Goal: Task Accomplishment & Management: Manage account settings

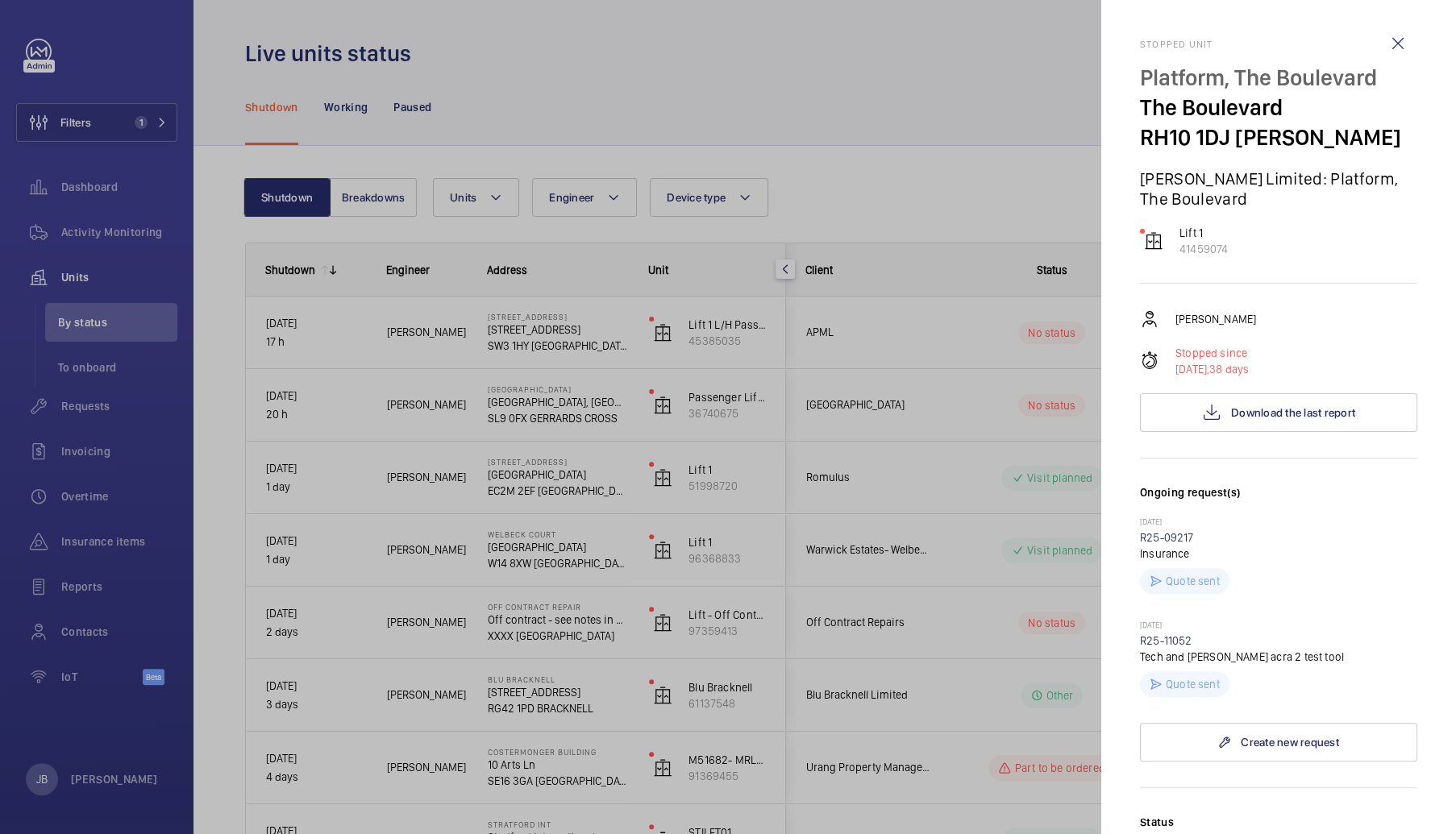
scroll to position [519, 0]
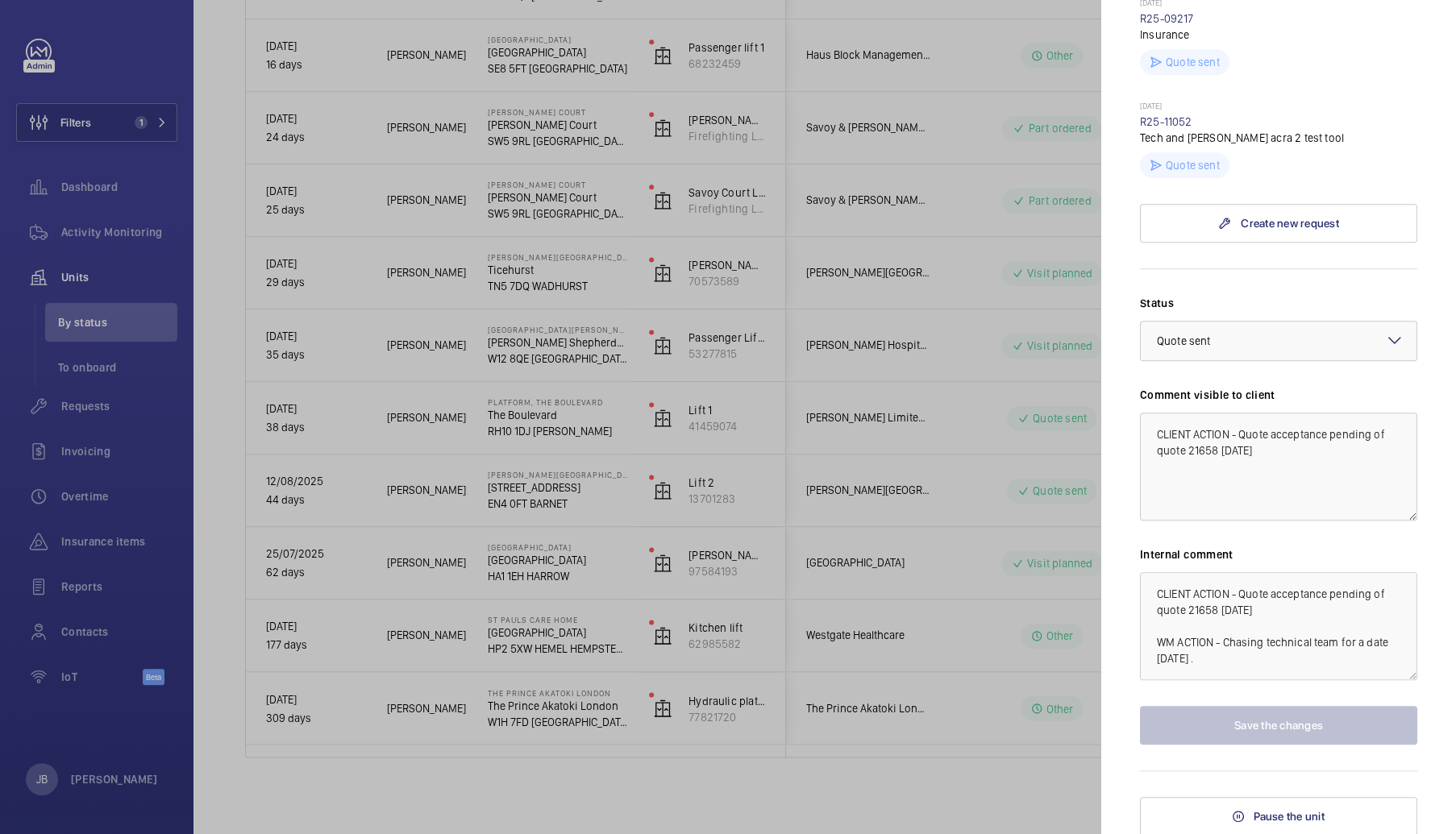
click at [64, 125] on div at bounding box center [728, 417] width 1456 height 834
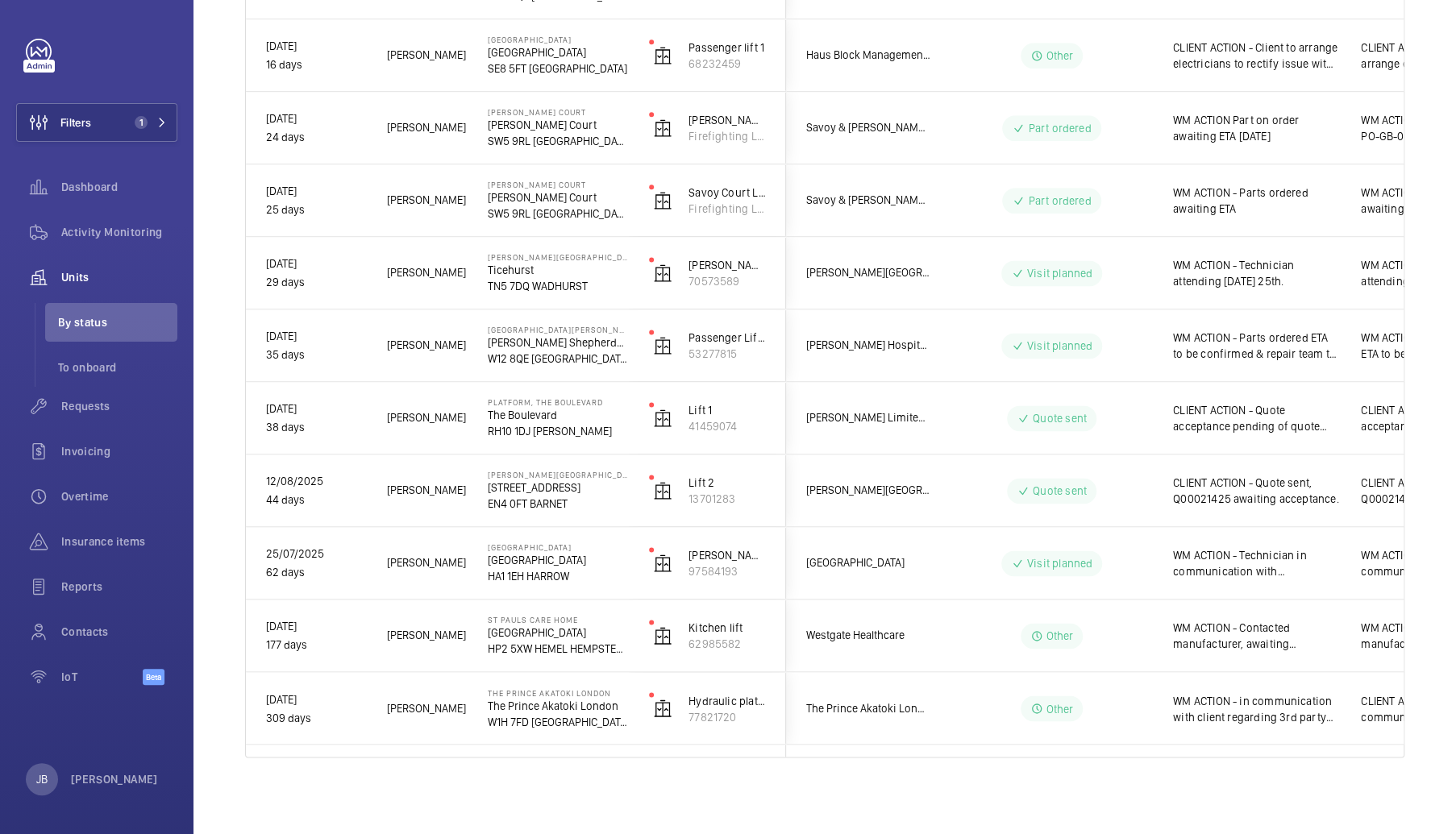
scroll to position [0, 0]
click at [108, 122] on mat-sidenav-container "Filters 1 Dashboard Activity Monitoring Units By status To onboard Requests Inv…" at bounding box center [728, 417] width 1456 height 834
click at [108, 122] on button "Filters 1" at bounding box center [97, 123] width 161 height 38
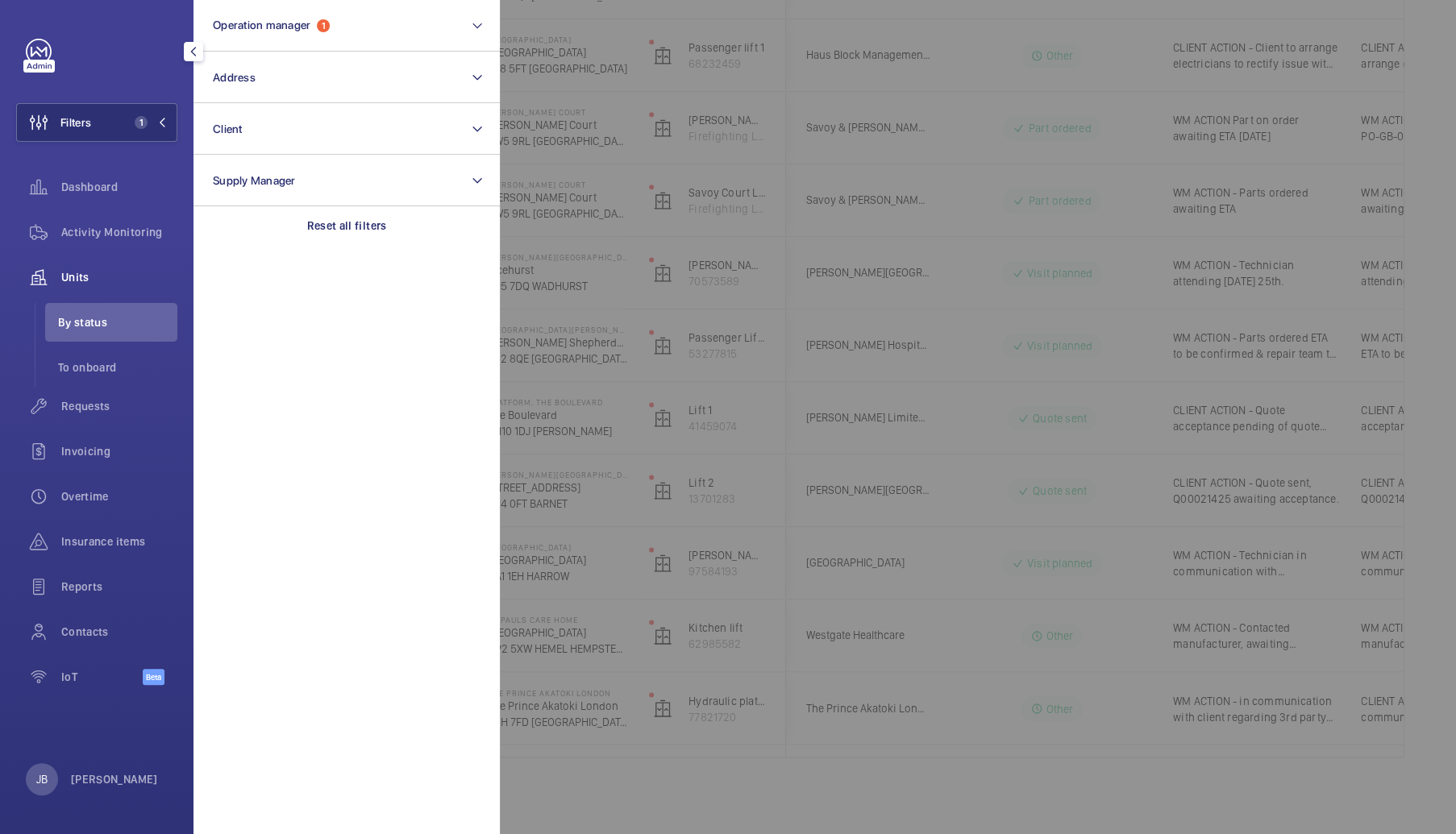
click at [969, 242] on div at bounding box center [1227, 417] width 1456 height 834
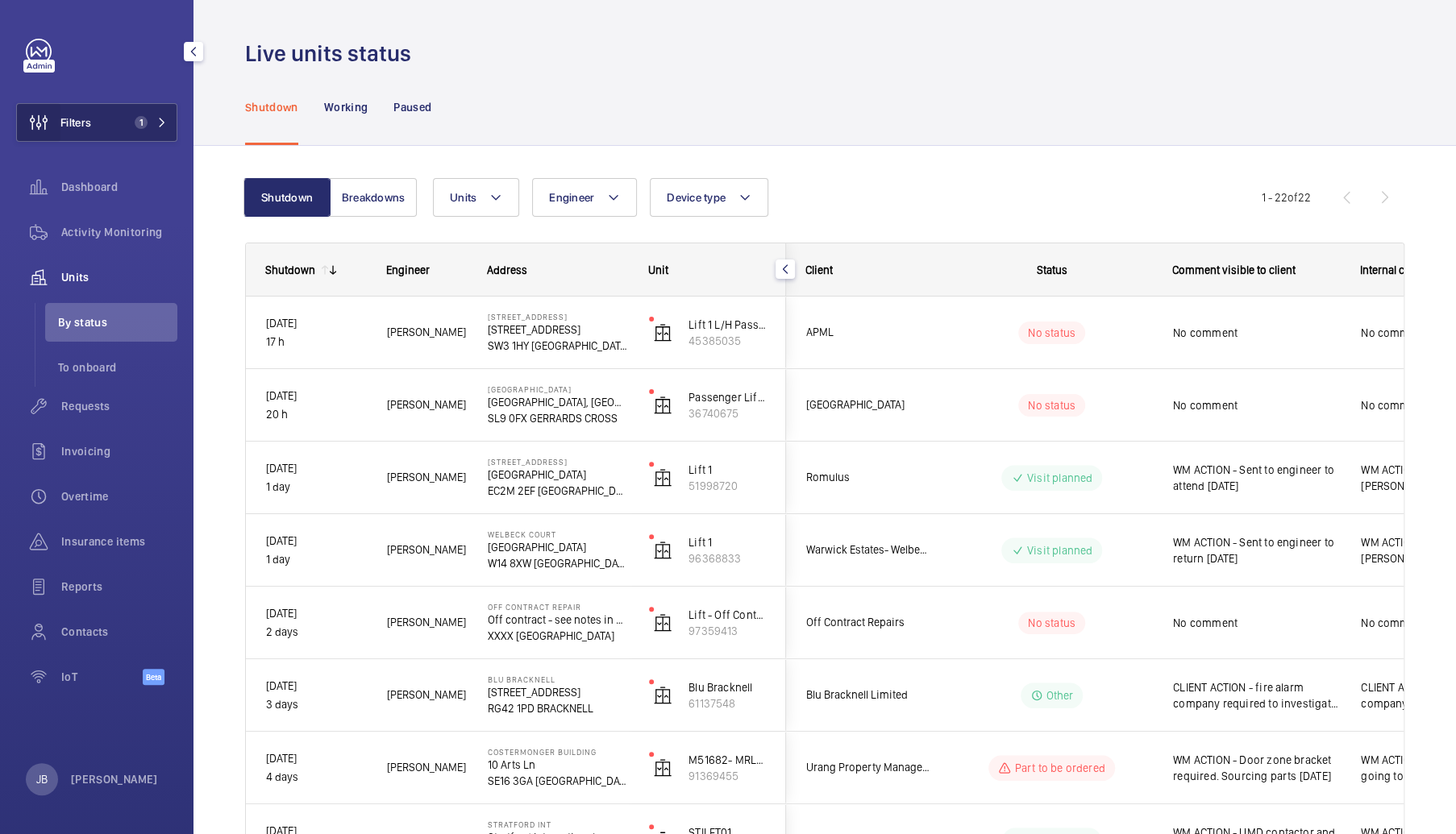
click at [51, 125] on wm-front-icon-button at bounding box center [39, 123] width 44 height 38
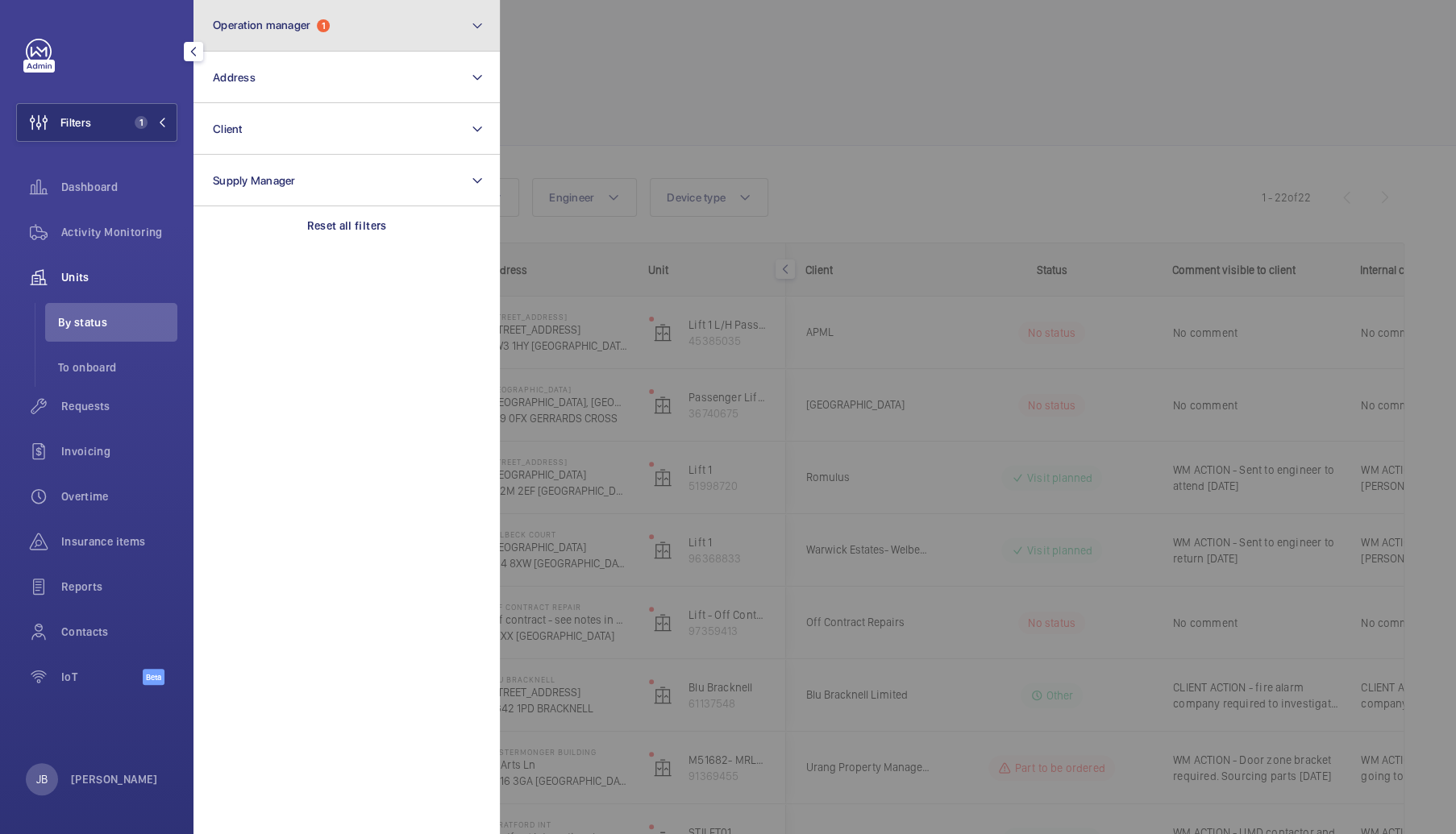
click at [321, 20] on button "Operation manager 1" at bounding box center [347, 26] width 306 height 51
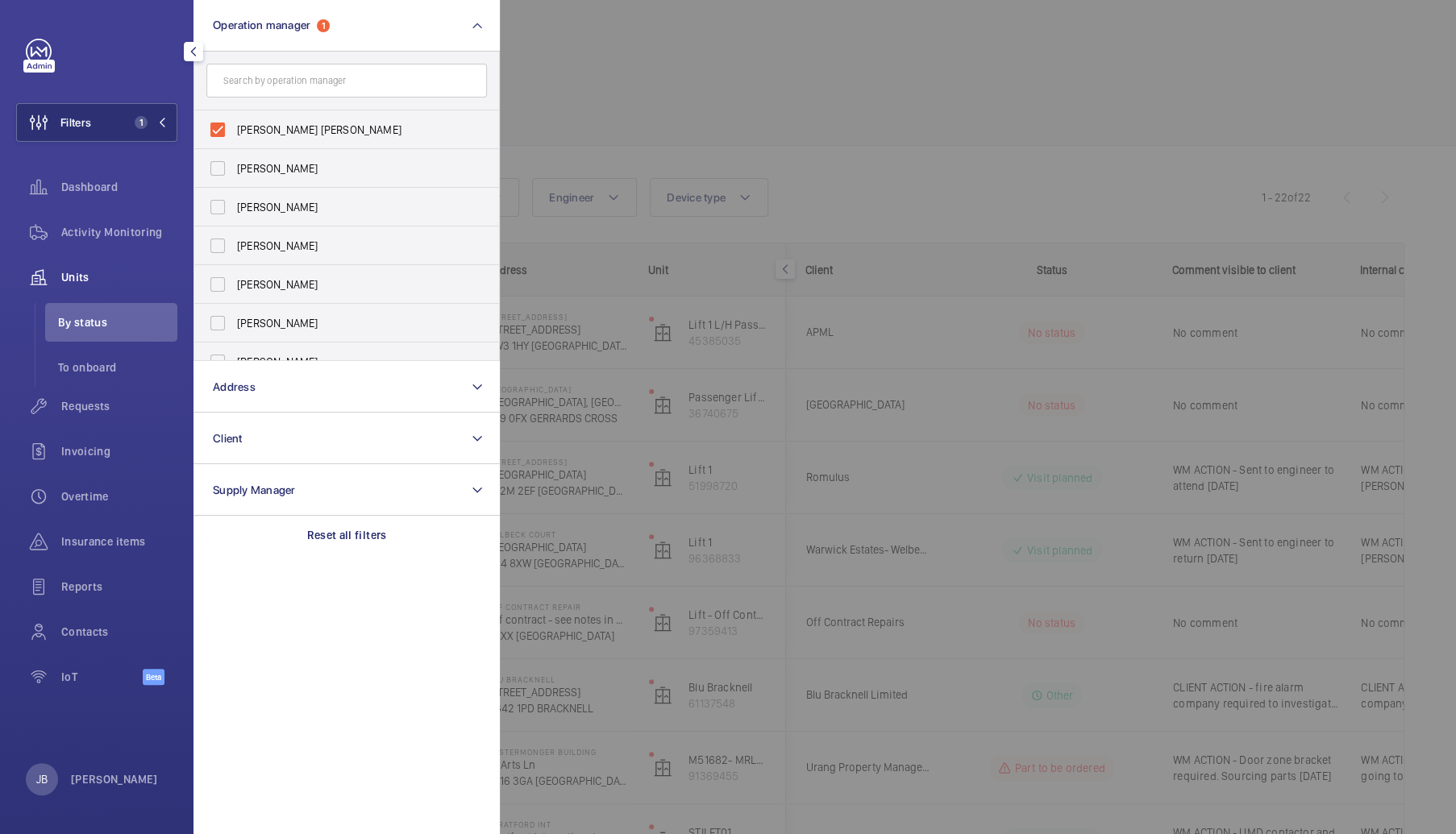
click at [573, 80] on div at bounding box center [1227, 417] width 1456 height 834
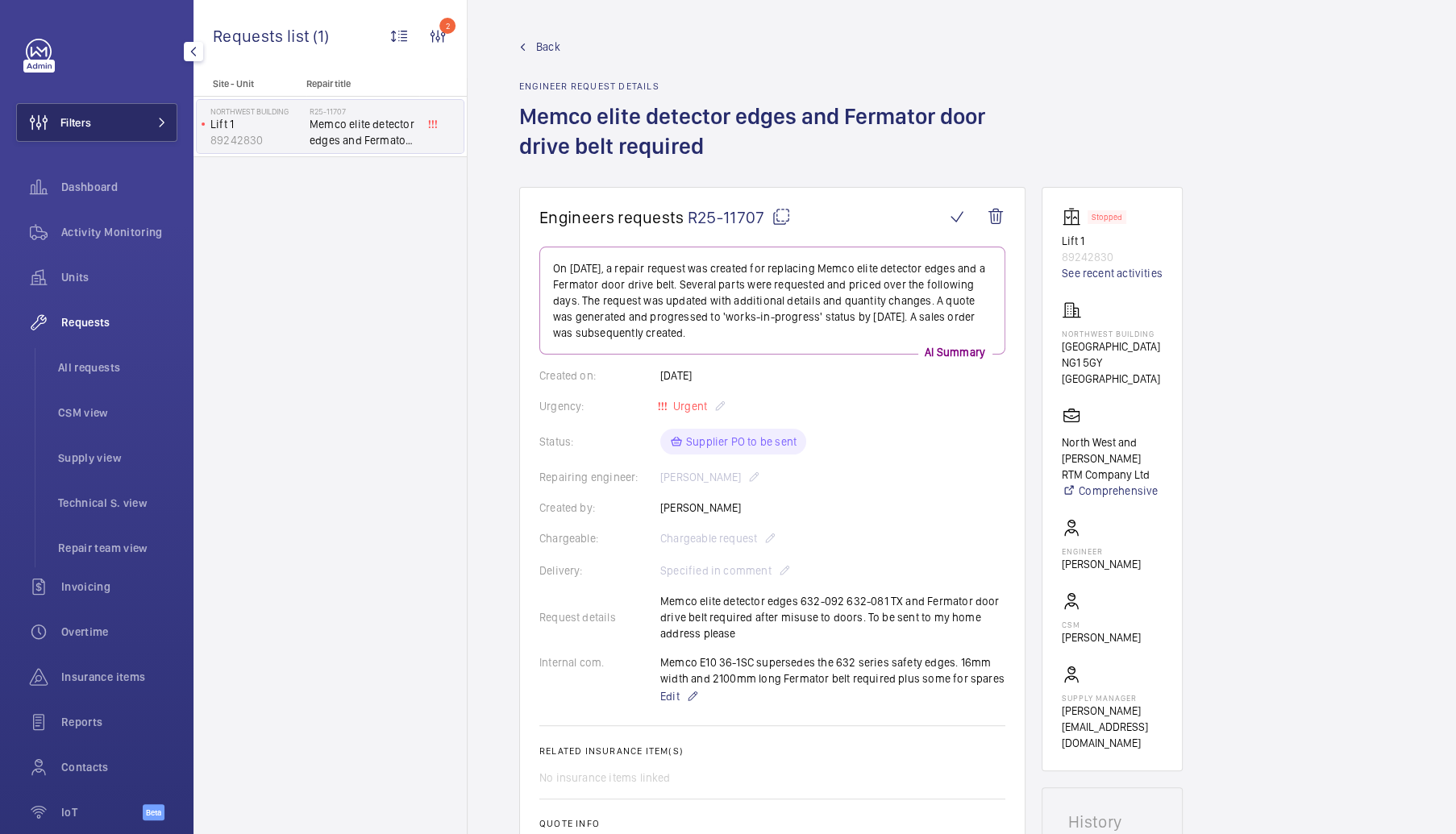
click at [110, 121] on button "Filters" at bounding box center [97, 123] width 161 height 38
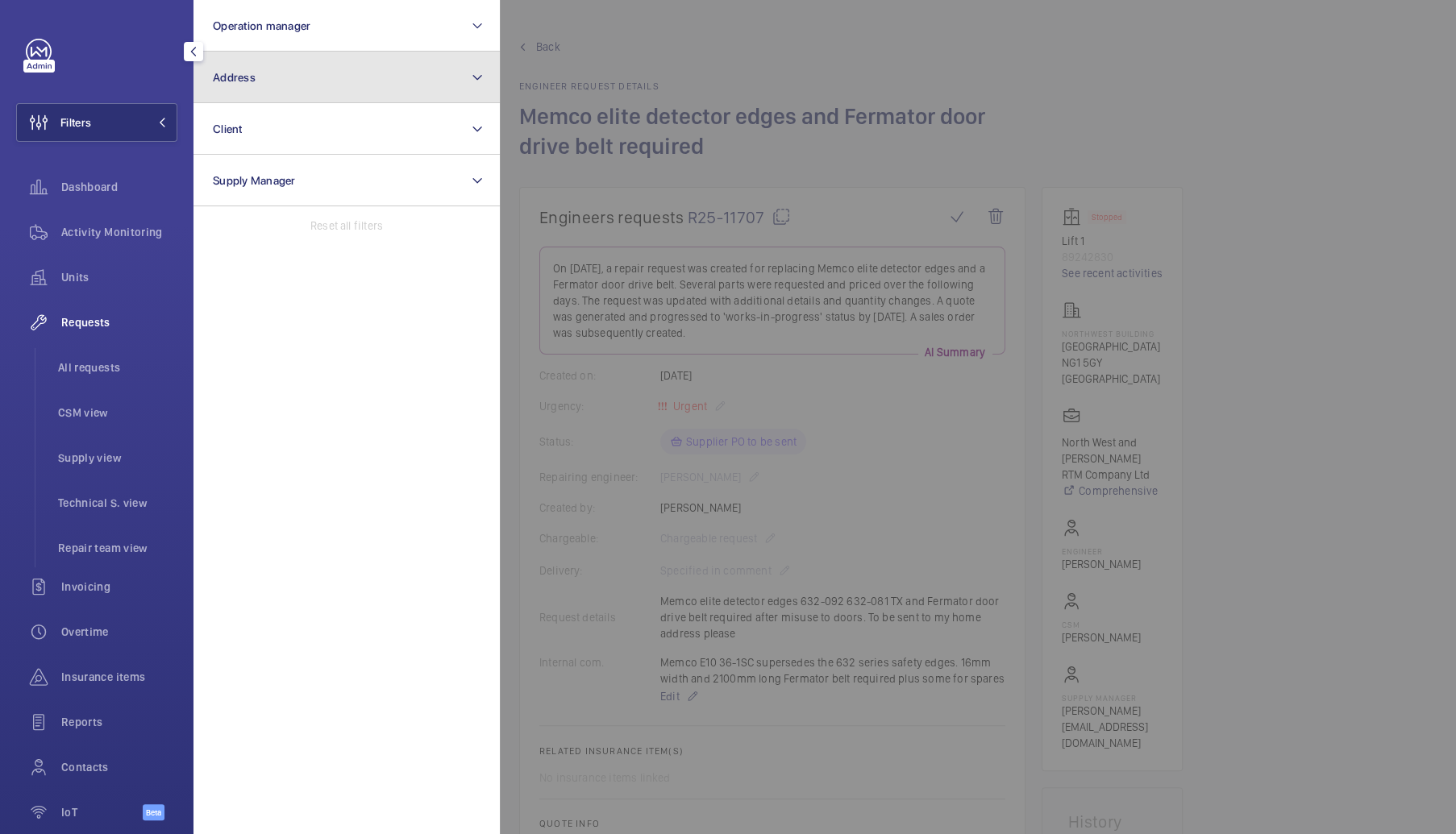
click at [234, 89] on button "Address" at bounding box center [347, 77] width 306 height 51
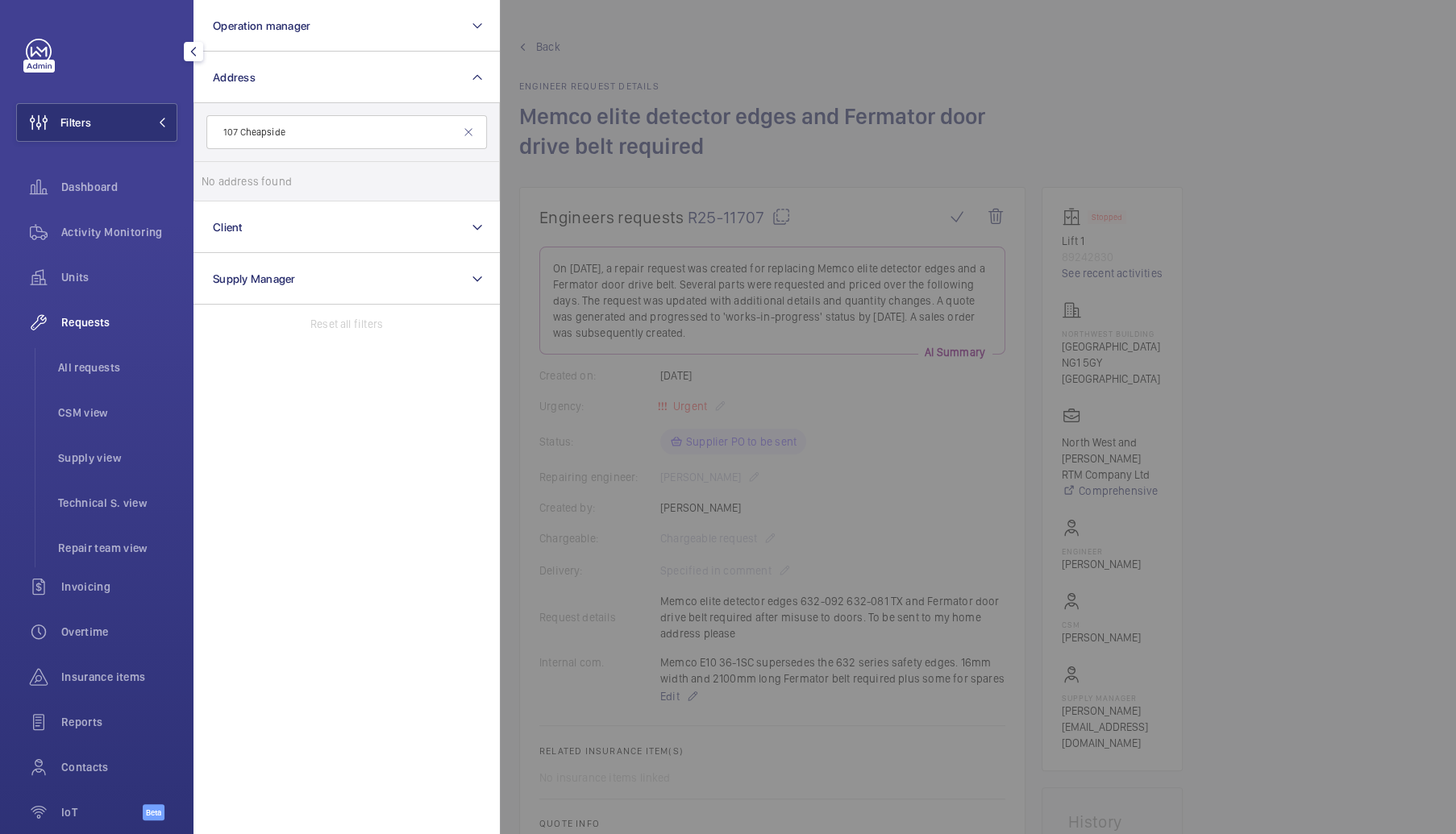
click at [226, 140] on input "107 Cheapside" at bounding box center [347, 132] width 281 height 34
type input "107 Cheapside"
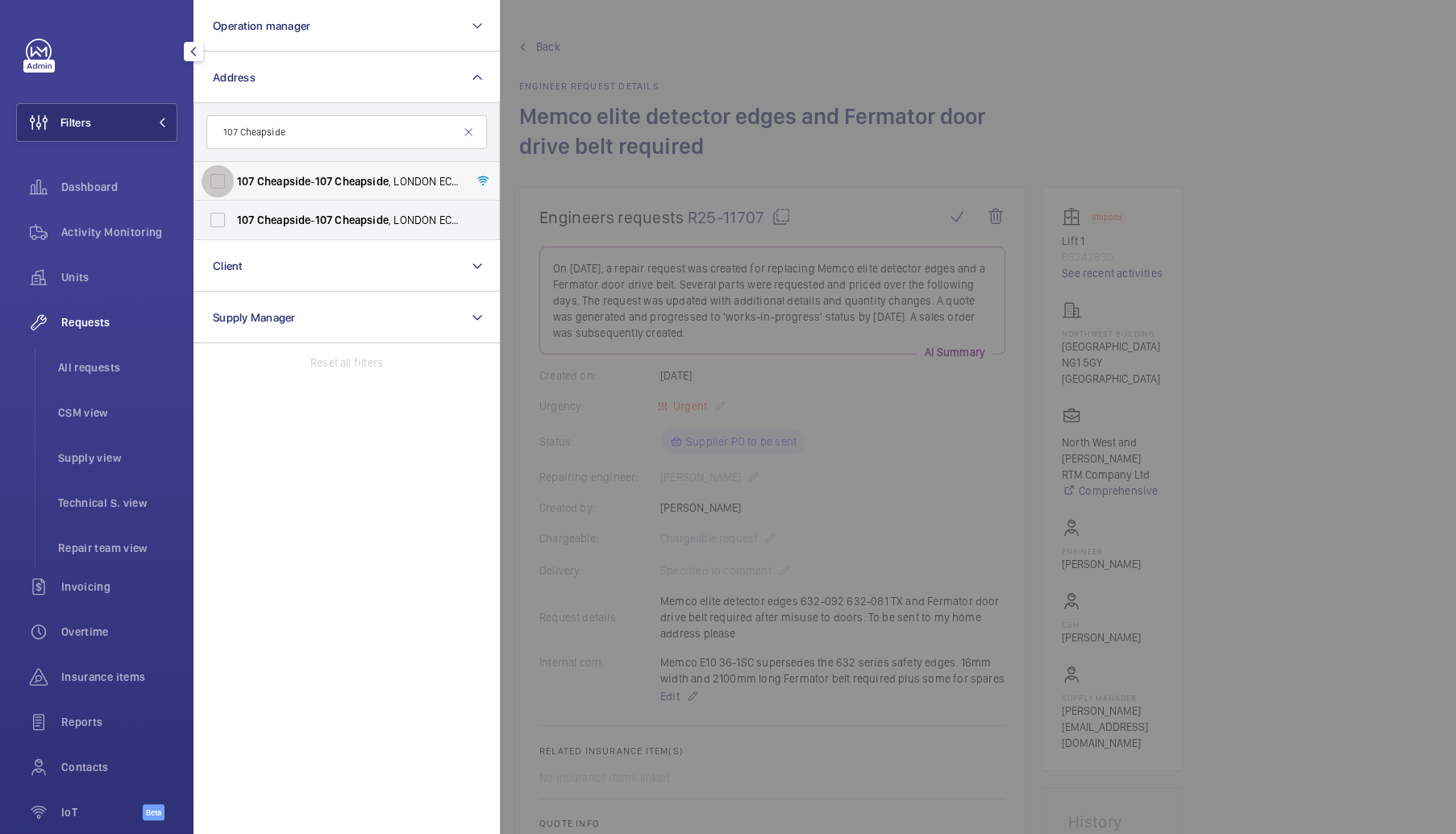
click at [218, 183] on input "107 Cheapside - 107 Cheapside , LONDON EC2V 6DN" at bounding box center [217, 181] width 32 height 32
checkbox input "true"
click at [215, 220] on input "107 Cheapside - 107 Cheapside , LONDON EC2V 6DN" at bounding box center [217, 219] width 32 height 32
checkbox input "true"
click at [139, 236] on span "Activity Monitoring" at bounding box center [119, 232] width 116 height 16
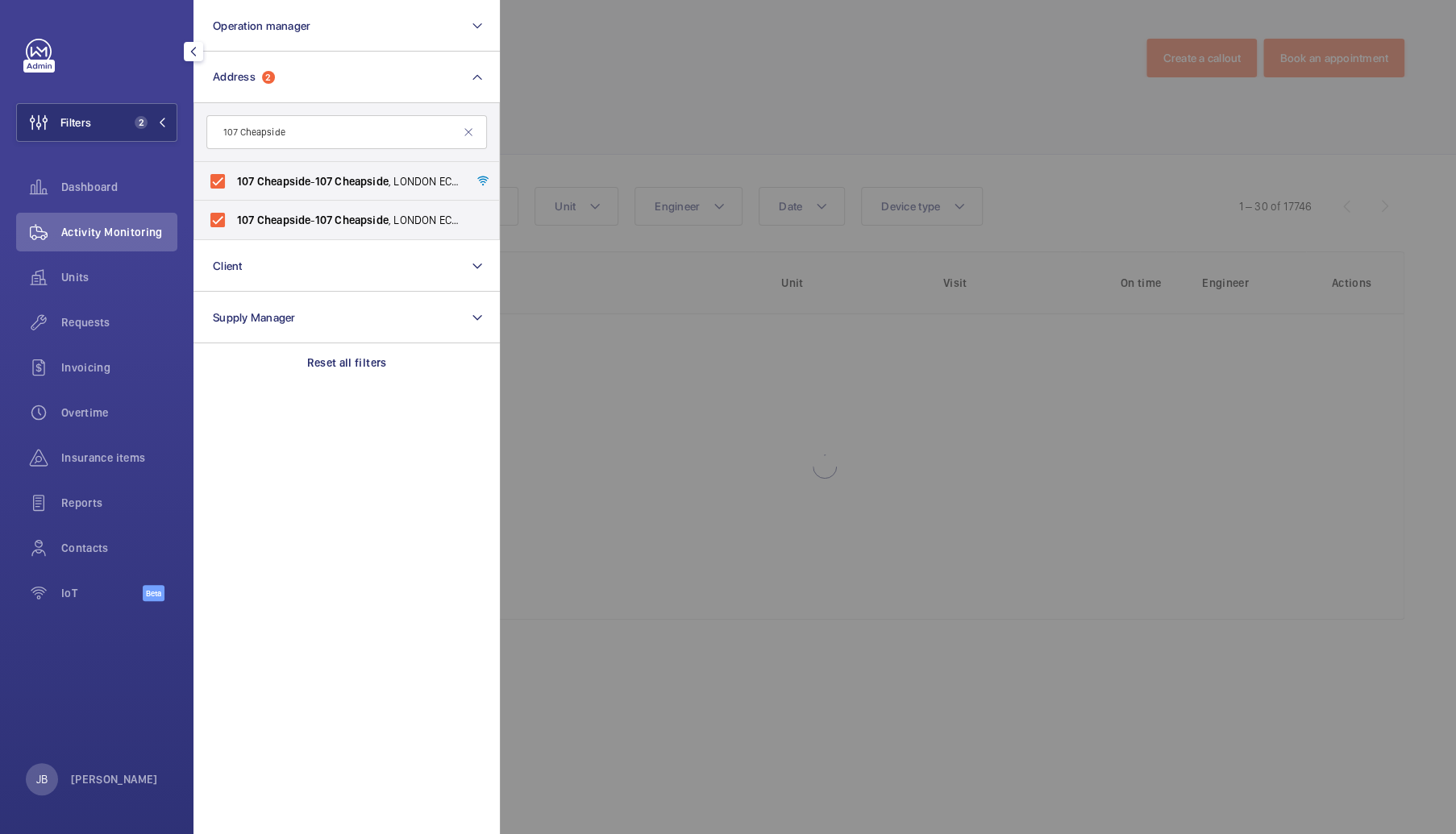
click at [616, 91] on div at bounding box center [1227, 417] width 1456 height 834
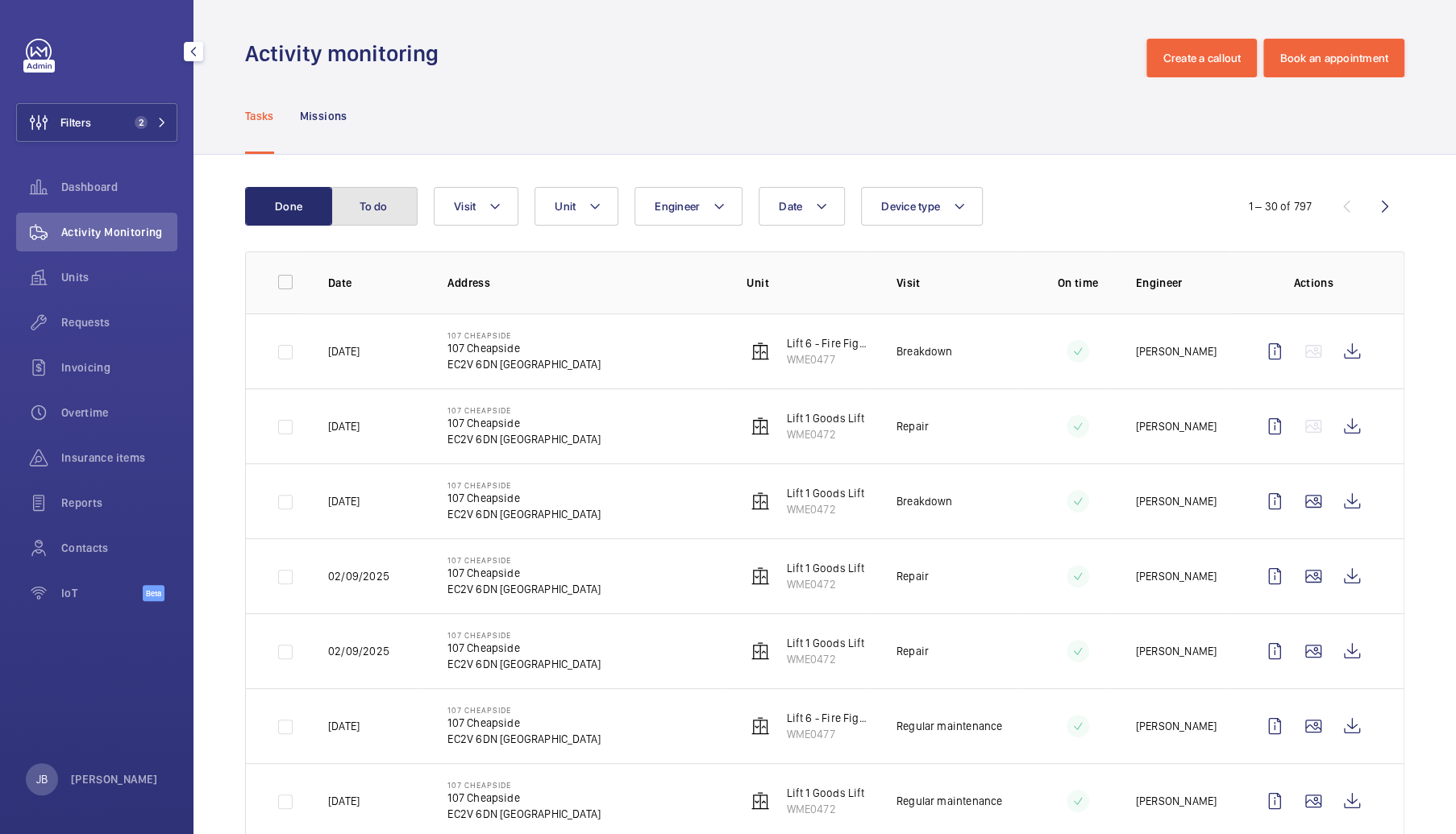
click at [402, 206] on button "To do" at bounding box center [373, 206] width 87 height 38
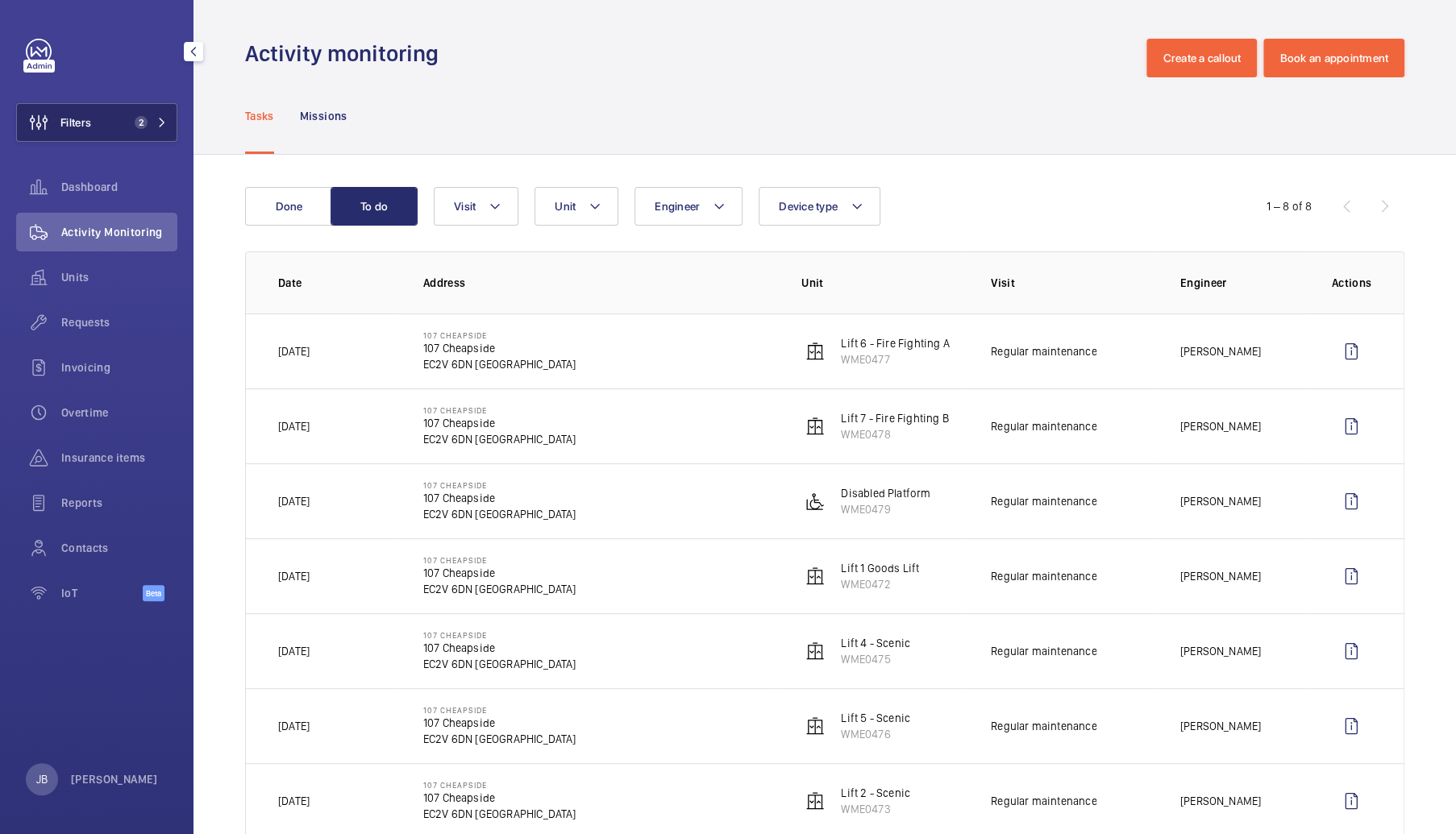
click at [75, 114] on span "Filters" at bounding box center [75, 123] width 30 height 16
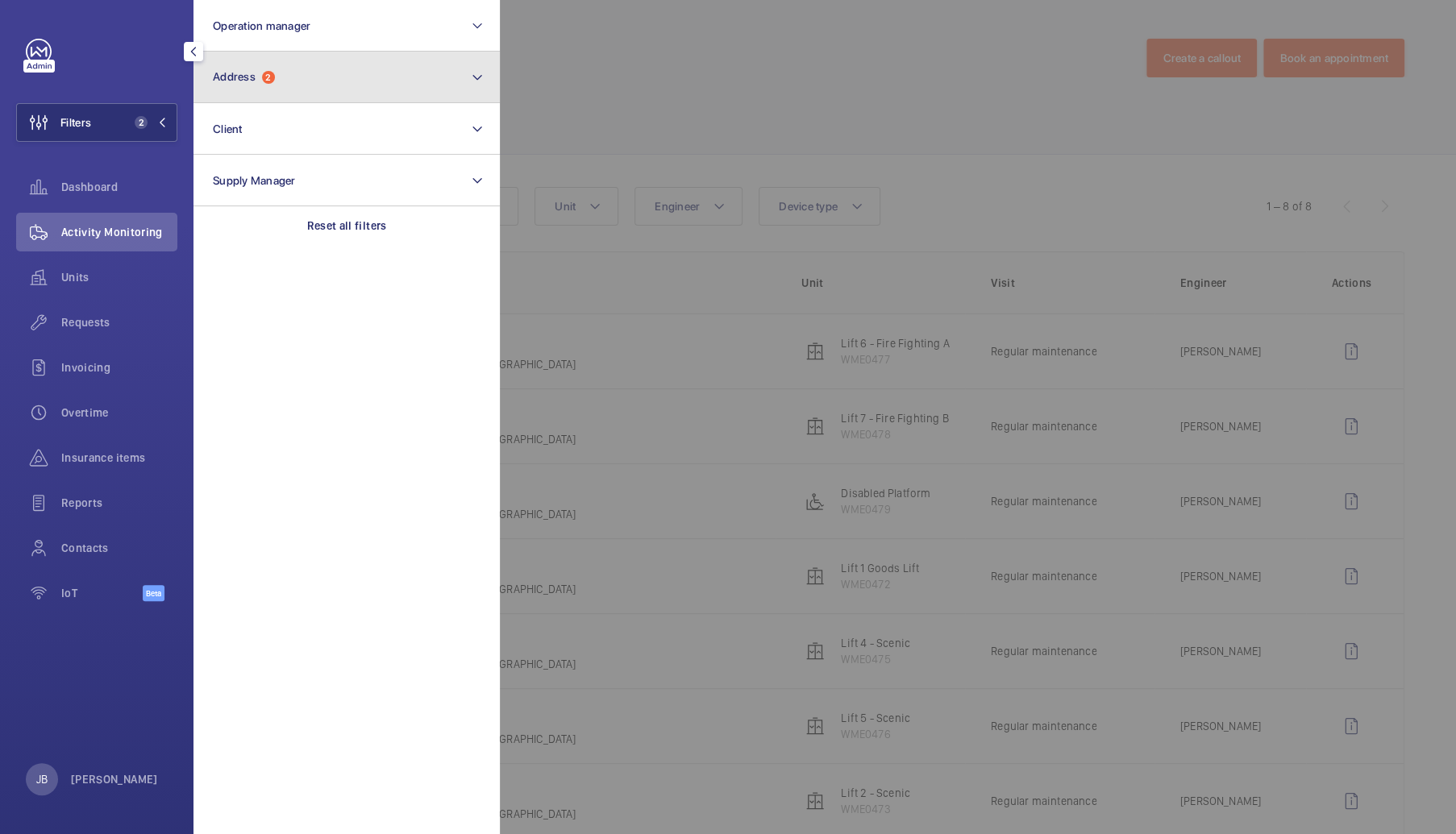
click at [334, 70] on button "Address 2" at bounding box center [347, 77] width 306 height 51
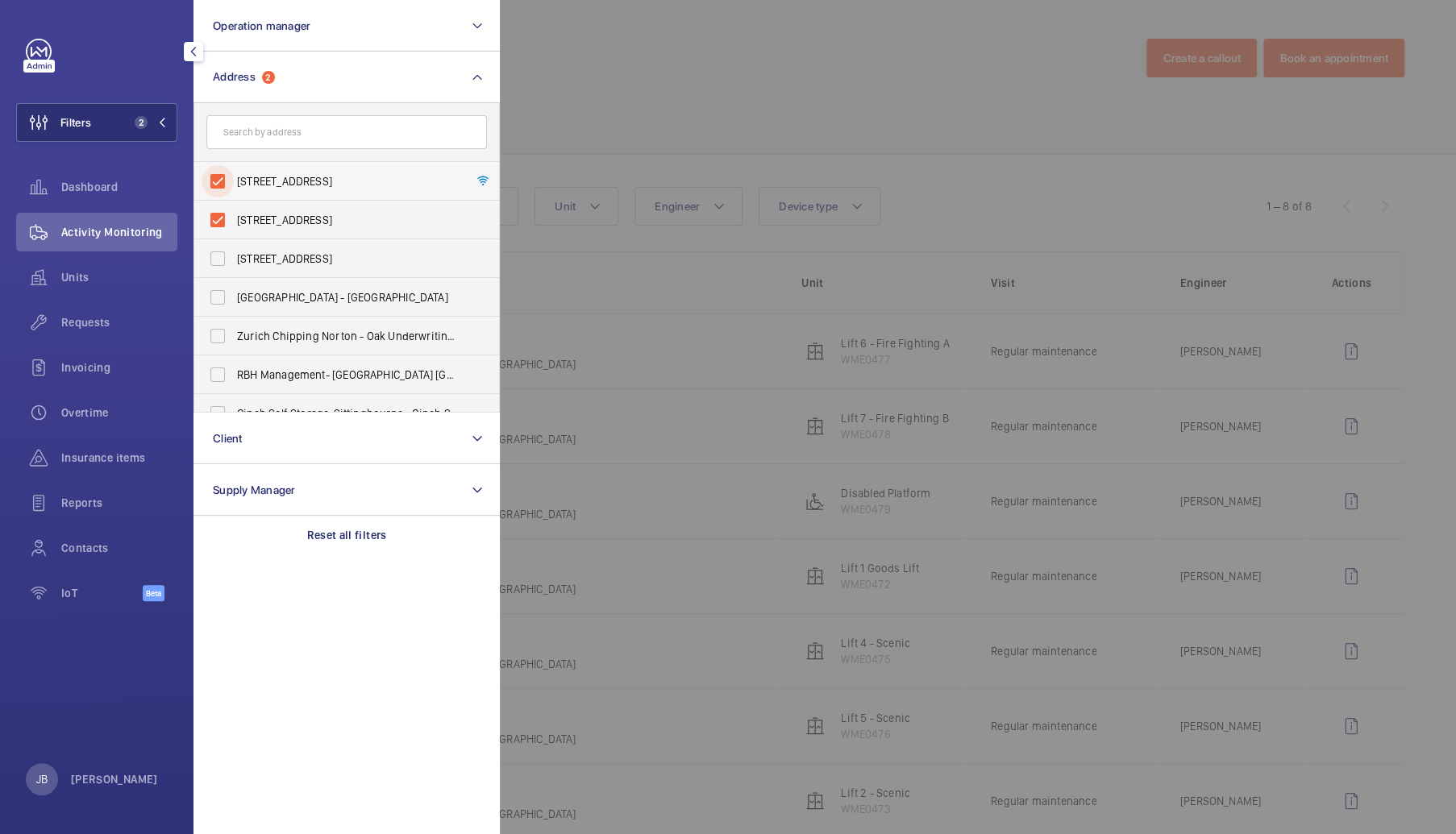
click at [219, 173] on input "107 Cheapside - 107 Cheapside, LONDON EC2V 6DN" at bounding box center [217, 181] width 32 height 32
checkbox input "false"
drag, startPoint x: 220, startPoint y: 219, endPoint x: 254, endPoint y: 151, distance: 76.0
click at [220, 220] on input "107 Cheapside - 107 Cheapside, LONDON EC2V 6DN" at bounding box center [217, 219] width 32 height 32
checkbox input "false"
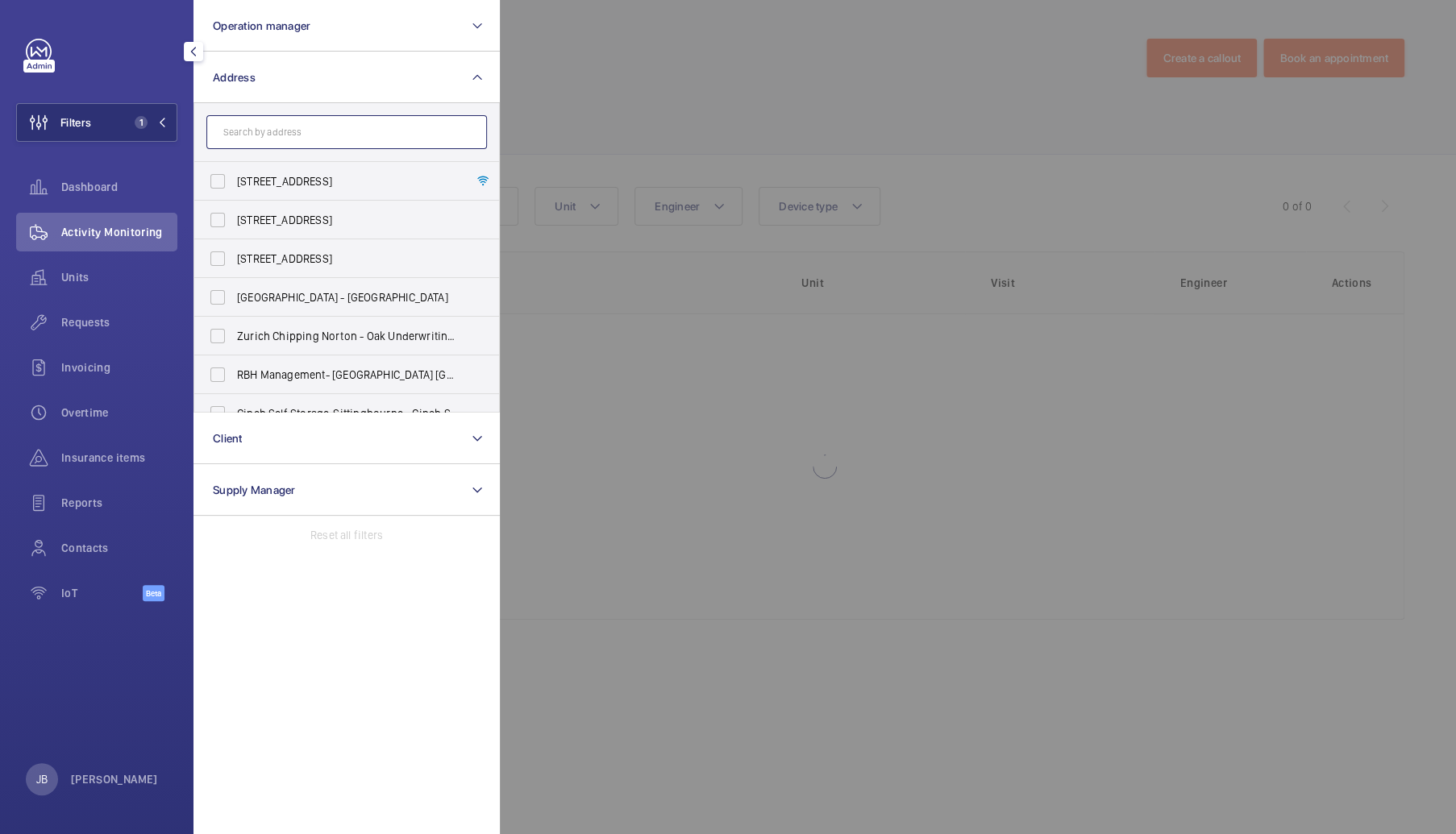
click at [268, 120] on input "text" at bounding box center [347, 132] width 281 height 34
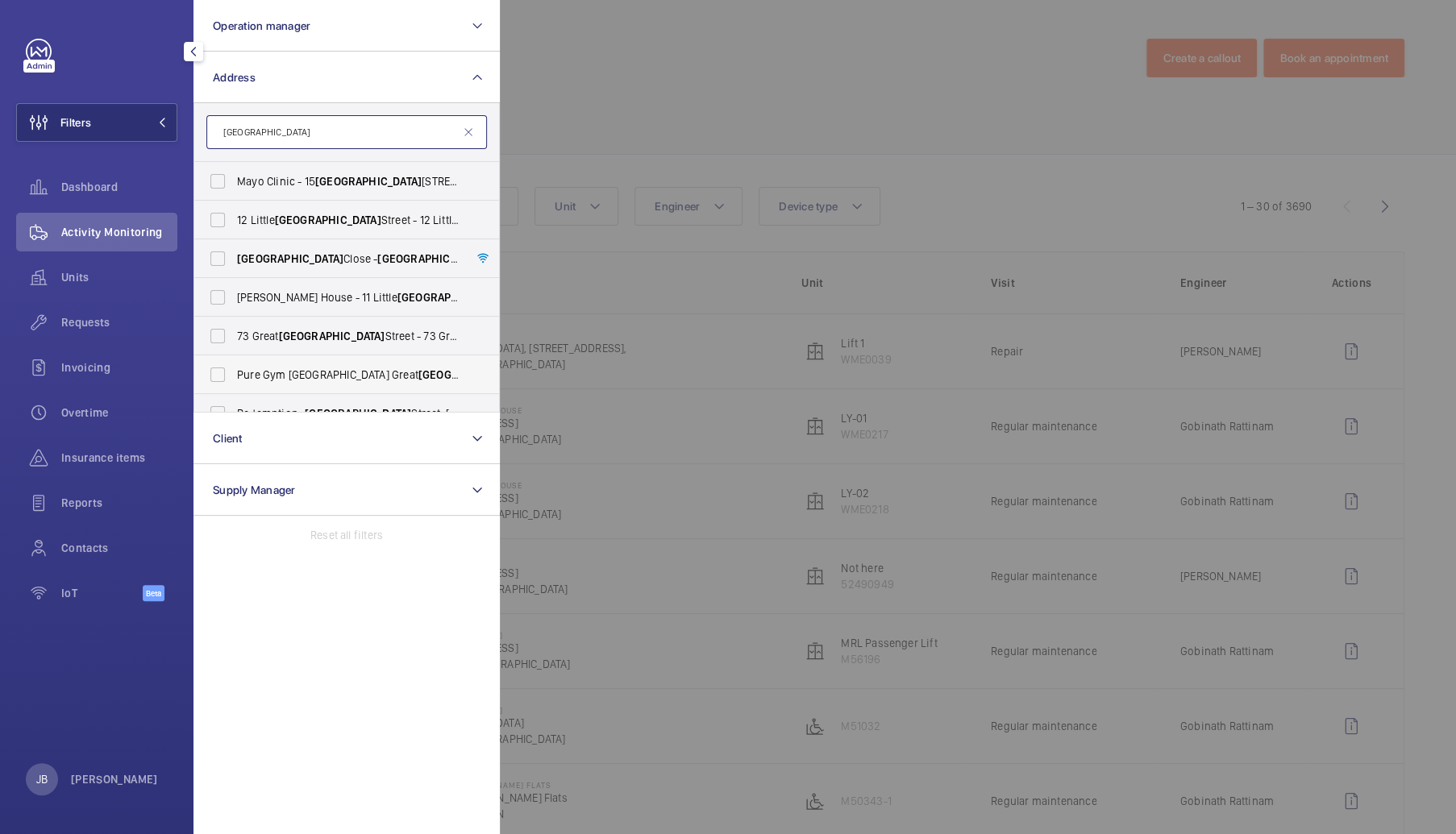
scroll to position [80, 0]
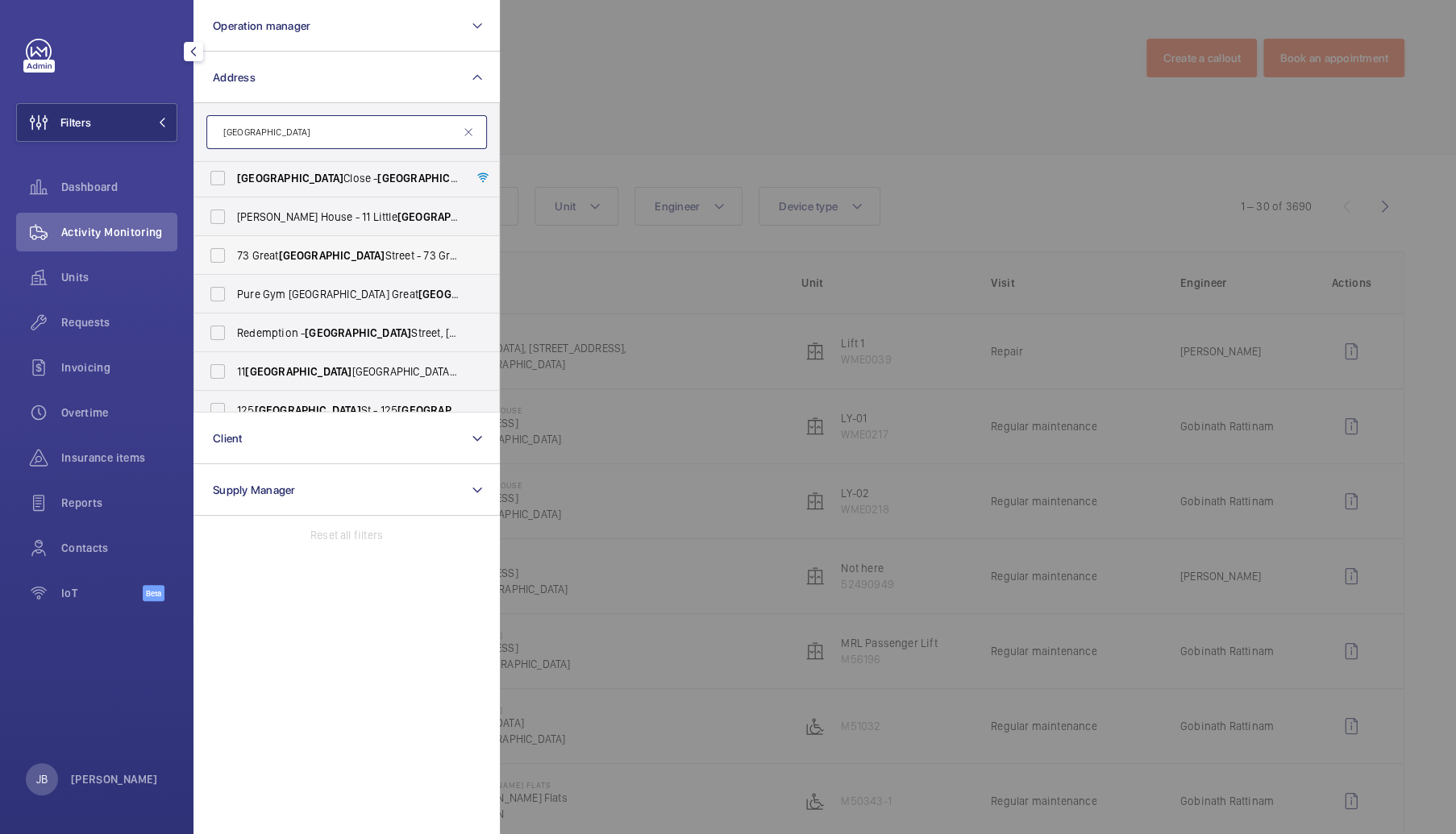
type input "Portland"
click at [335, 251] on span "73 Great Portland Street - 73 Great Portland St, LONDON W1W 7LR" at bounding box center [348, 256] width 221 height 16
click at [234, 251] on input "73 Great Portland Street - 73 Great Portland St, LONDON W1W 7LR" at bounding box center [217, 255] width 32 height 32
checkbox input "true"
click at [598, 105] on div at bounding box center [1227, 417] width 1456 height 834
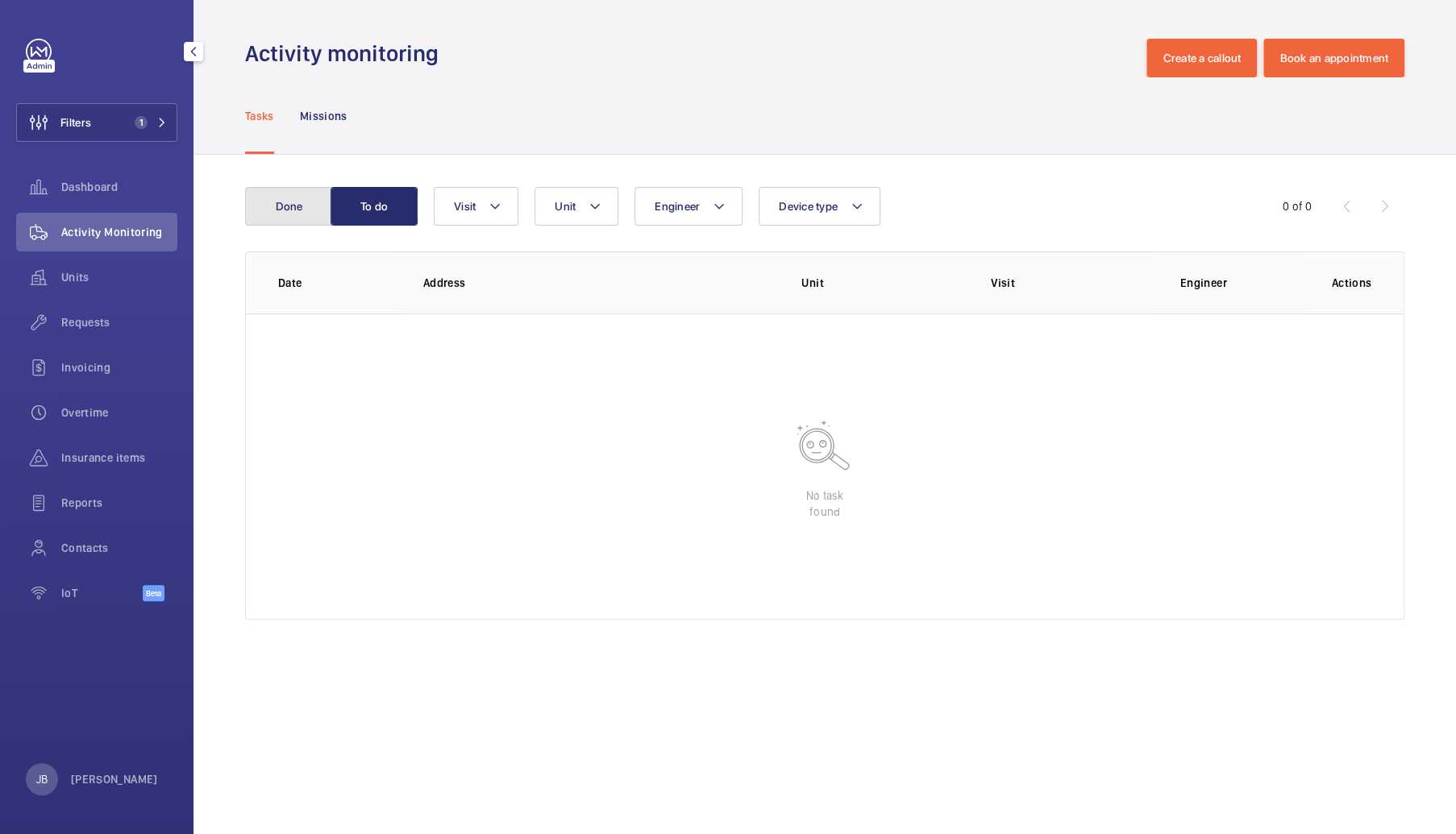
click at [316, 206] on button "Done" at bounding box center [288, 206] width 87 height 38
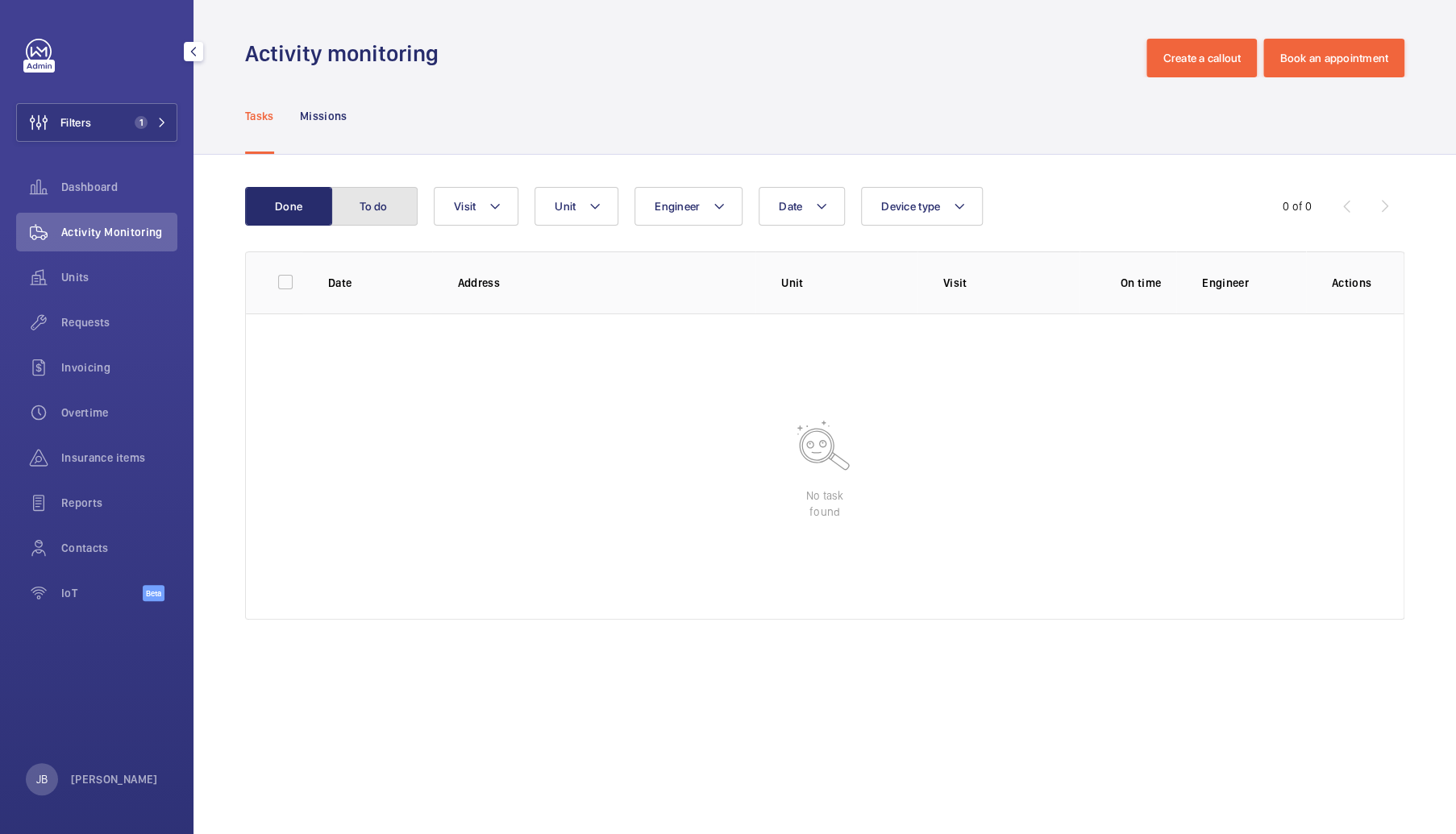
click at [370, 198] on button "To do" at bounding box center [373, 206] width 87 height 38
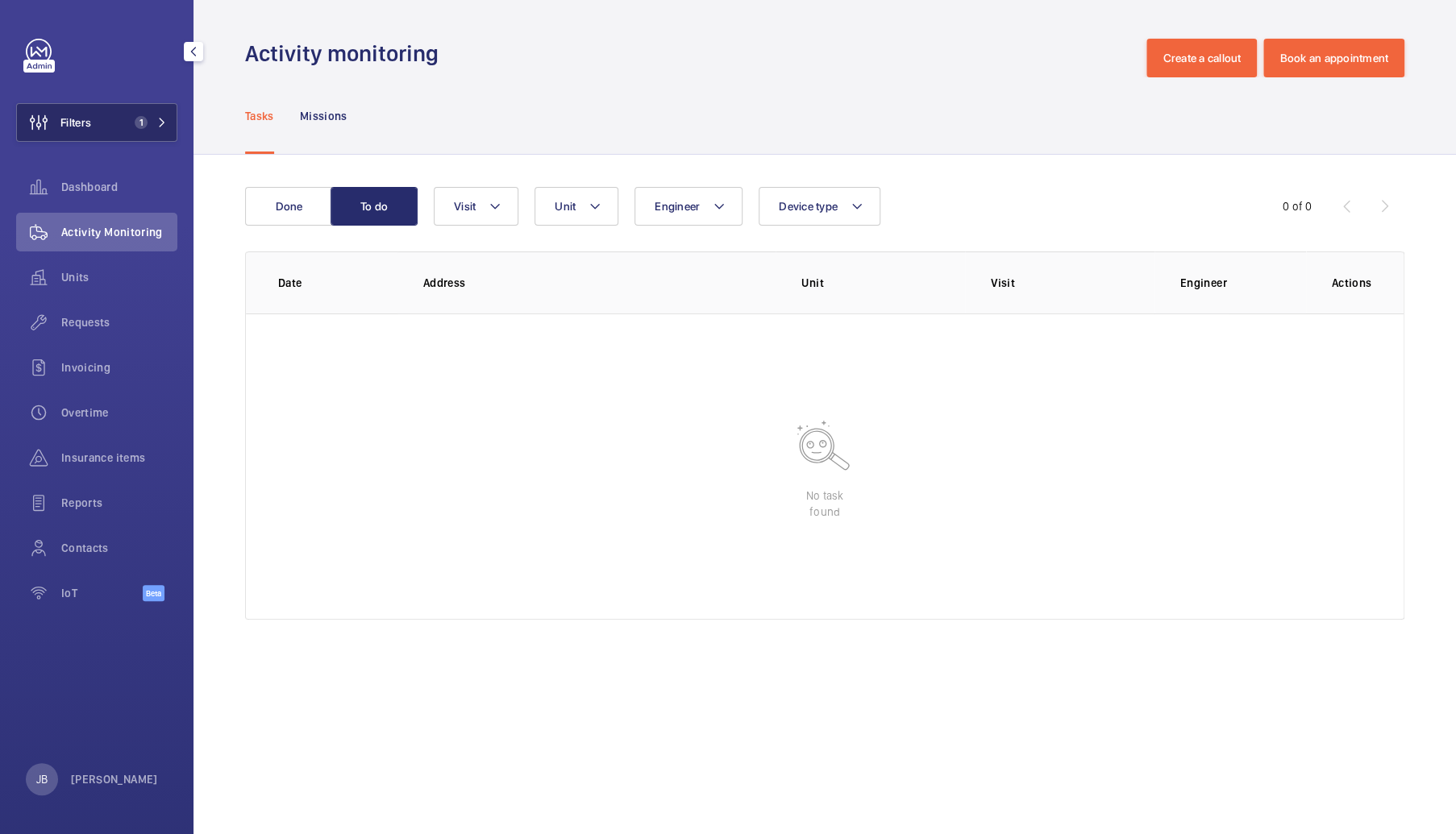
click at [103, 125] on button "Filters 1" at bounding box center [97, 123] width 161 height 38
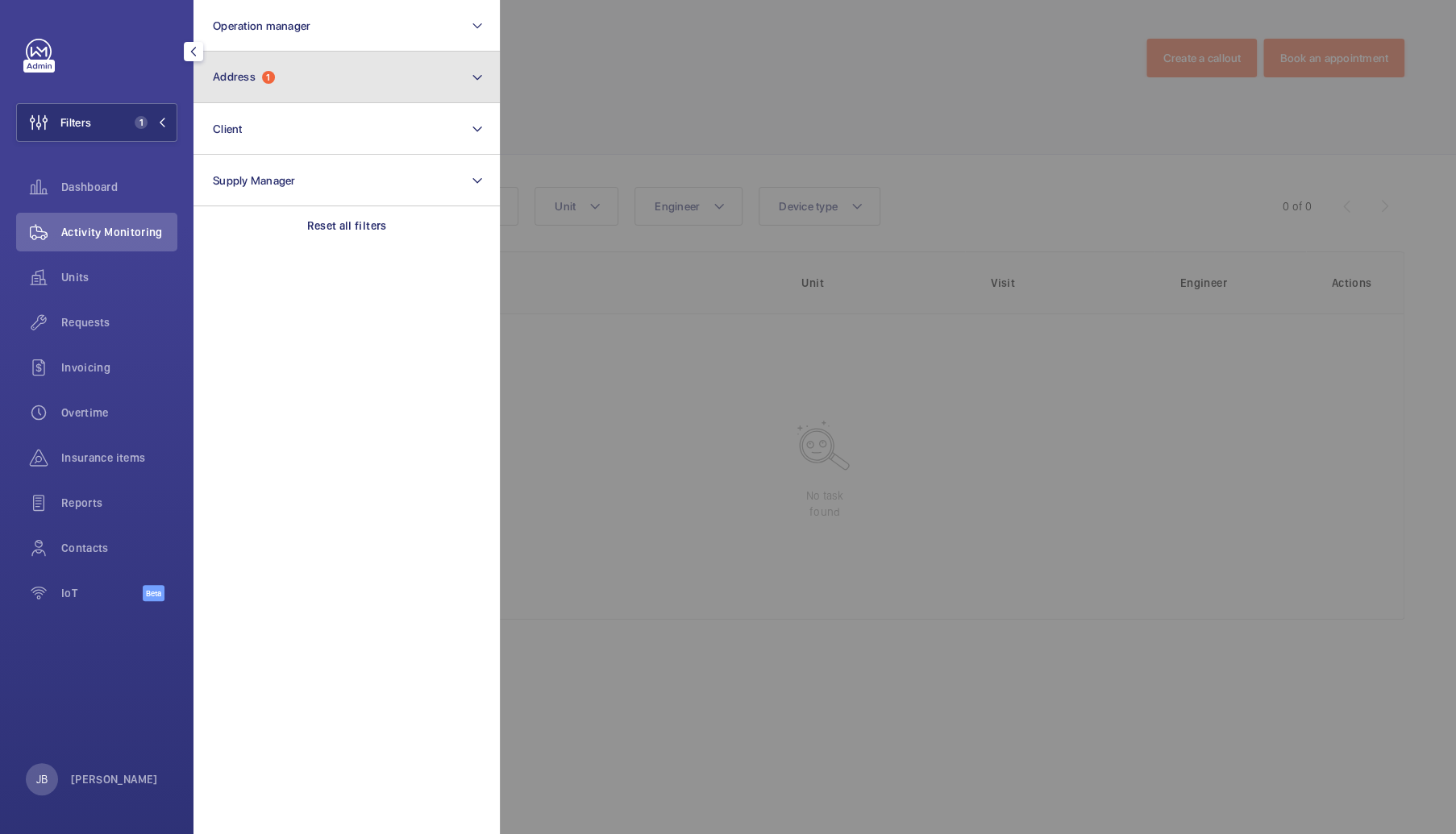
click at [374, 91] on button "Address 1" at bounding box center [347, 77] width 306 height 51
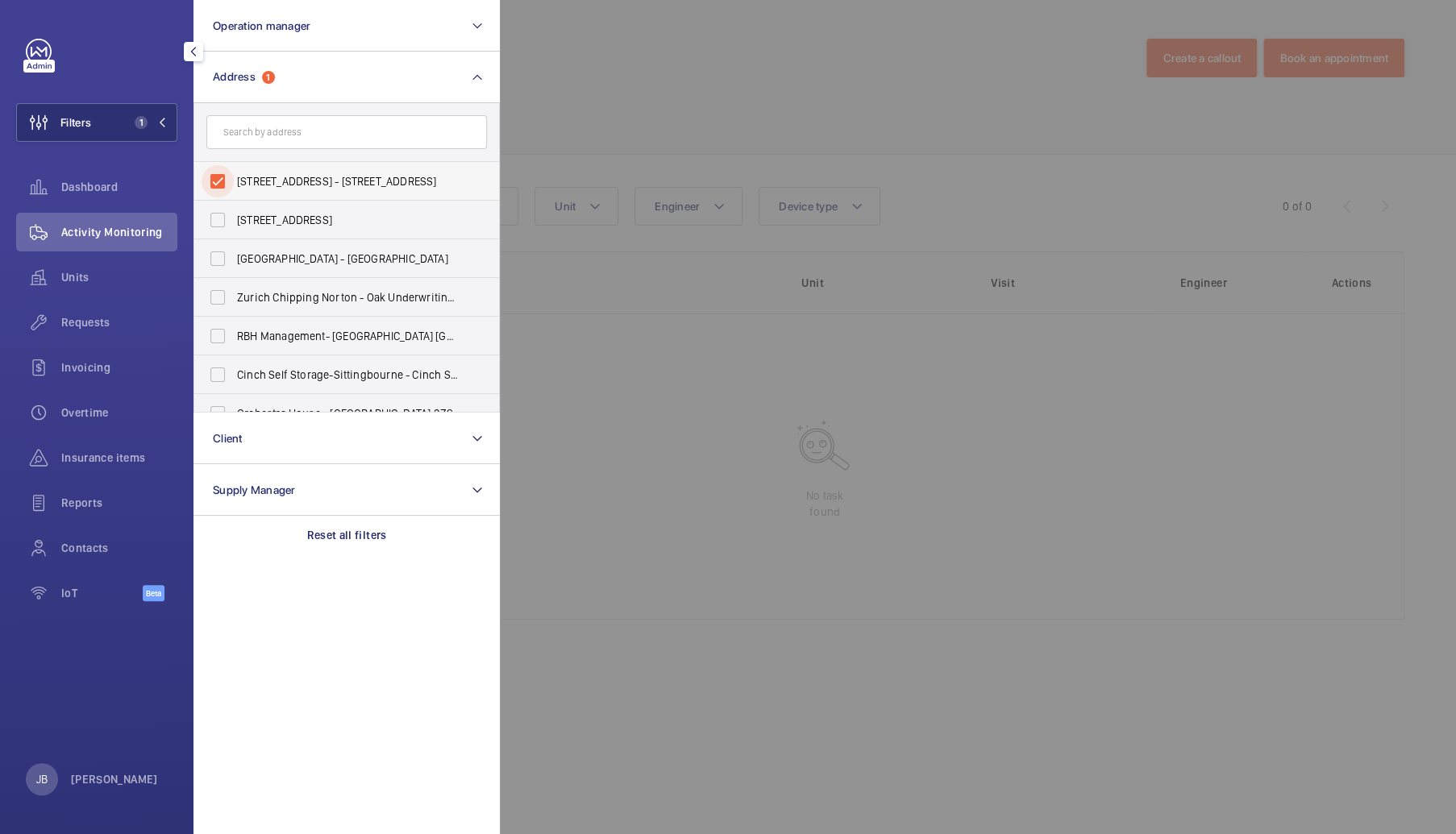
click at [223, 180] on input "73 Great Portland Street - 73 Great Portland St, LONDON W1W 7LR" at bounding box center [217, 181] width 32 height 32
checkbox input "false"
click at [289, 135] on input "text" at bounding box center [347, 132] width 281 height 34
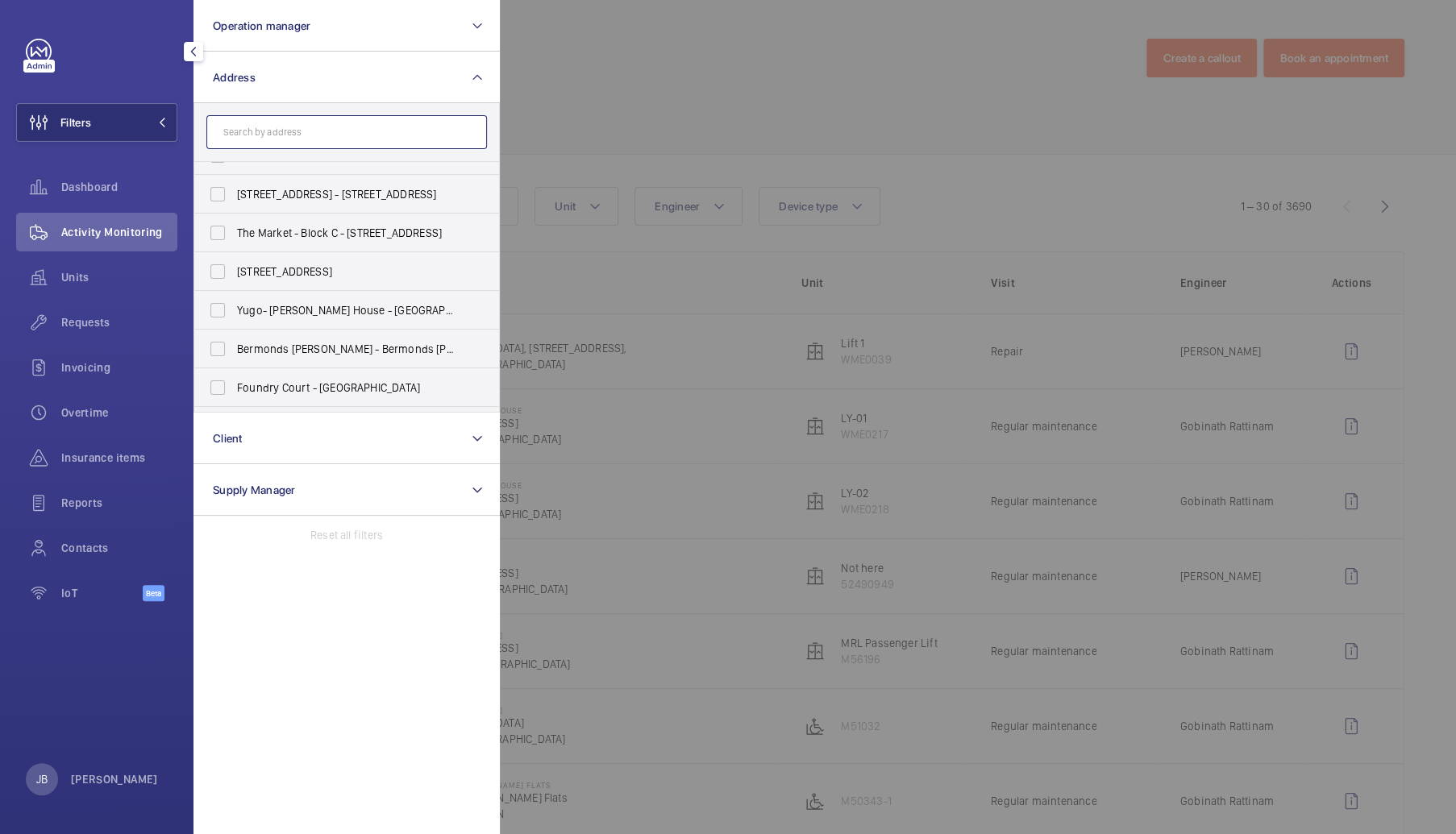
scroll to position [561, 0]
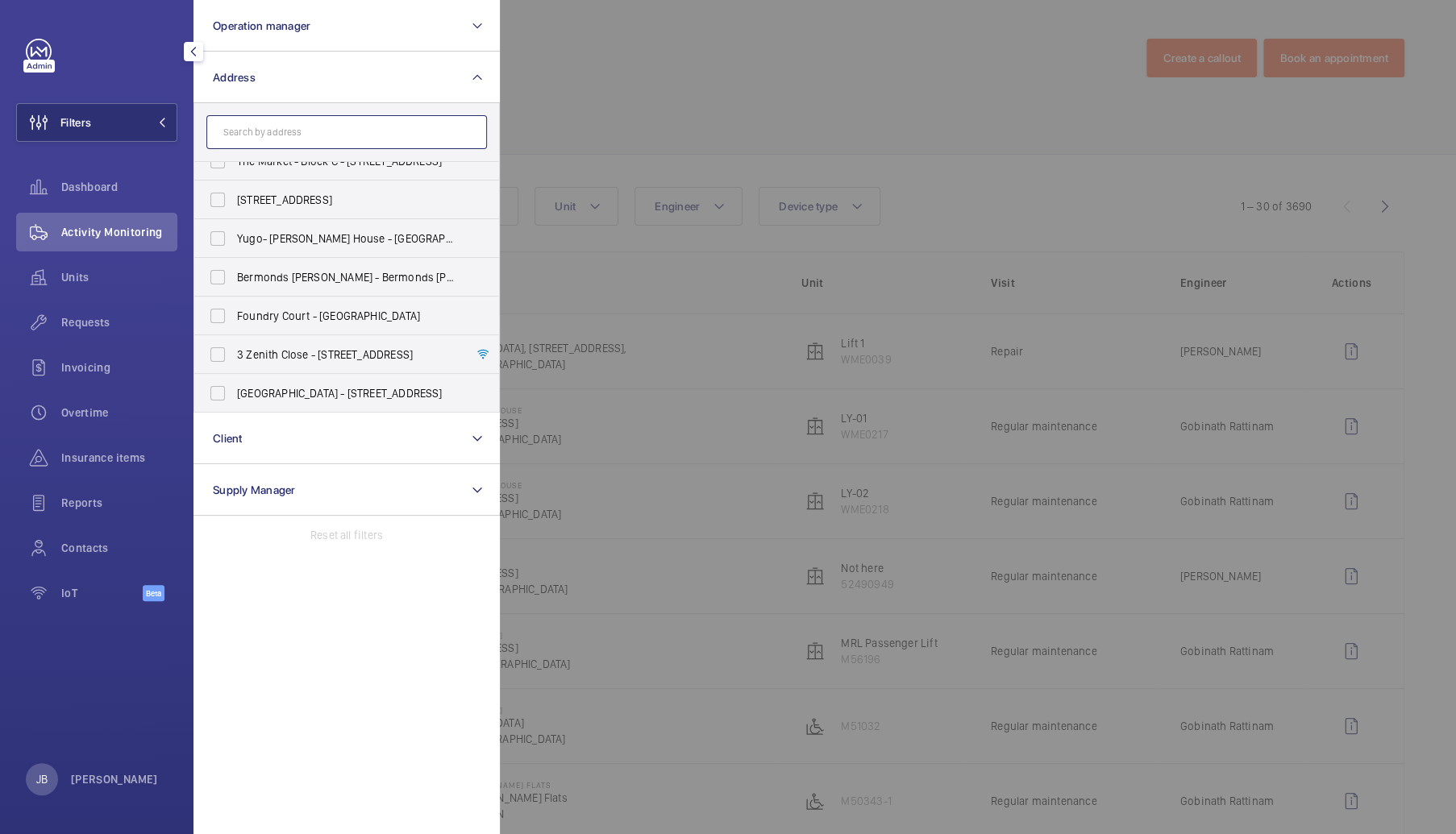
click at [287, 122] on input "text" at bounding box center [347, 132] width 281 height 34
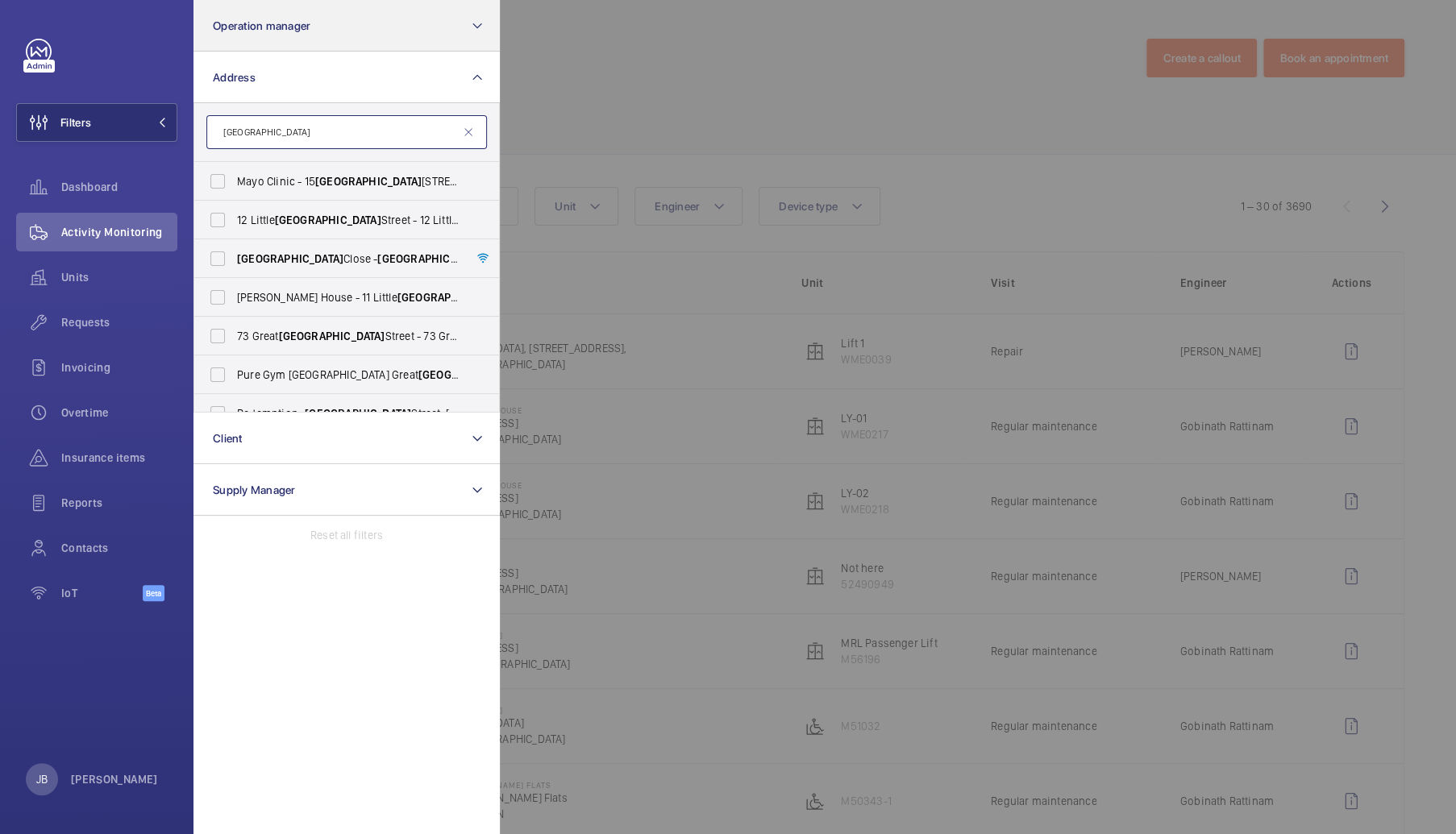
type input "portland"
click at [329, 134] on input "portland" at bounding box center [347, 132] width 281 height 34
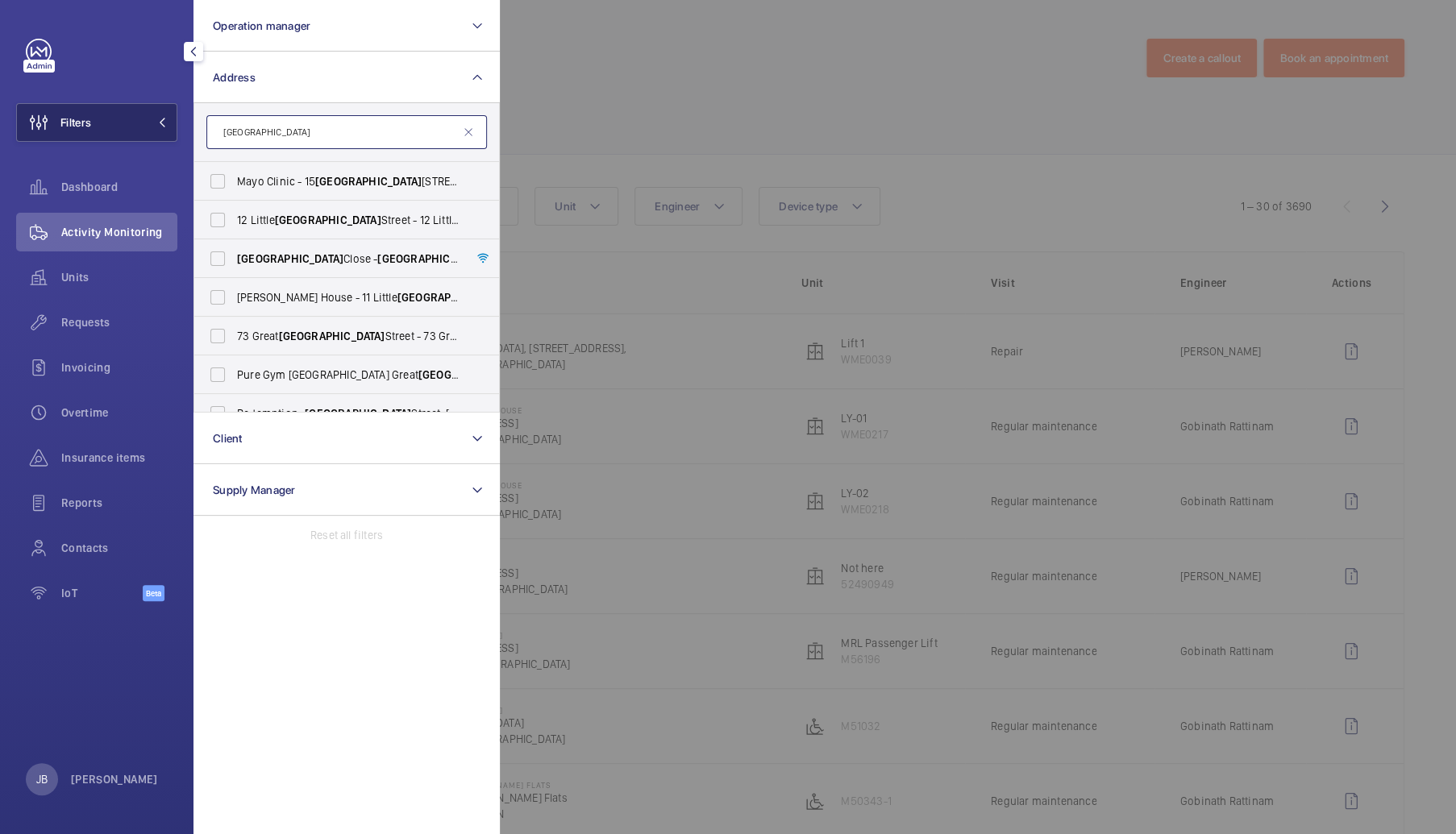
drag, startPoint x: 280, startPoint y: 134, endPoint x: 137, endPoint y: 126, distance: 143.2
click at [137, 126] on wm-front-sidebar-menu-filter "Filters Operation manager Address portland Mayo Clinic - 15 Portland Pl, LONDON…" at bounding box center [97, 123] width 161 height 38
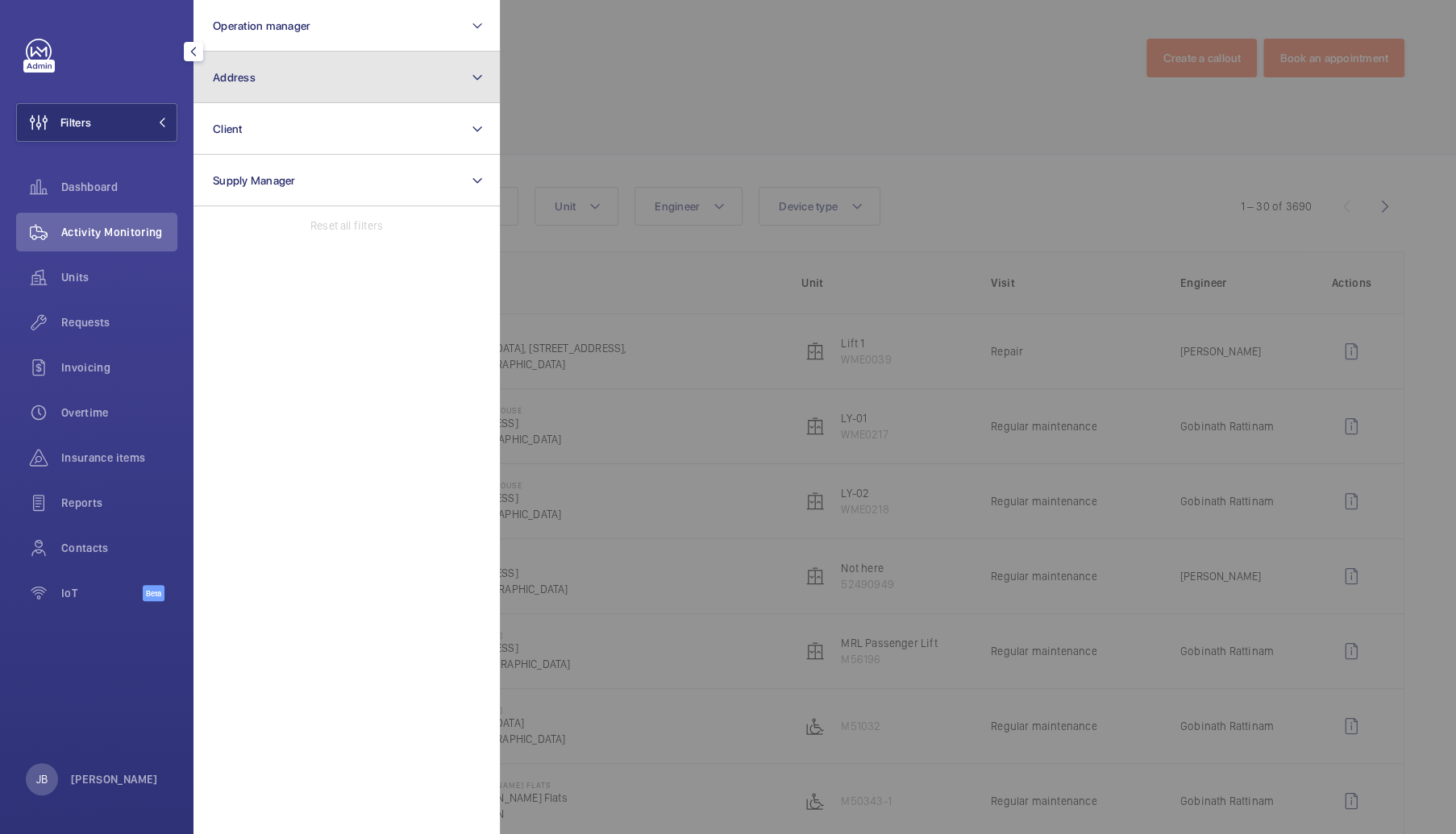
click at [282, 99] on button "Address" at bounding box center [347, 77] width 306 height 51
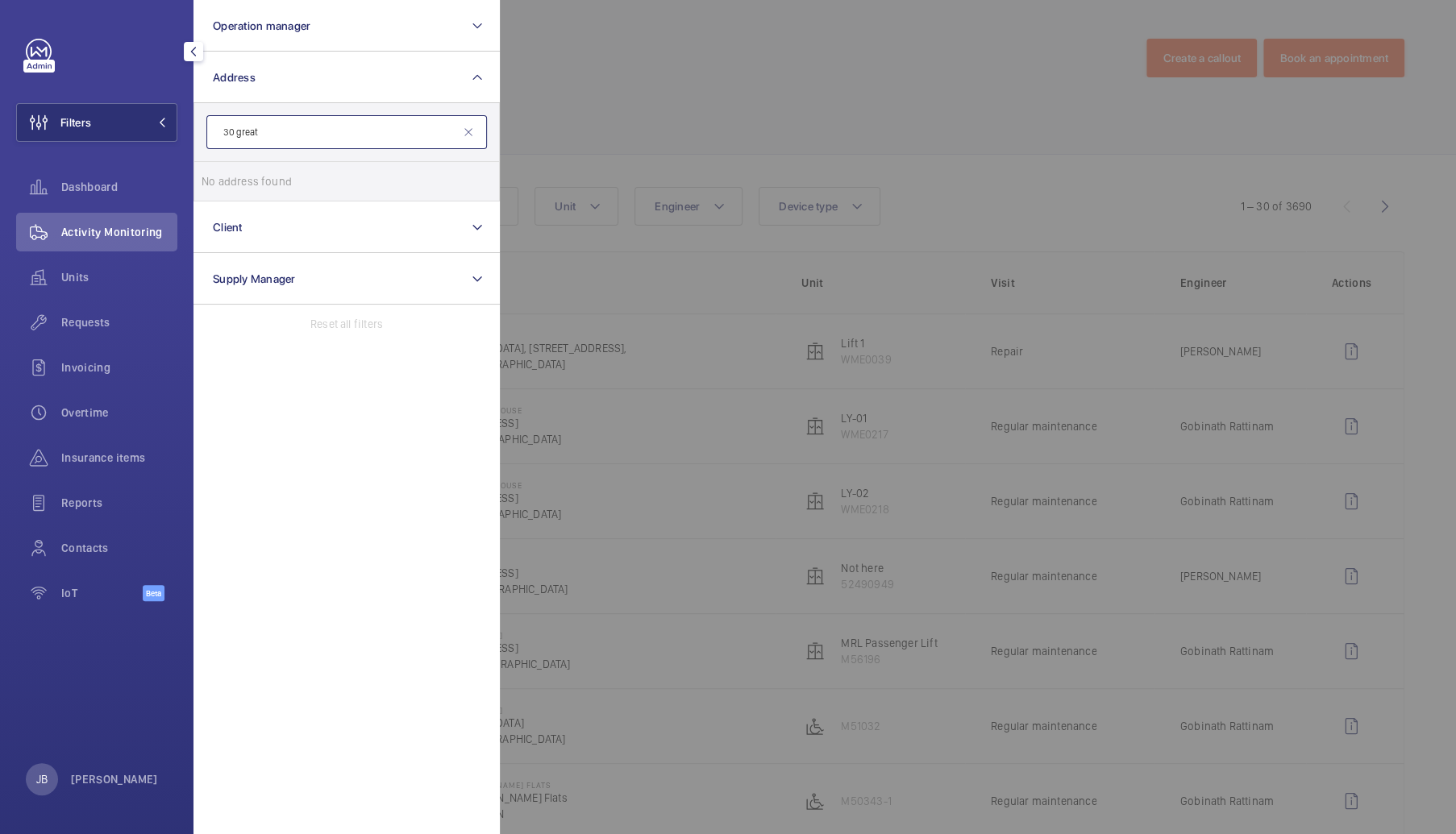
click at [274, 126] on input "30 great" at bounding box center [347, 132] width 281 height 34
drag, startPoint x: 262, startPoint y: 136, endPoint x: 232, endPoint y: 132, distance: 30.3
click at [232, 132] on input "30 great" at bounding box center [347, 132] width 281 height 34
type input "3"
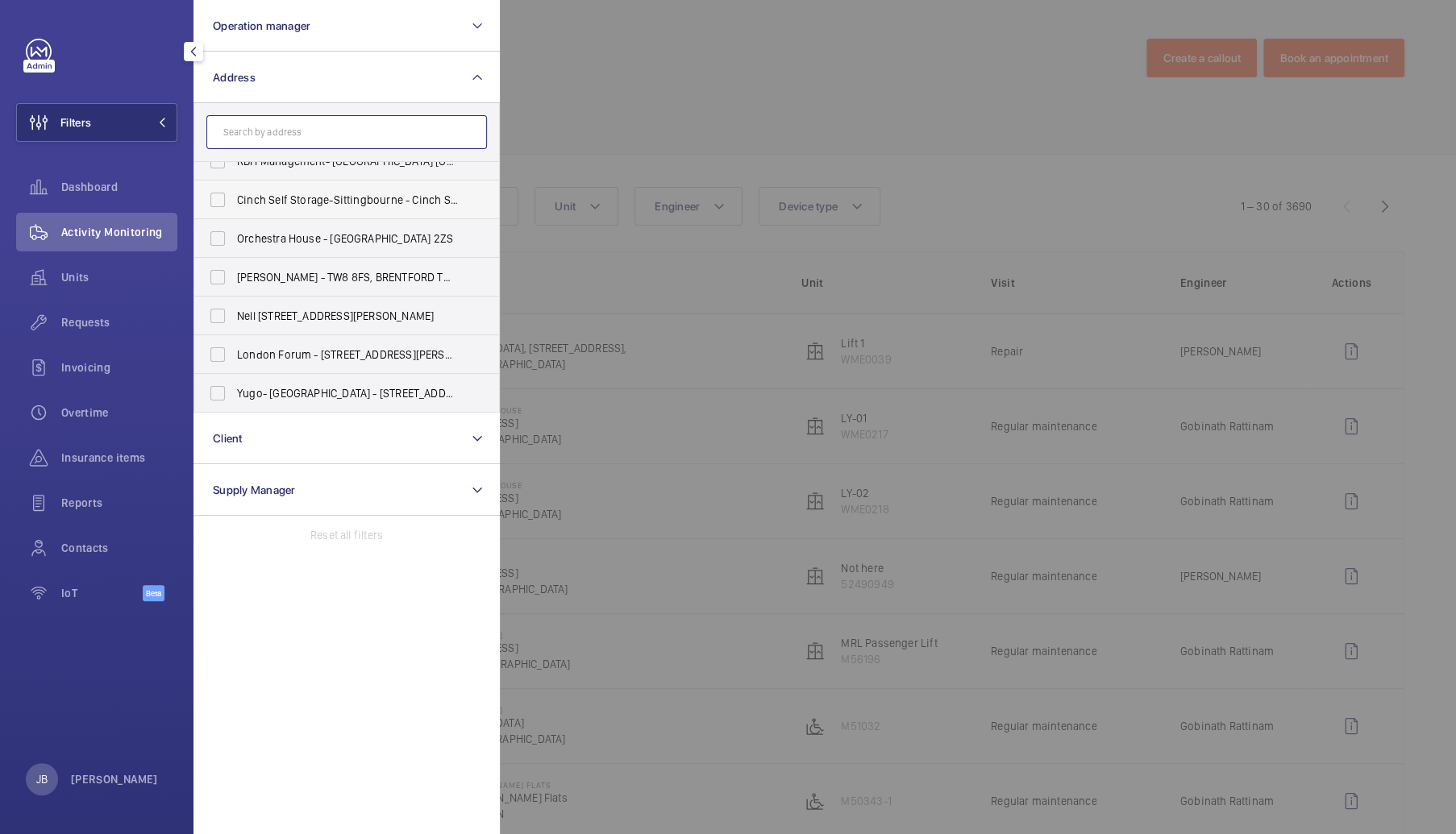
scroll to position [458, 0]
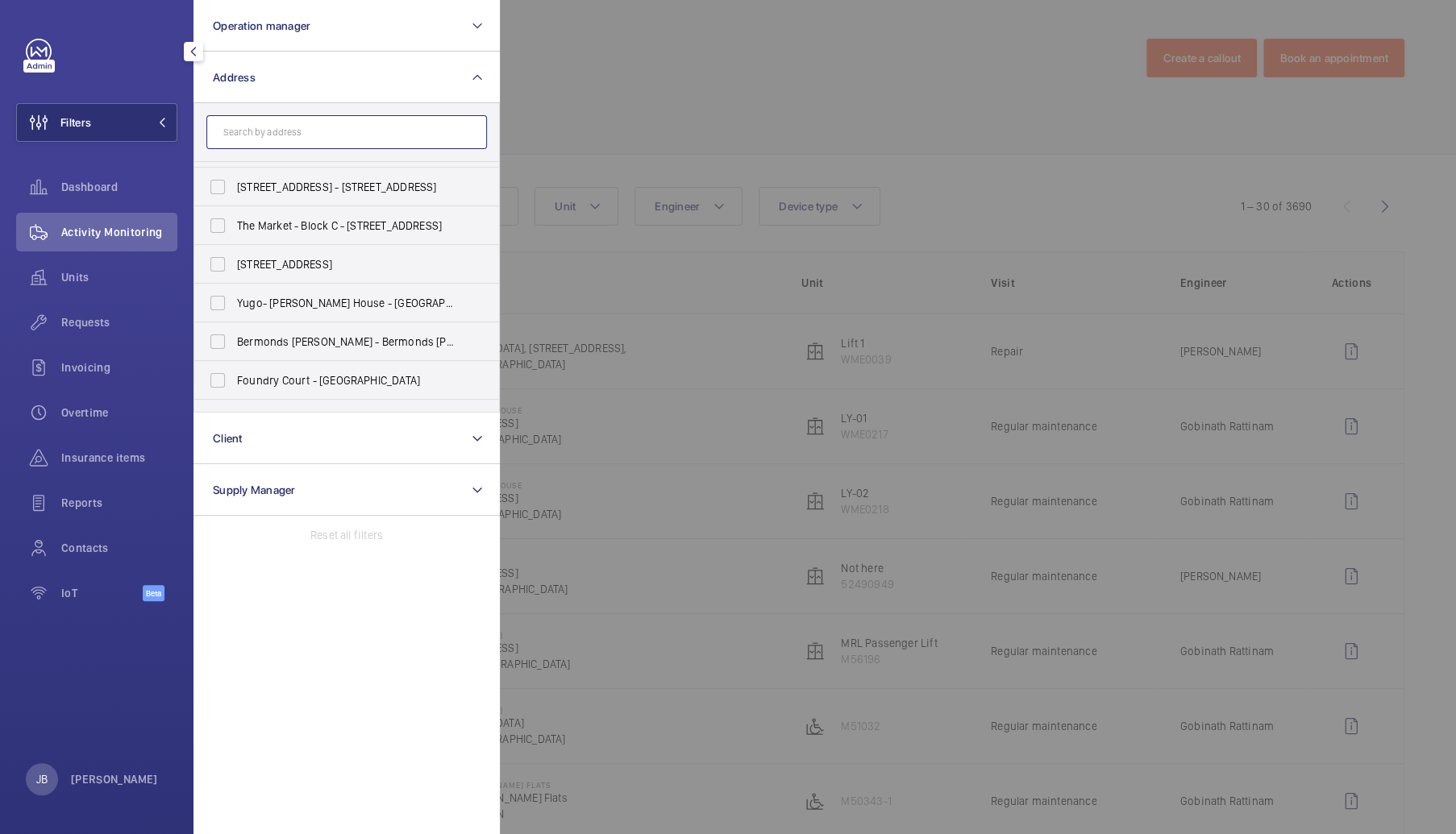
click at [268, 122] on input "text" at bounding box center [347, 132] width 281 height 34
click at [676, 96] on div at bounding box center [1227, 417] width 1456 height 834
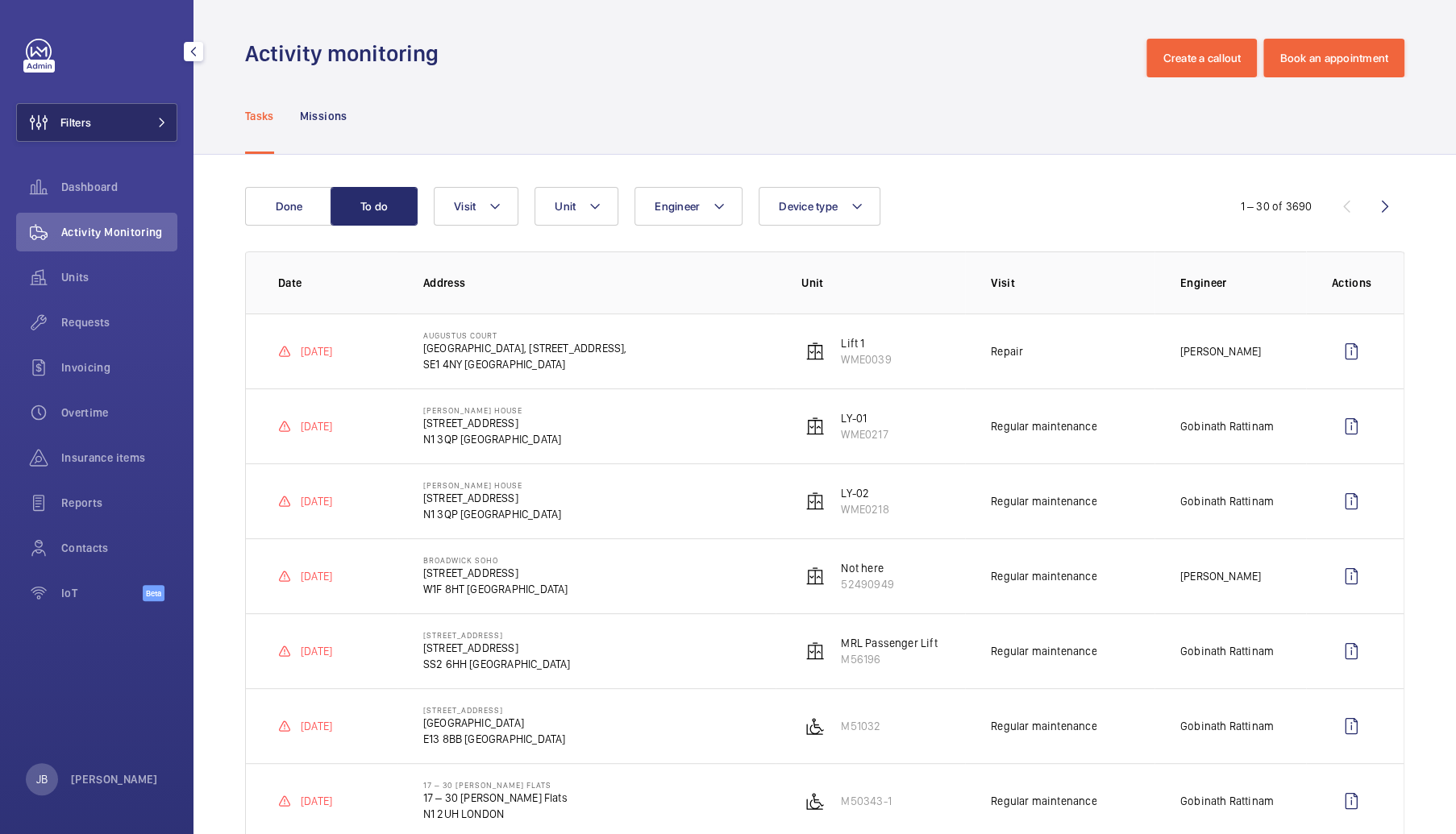
drag, startPoint x: 120, startPoint y: 128, endPoint x: 129, endPoint y: 128, distance: 9.0
click at [120, 128] on button "Filters" at bounding box center [97, 123] width 161 height 38
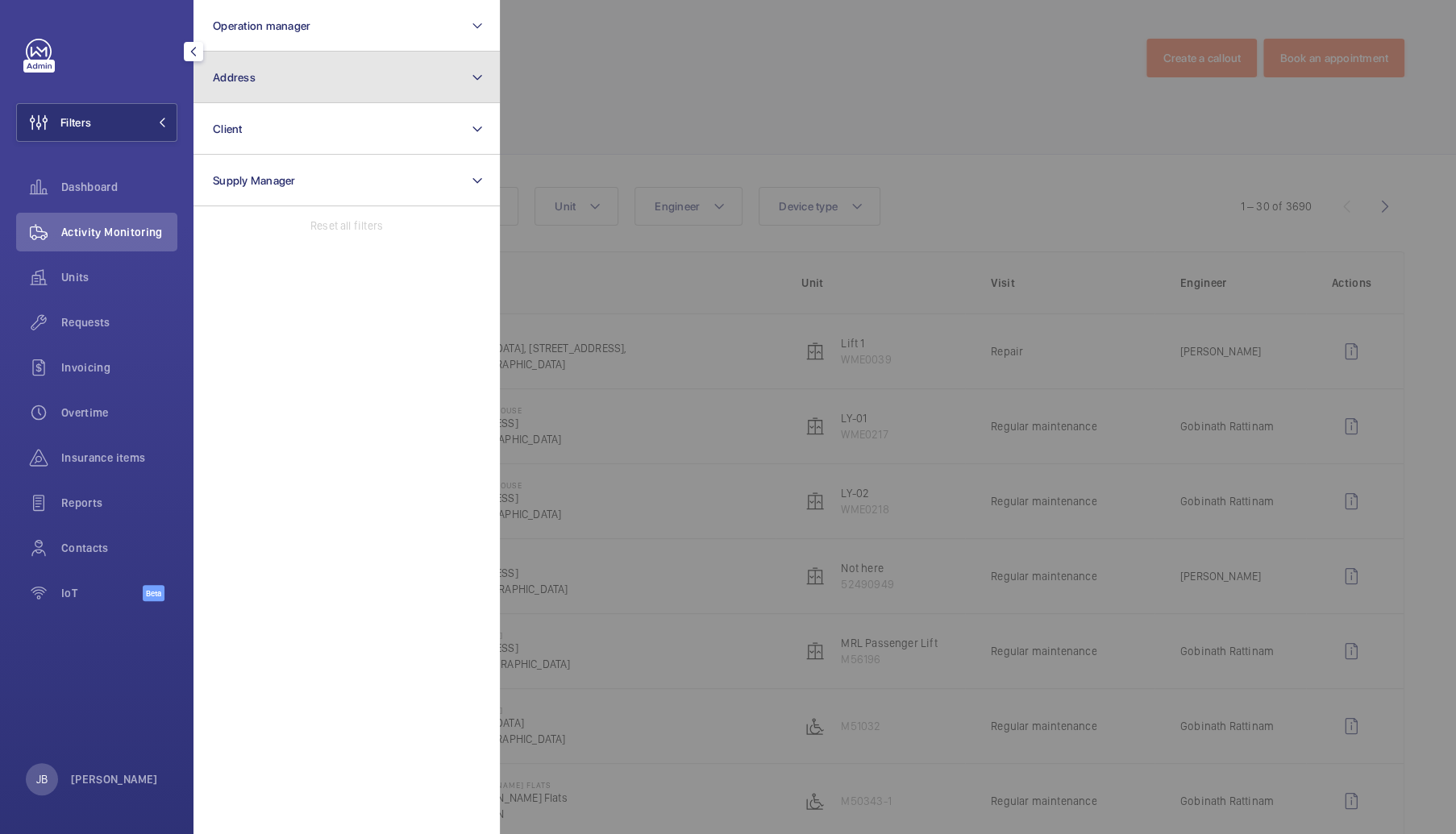
click at [324, 86] on button "Address" at bounding box center [347, 77] width 306 height 51
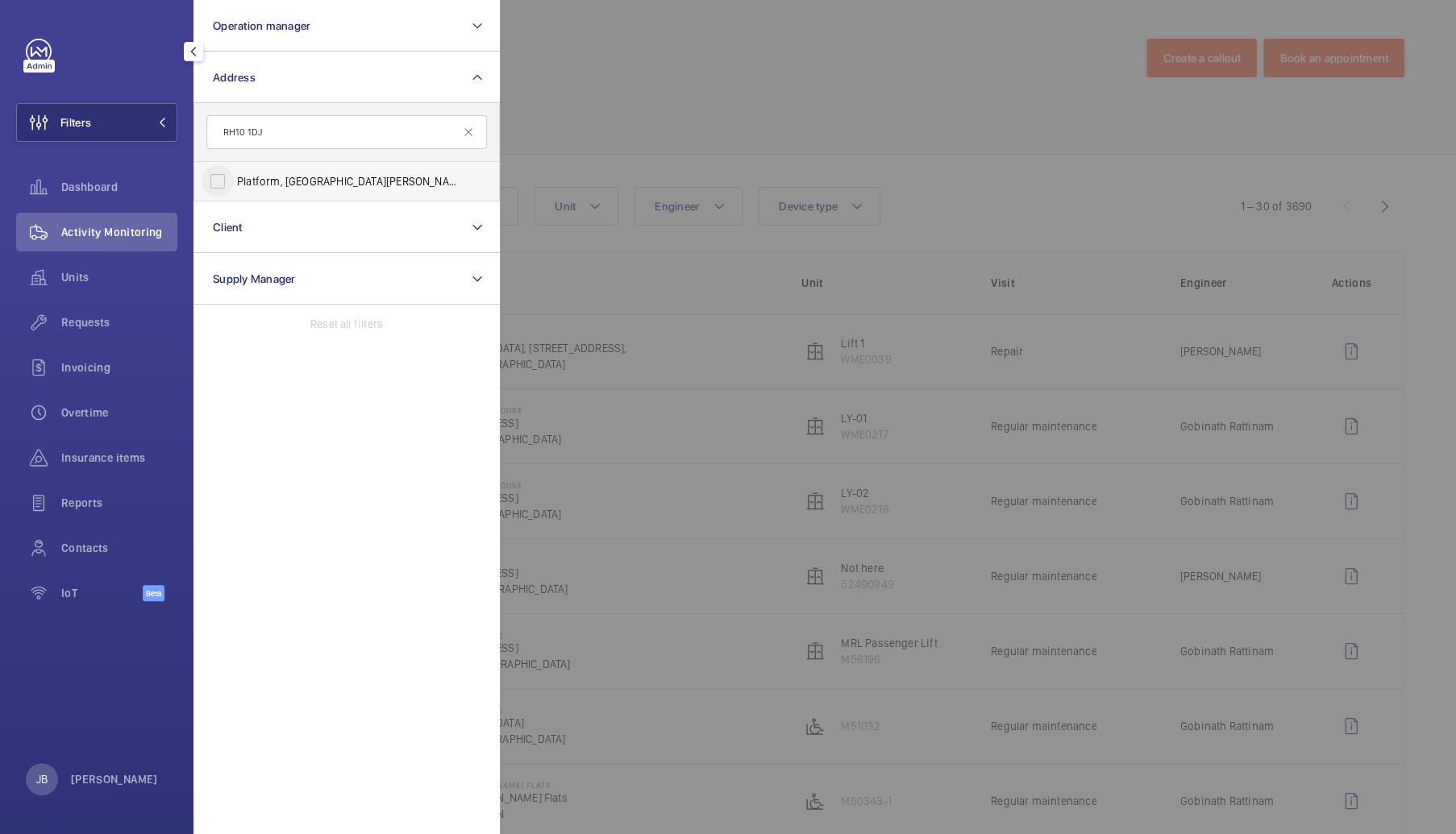
type input "RH10 1DJ"
click at [219, 189] on input "Platform, The Boulevard - The Boulevard, CRAWLEY RH10 1DJ" at bounding box center [217, 181] width 32 height 32
checkbox input "true"
click at [590, 102] on div at bounding box center [1227, 417] width 1456 height 834
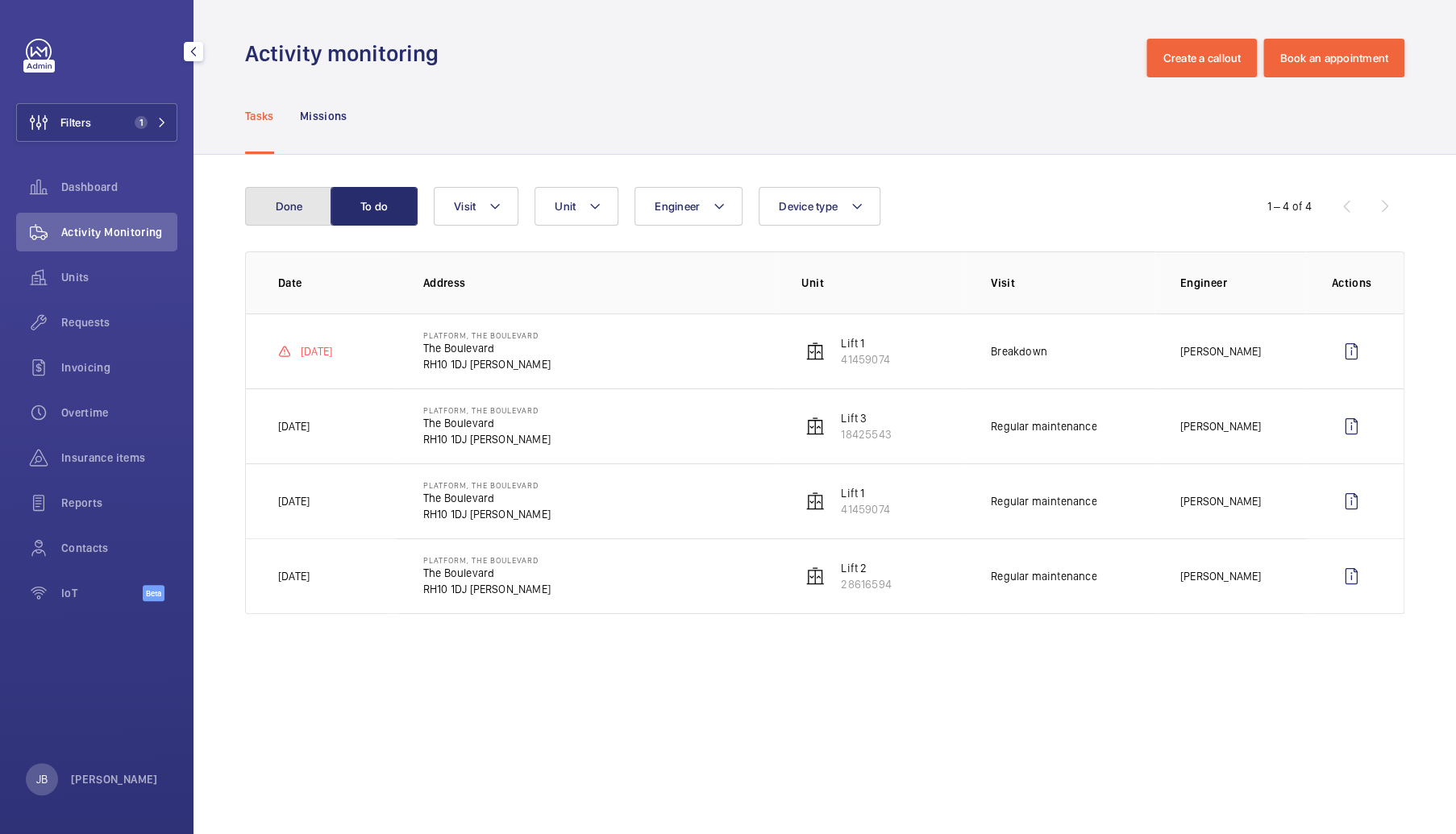
click at [302, 189] on button "Done" at bounding box center [288, 206] width 87 height 38
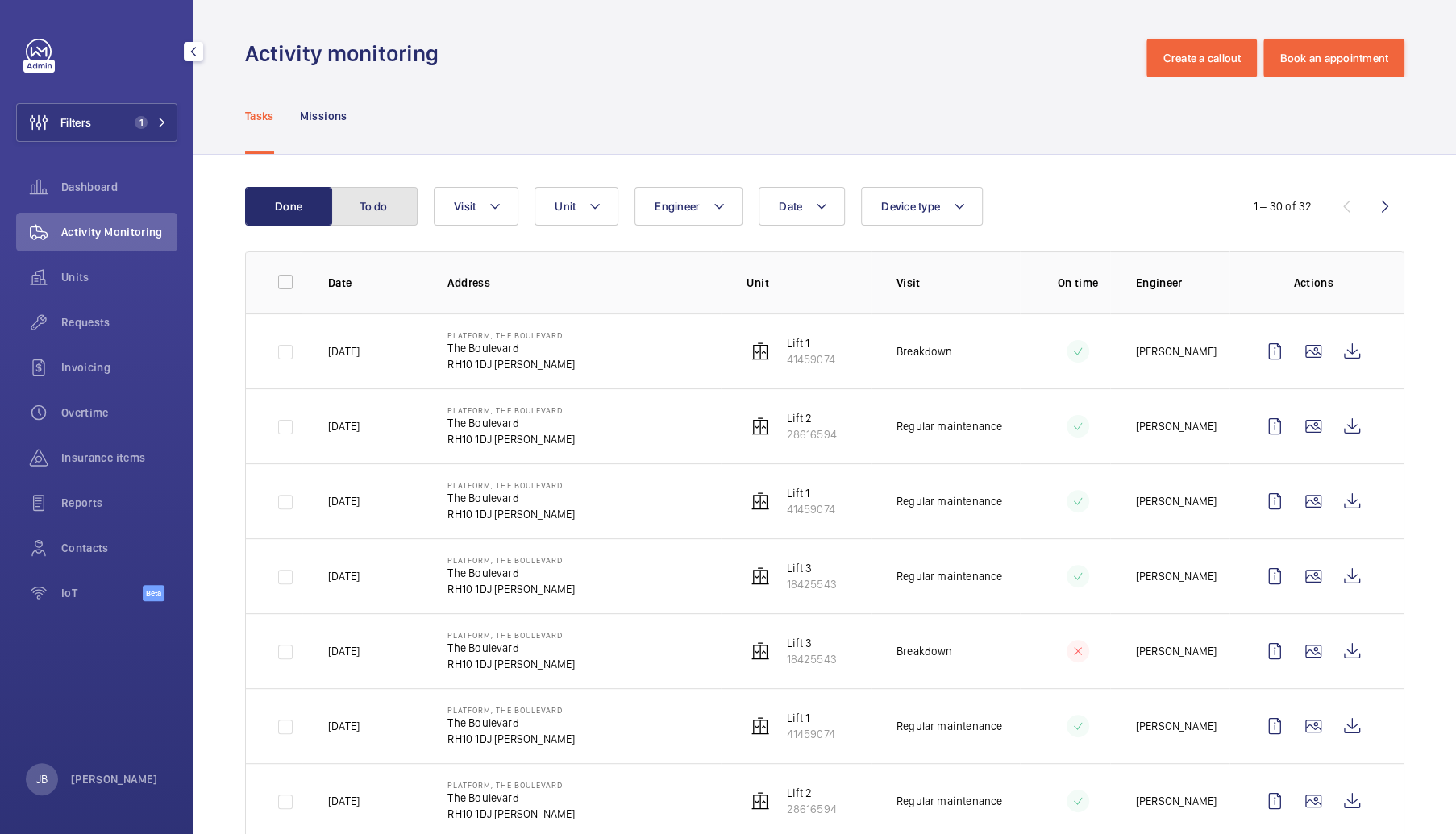
click at [364, 209] on button "To do" at bounding box center [373, 206] width 87 height 38
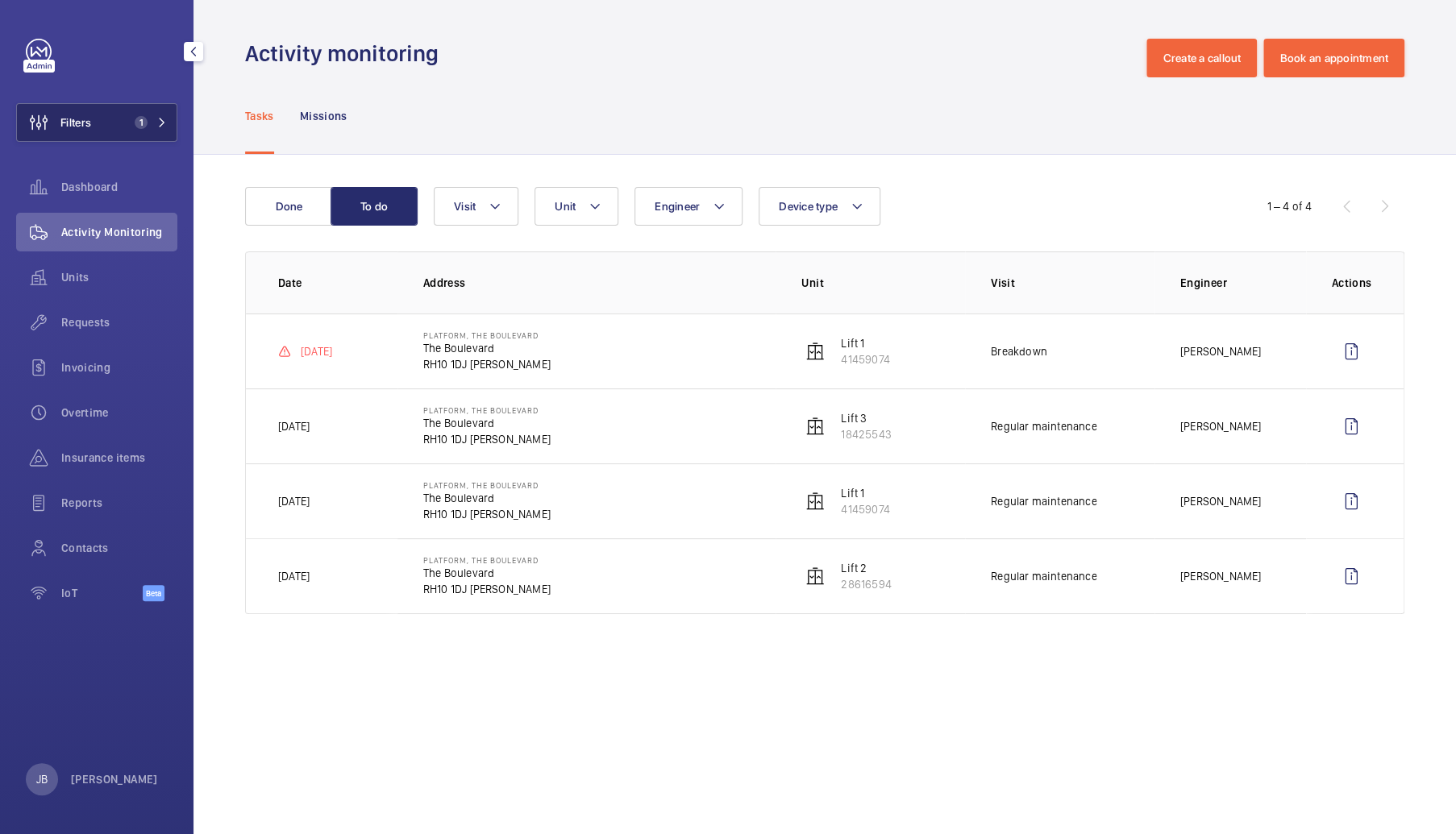
click at [97, 125] on button "Filters 1" at bounding box center [97, 123] width 161 height 38
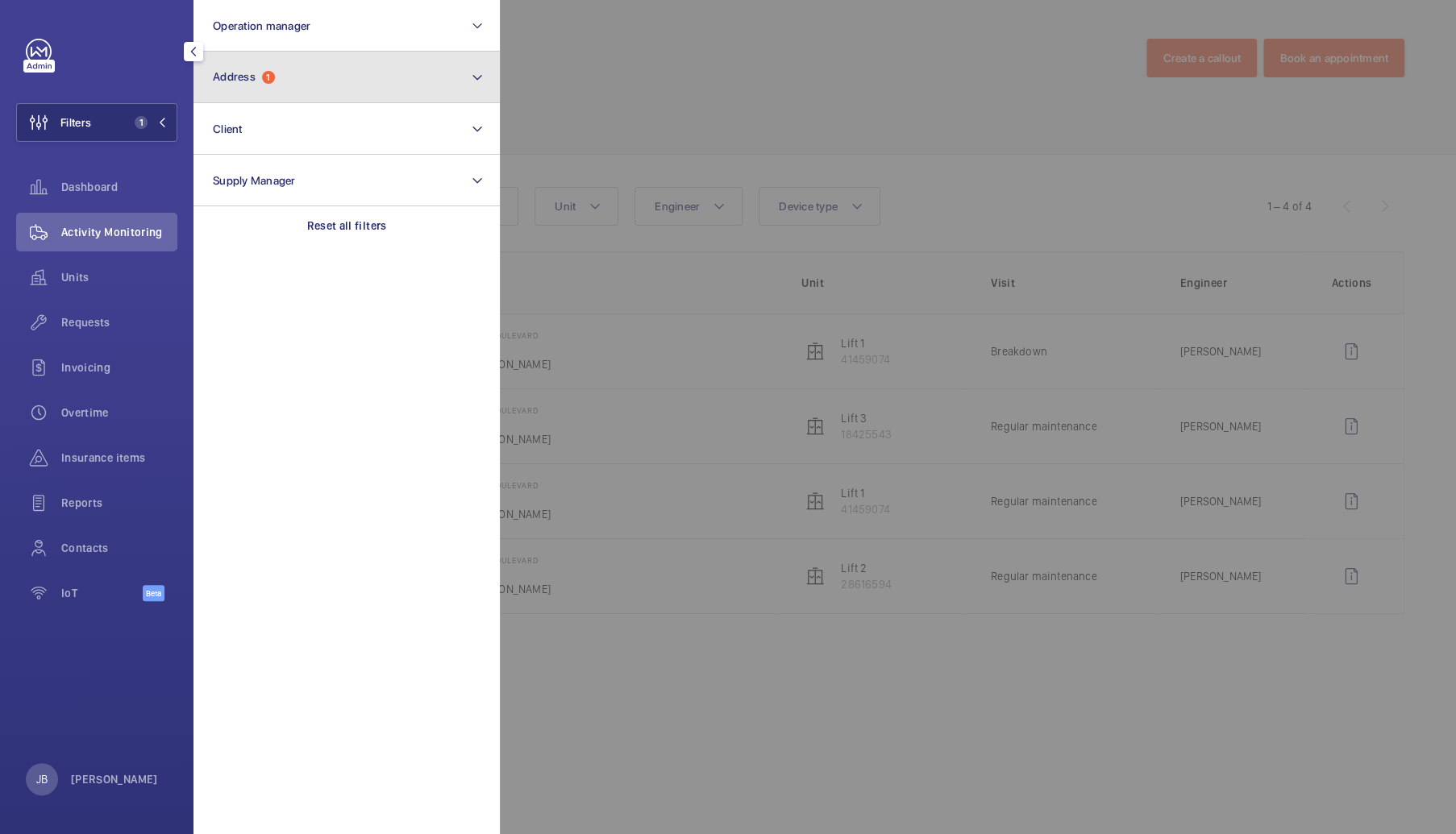
click at [294, 83] on button "Address 1" at bounding box center [347, 77] width 306 height 51
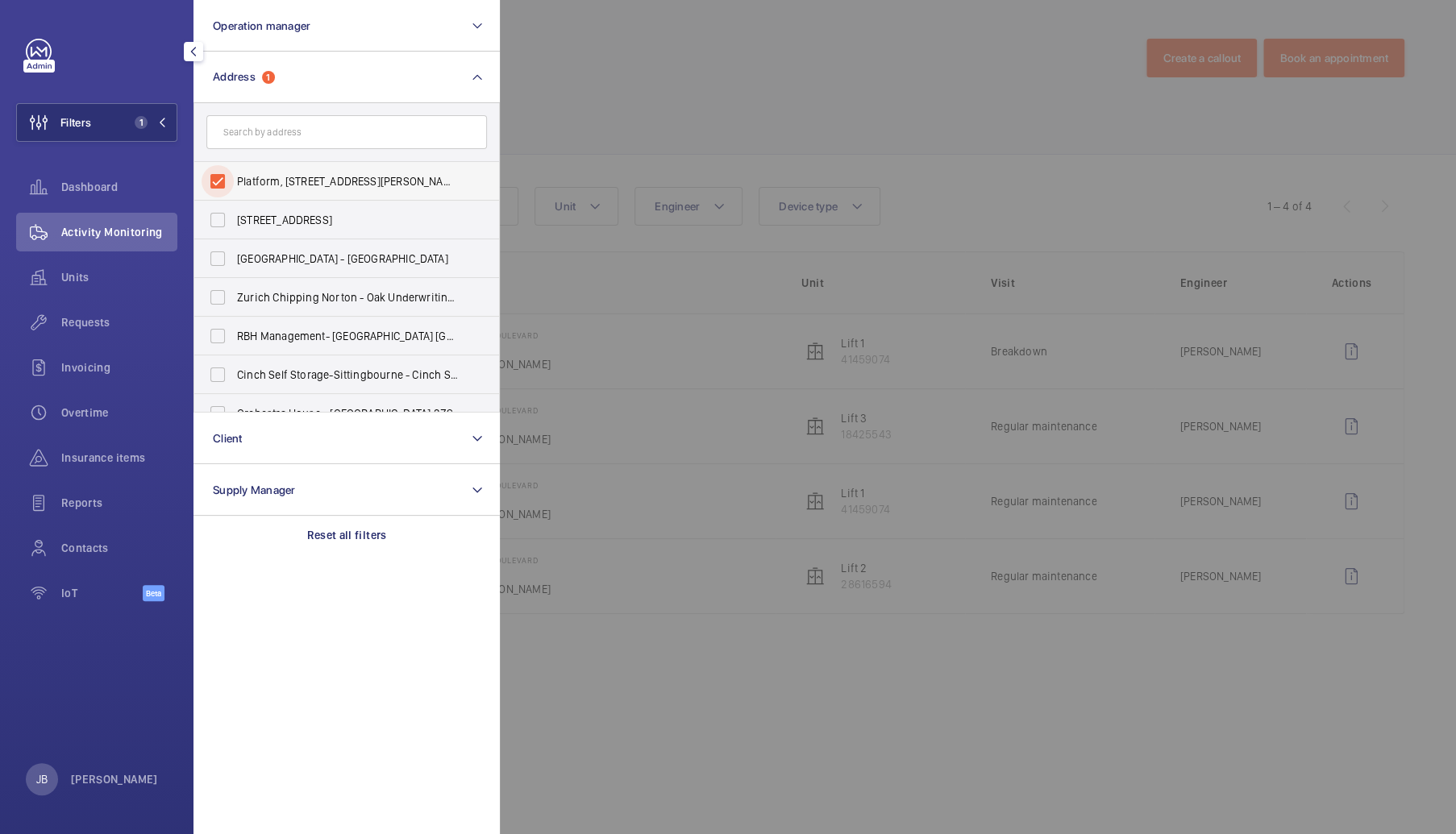
click at [224, 178] on input "Platform, The Boulevard - The Boulevard, CRAWLEY RH10 1DJ" at bounding box center [217, 181] width 32 height 32
checkbox input "false"
click at [273, 131] on input "text" at bounding box center [347, 132] width 281 height 34
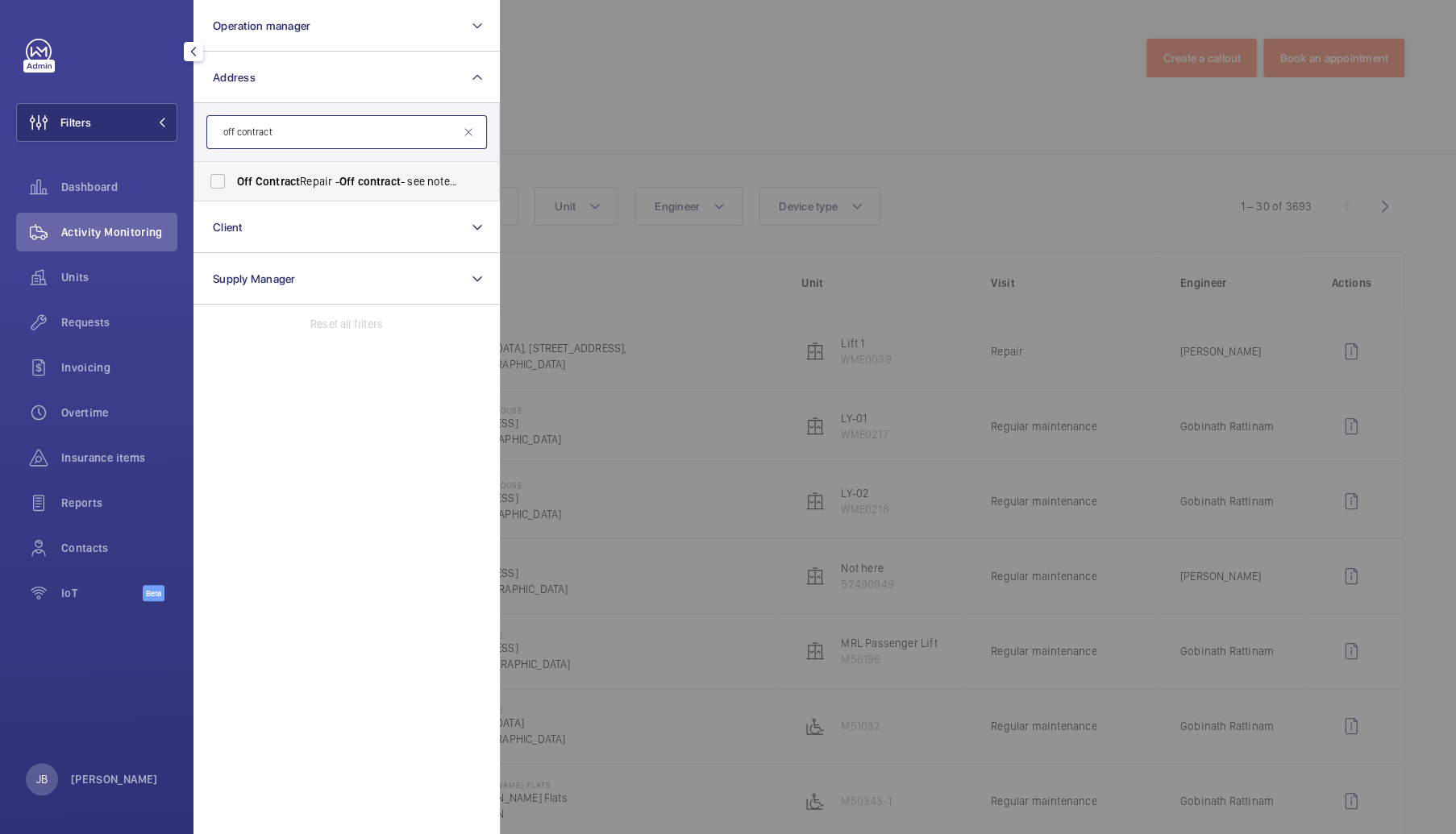
type input "off contract"
click at [294, 180] on span "Contract" at bounding box center [277, 181] width 44 height 13
click at [234, 180] on input "Off Contract Repair - Off contract - see notes in description, LONDON XXXX" at bounding box center [217, 181] width 32 height 32
checkbox input "true"
click at [577, 96] on div at bounding box center [1227, 417] width 1456 height 834
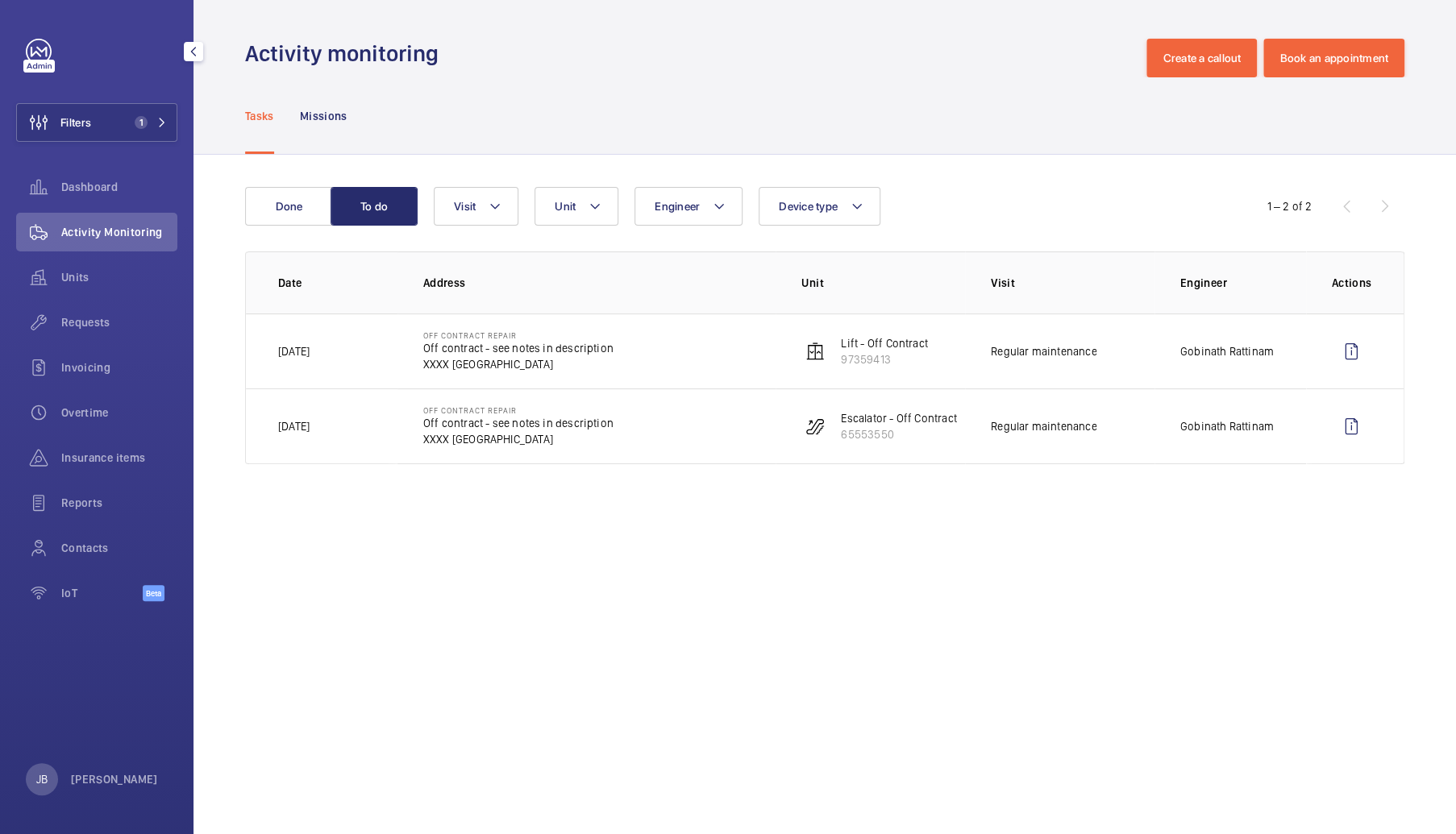
click at [296, 181] on div "Done To do Engineer Unit Device type Visit 1 – 2 of 2 Date Address Unit Visit E…" at bounding box center [825, 328] width 1262 height 348
click at [295, 204] on button "Done" at bounding box center [288, 206] width 87 height 38
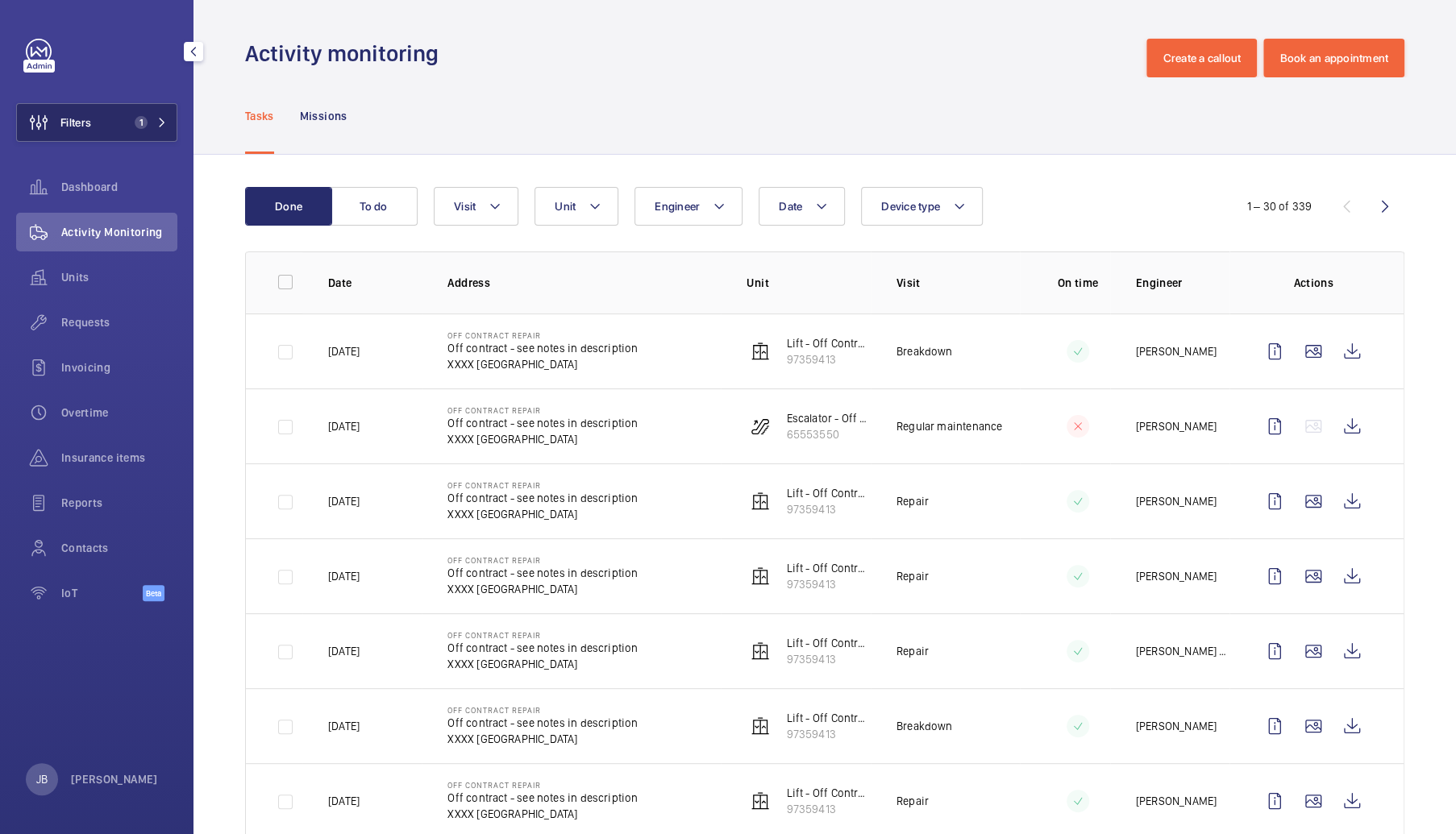
click at [122, 126] on button "Filters 1" at bounding box center [97, 123] width 161 height 38
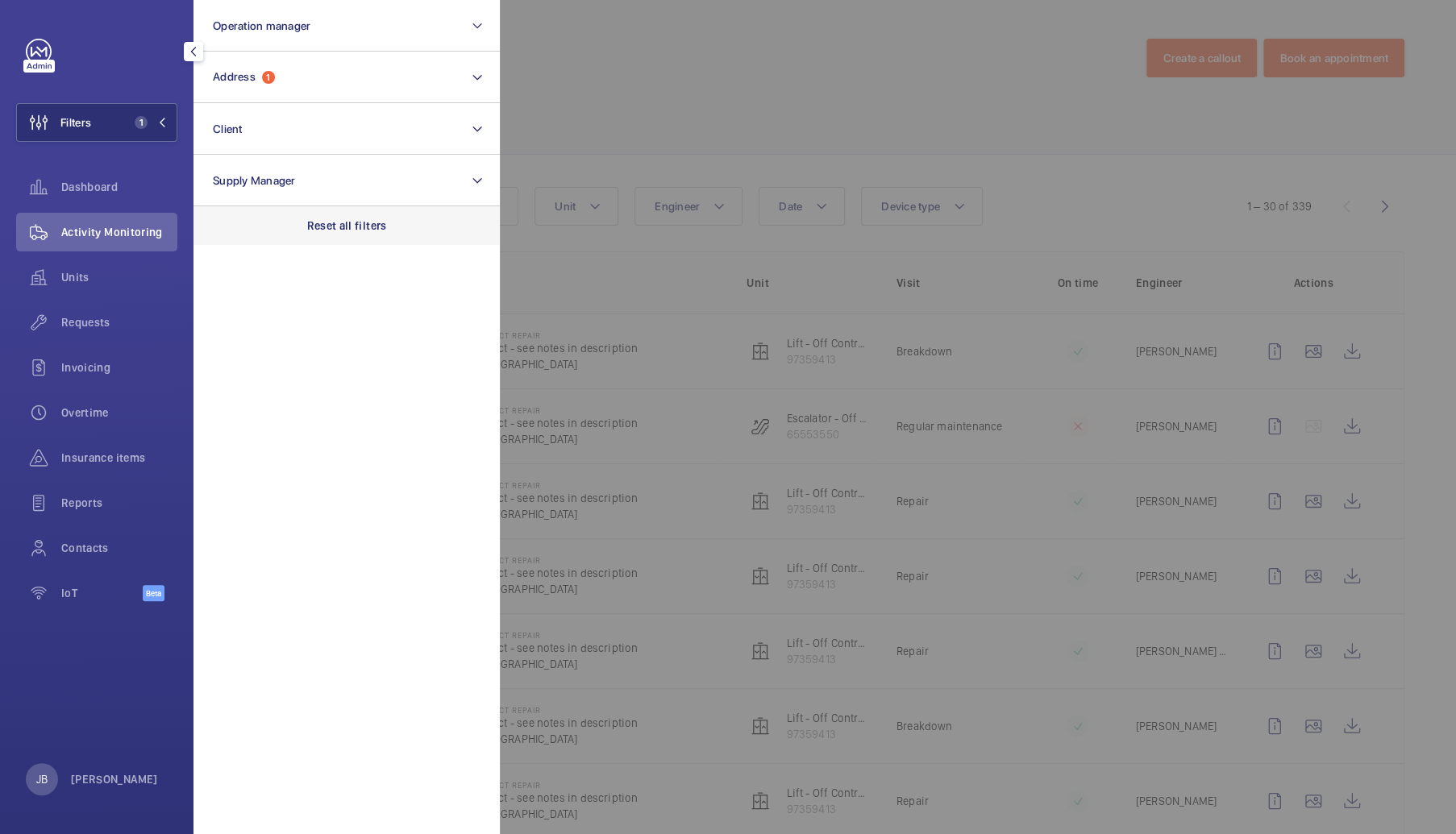
click at [333, 221] on p "Reset all filters" at bounding box center [347, 226] width 80 height 16
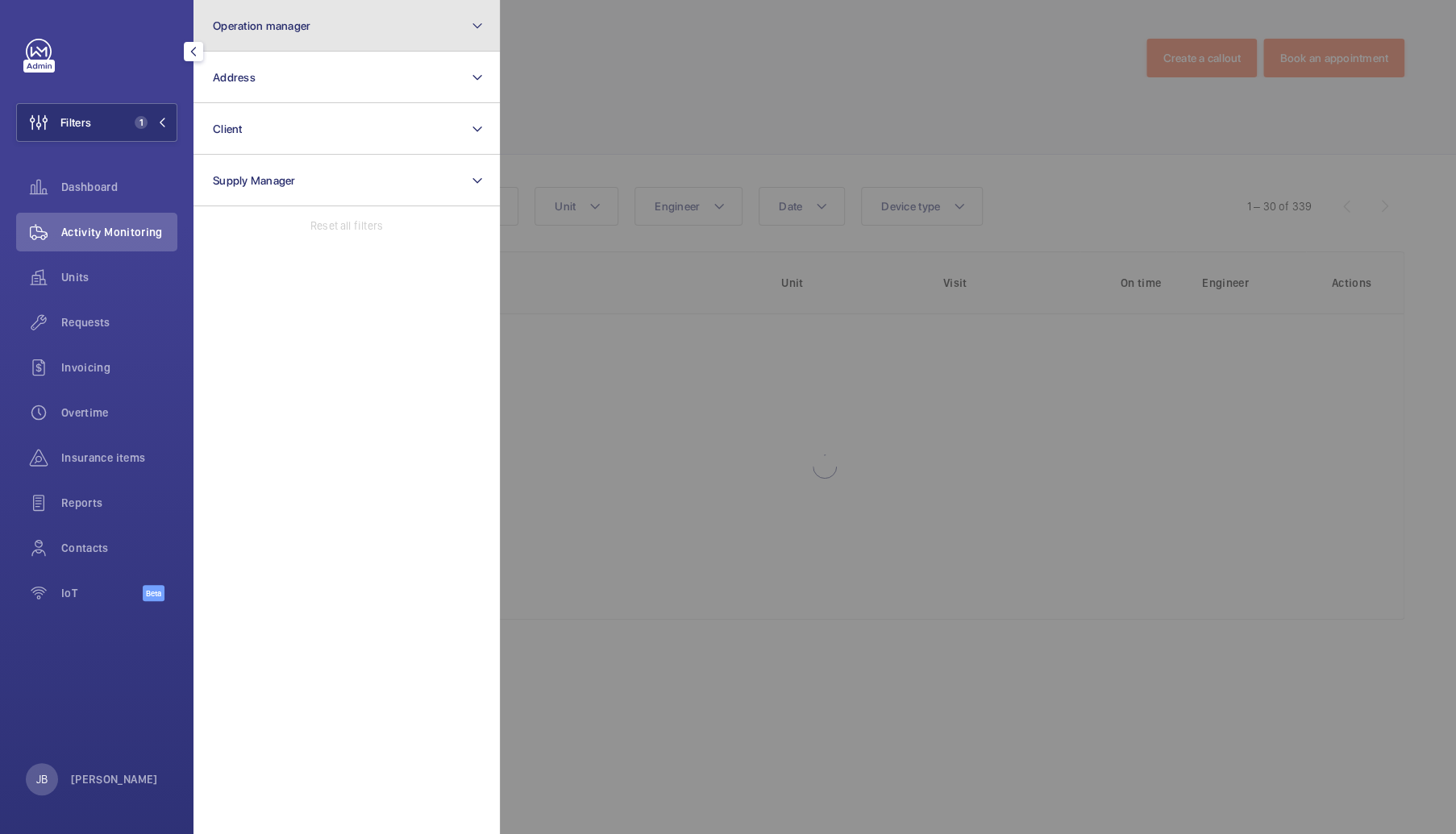
click at [319, 31] on button "Operation manager" at bounding box center [347, 26] width 306 height 51
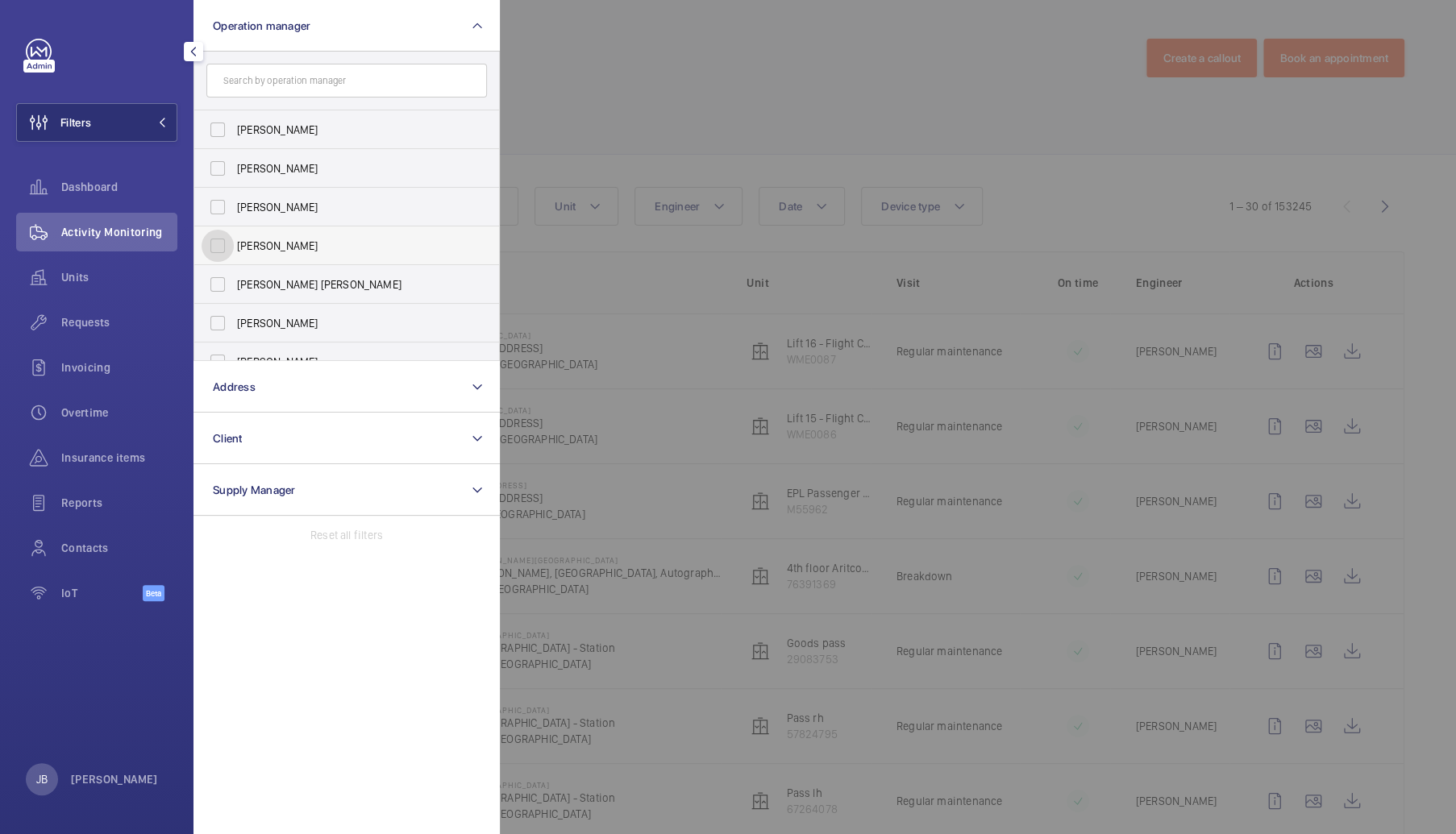
click at [220, 242] on input "[PERSON_NAME]" at bounding box center [217, 245] width 32 height 32
checkbox input "true"
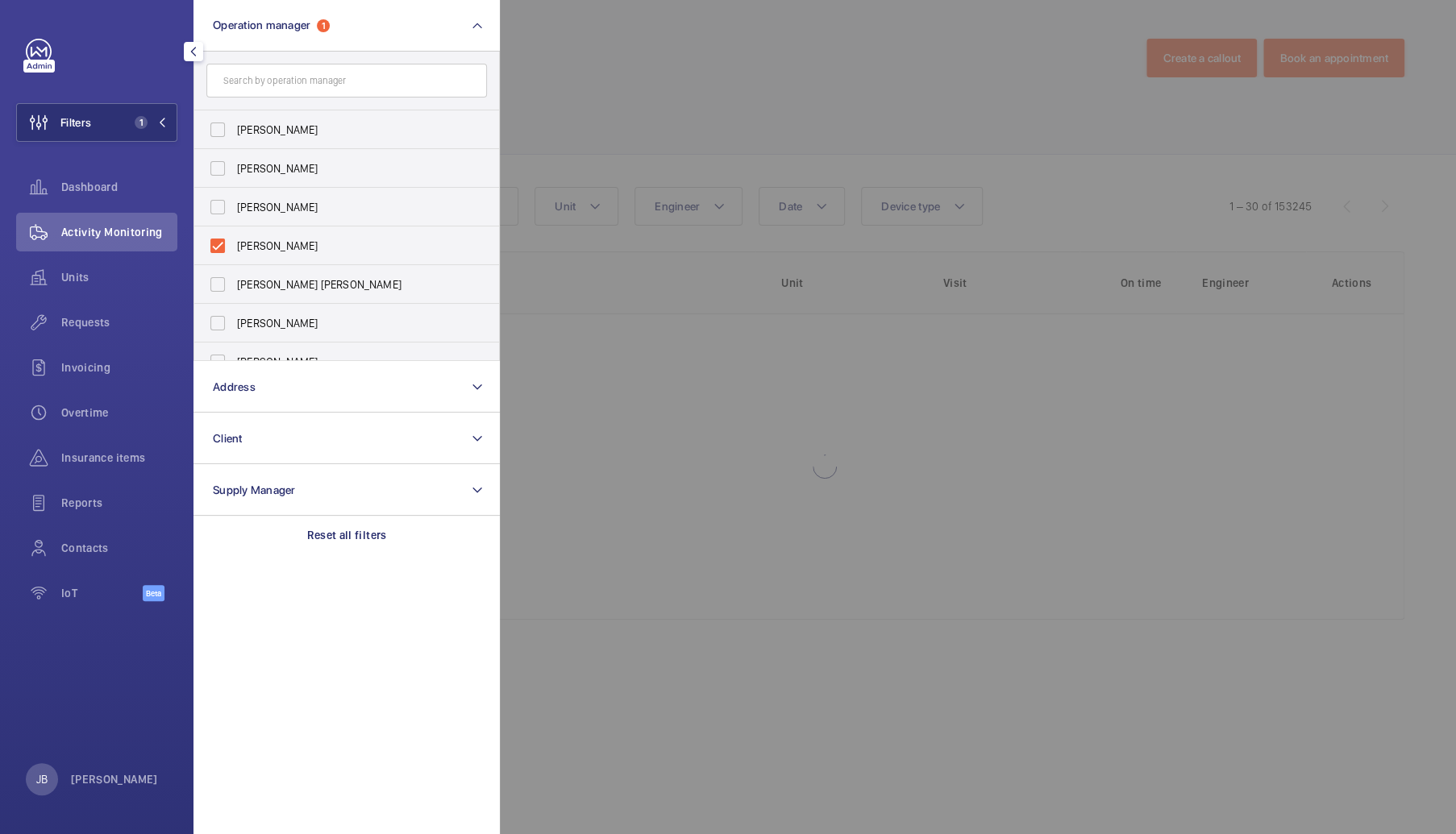
click at [557, 115] on div at bounding box center [1227, 417] width 1456 height 834
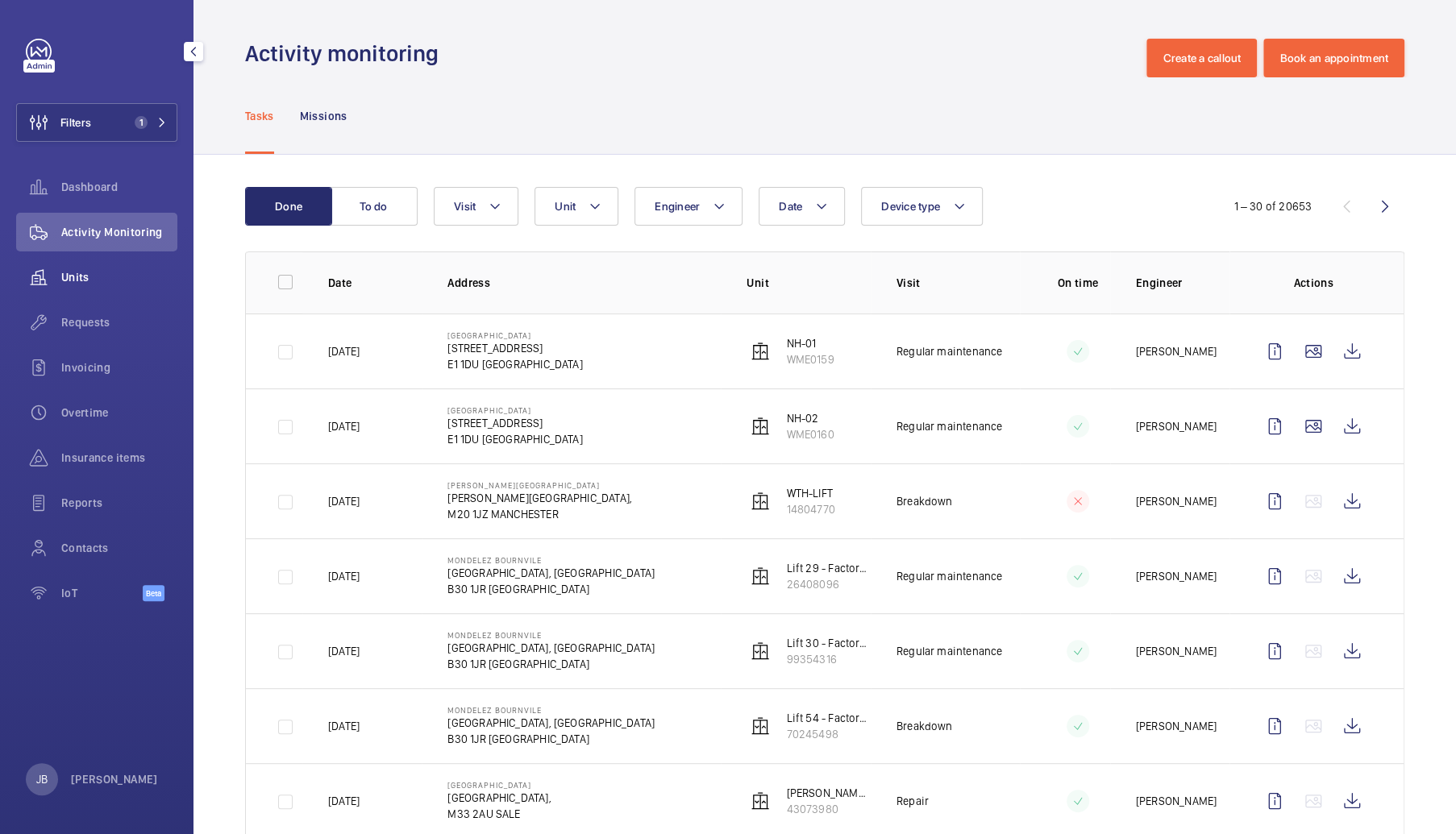
click at [81, 280] on span "Units" at bounding box center [119, 277] width 116 height 16
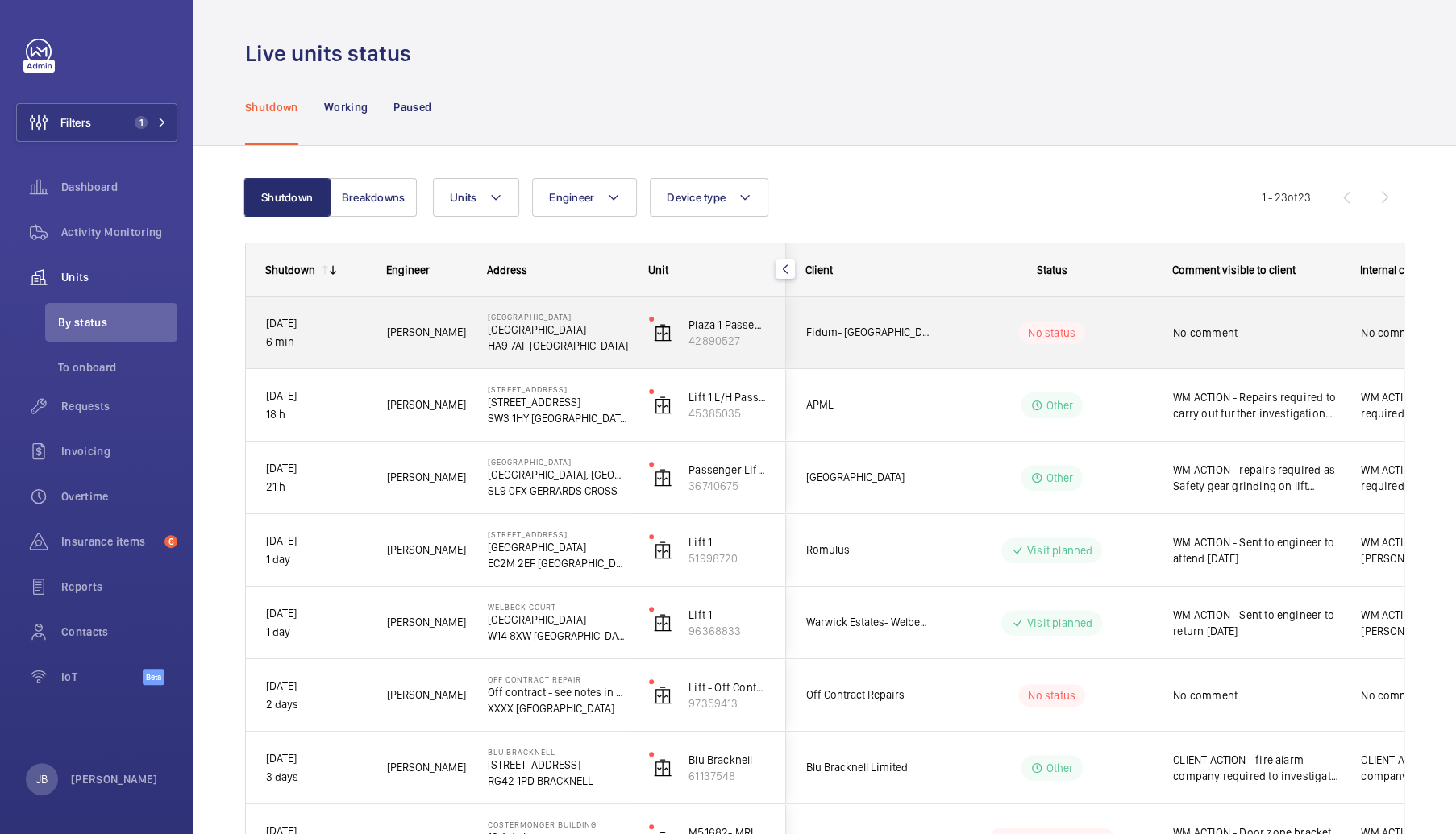
click at [1221, 345] on div "No comment" at bounding box center [1256, 333] width 166 height 37
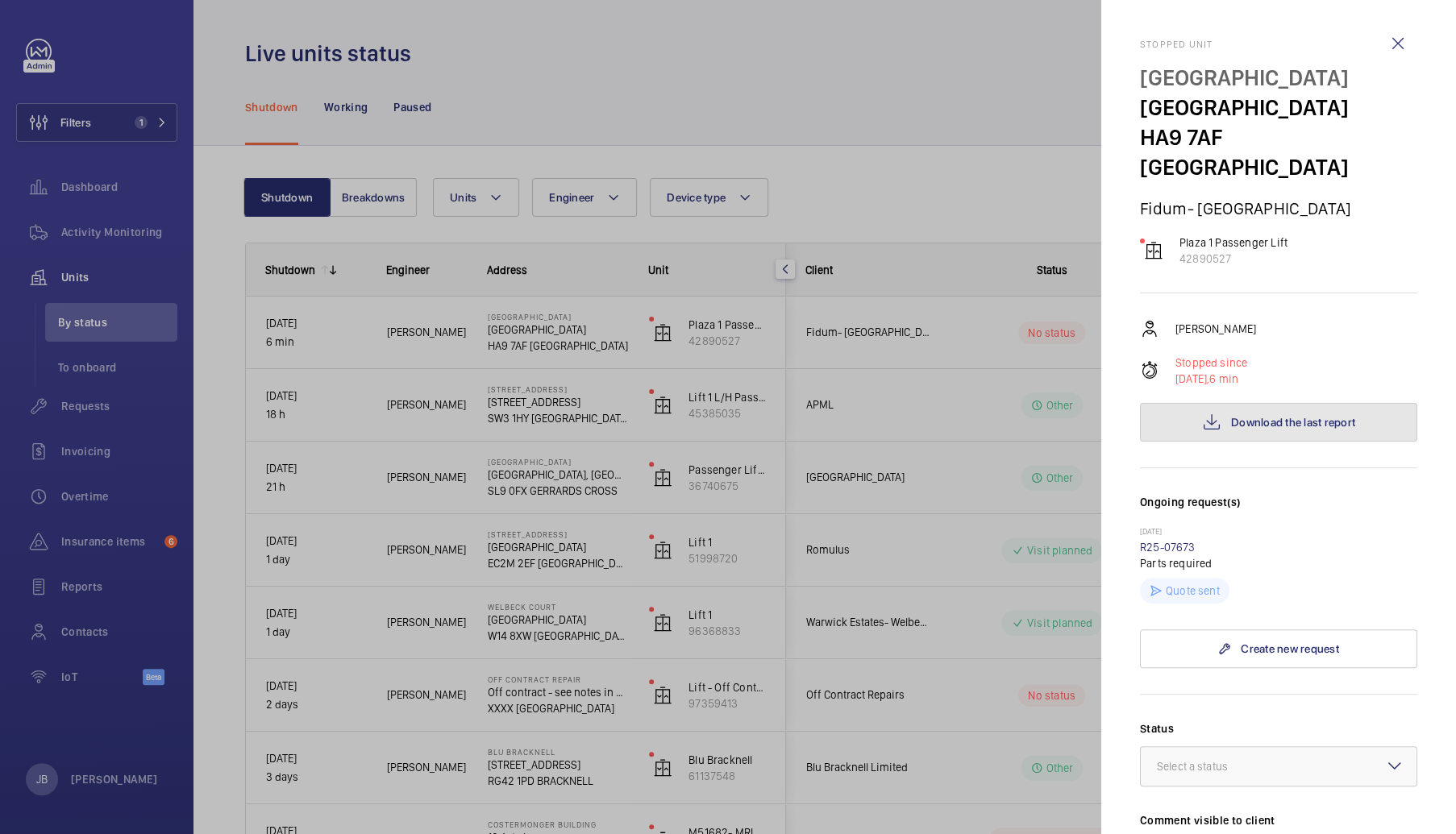
click at [1234, 403] on button "Download the last report" at bounding box center [1278, 422] width 277 height 38
click at [970, 199] on div at bounding box center [728, 417] width 1456 height 834
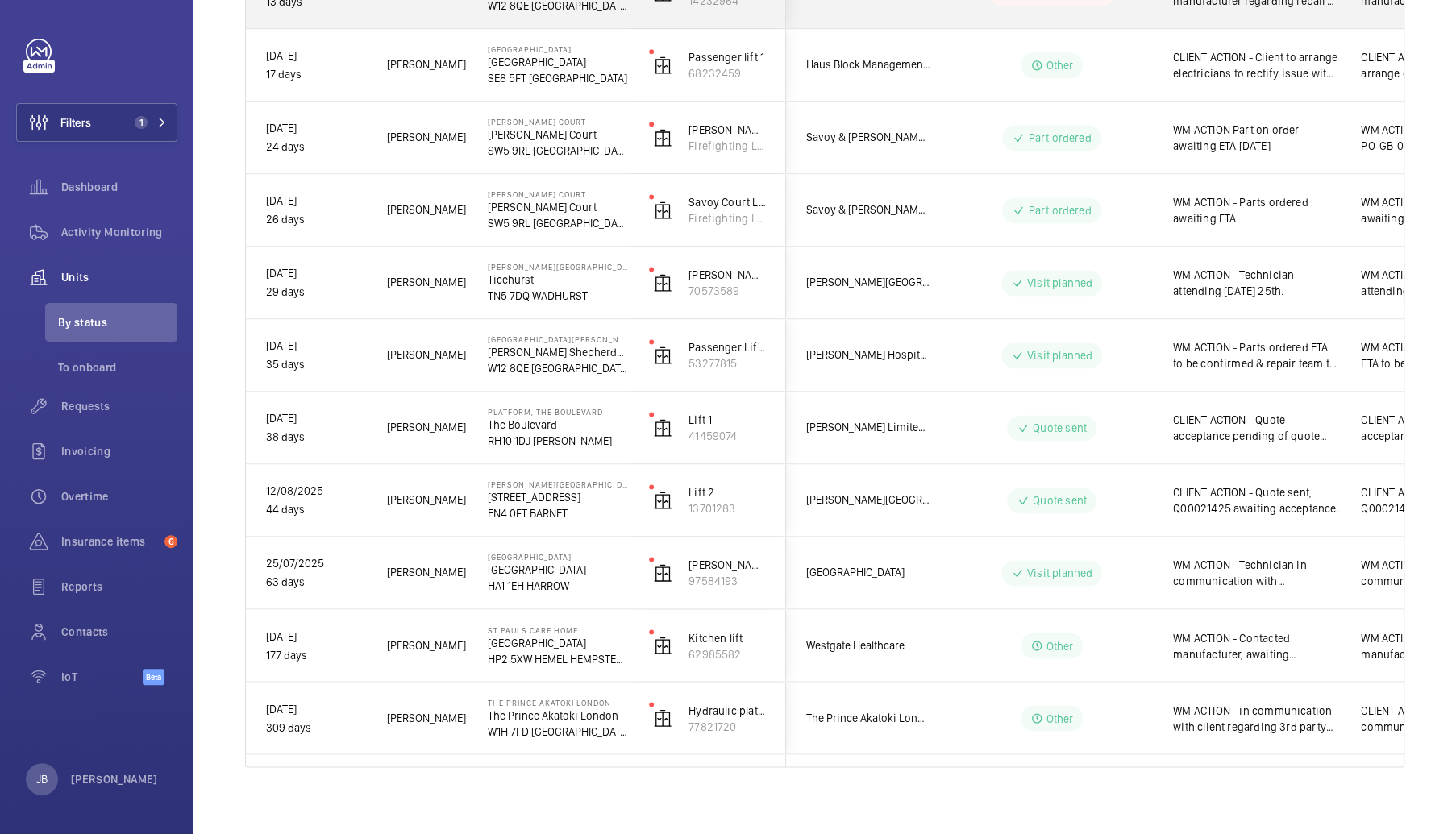
scroll to position [1220, 0]
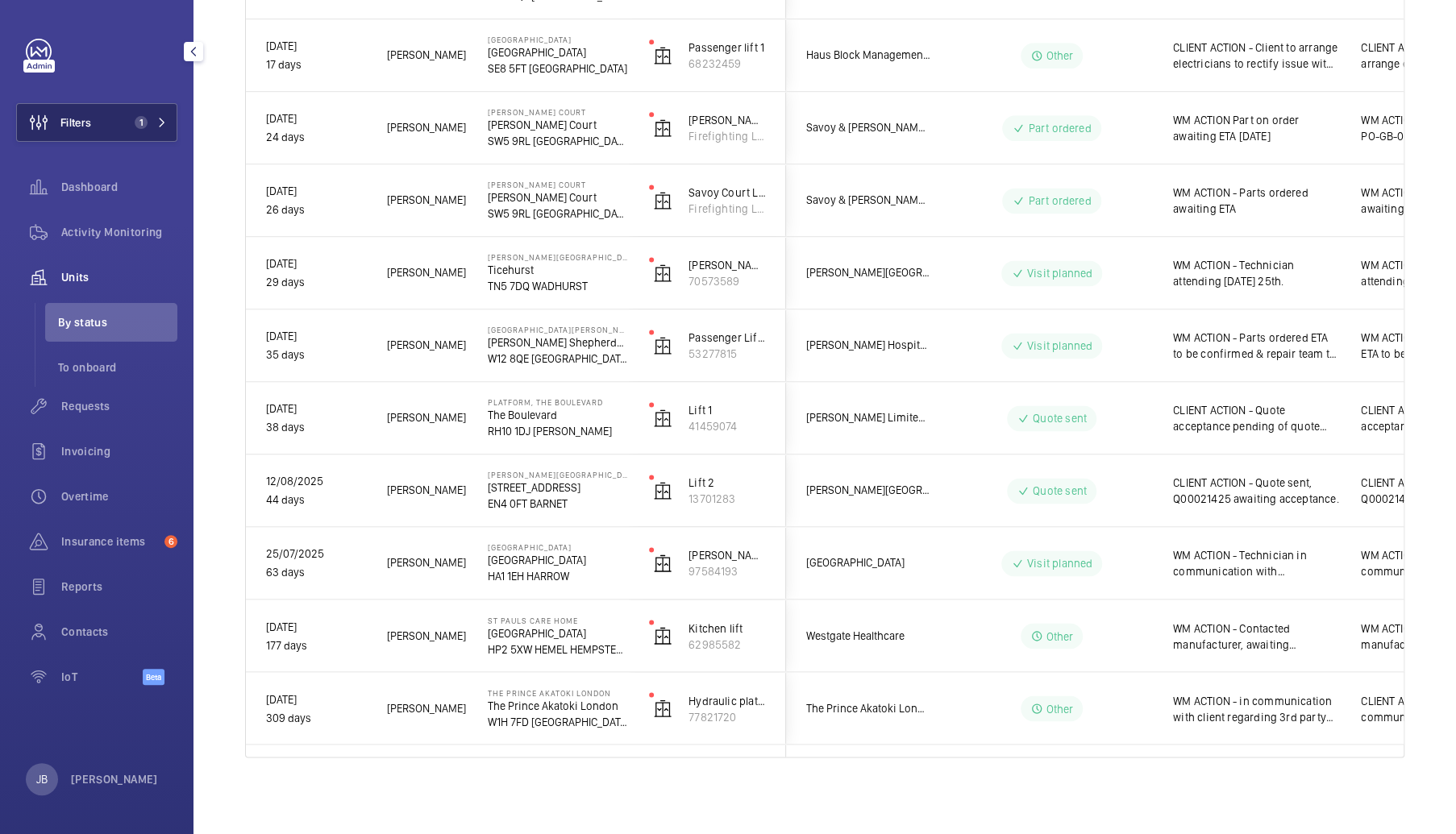
click at [91, 133] on span "Filters" at bounding box center [54, 123] width 74 height 38
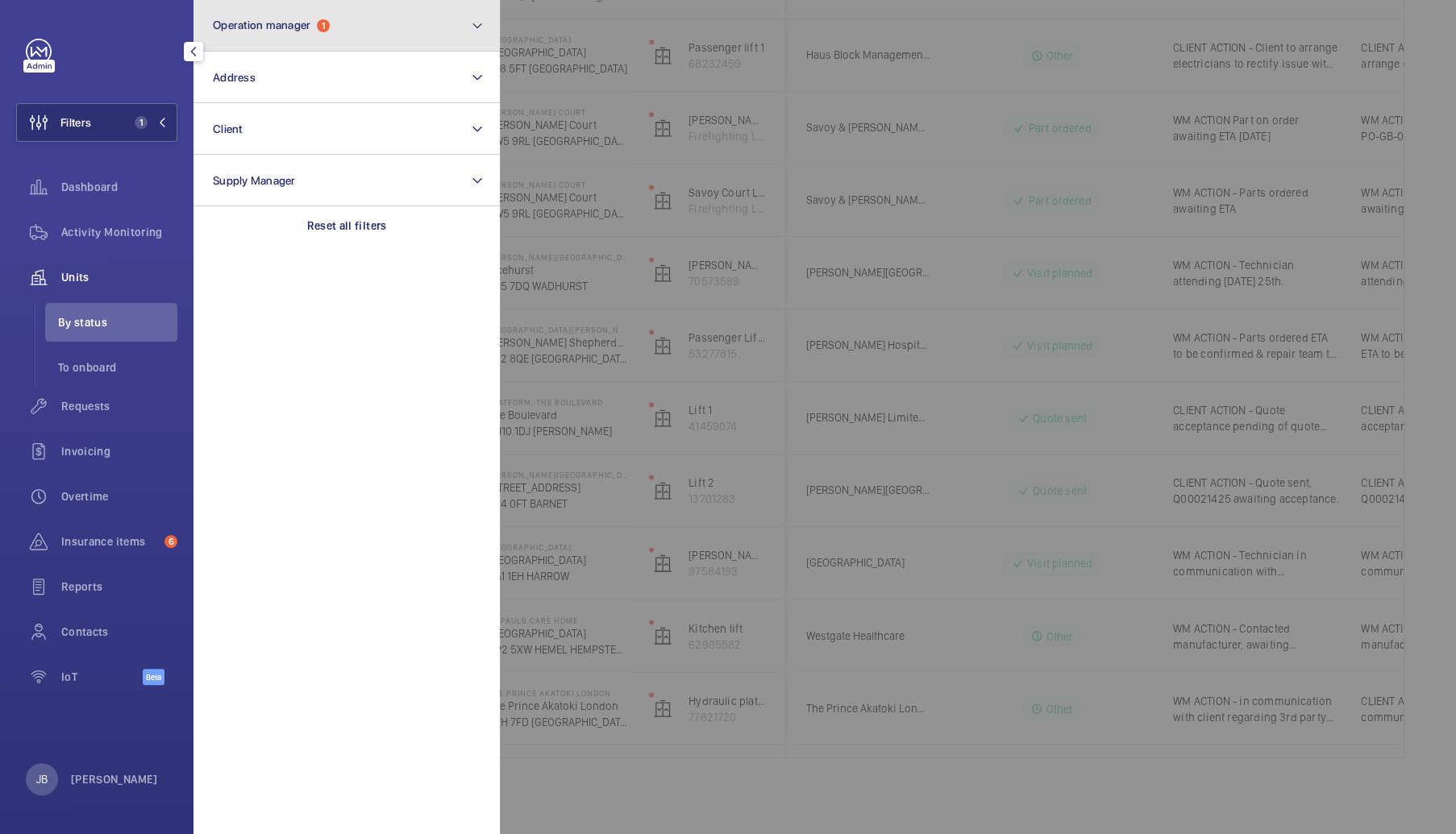
click at [308, 19] on span "Operation manager" at bounding box center [262, 25] width 98 height 13
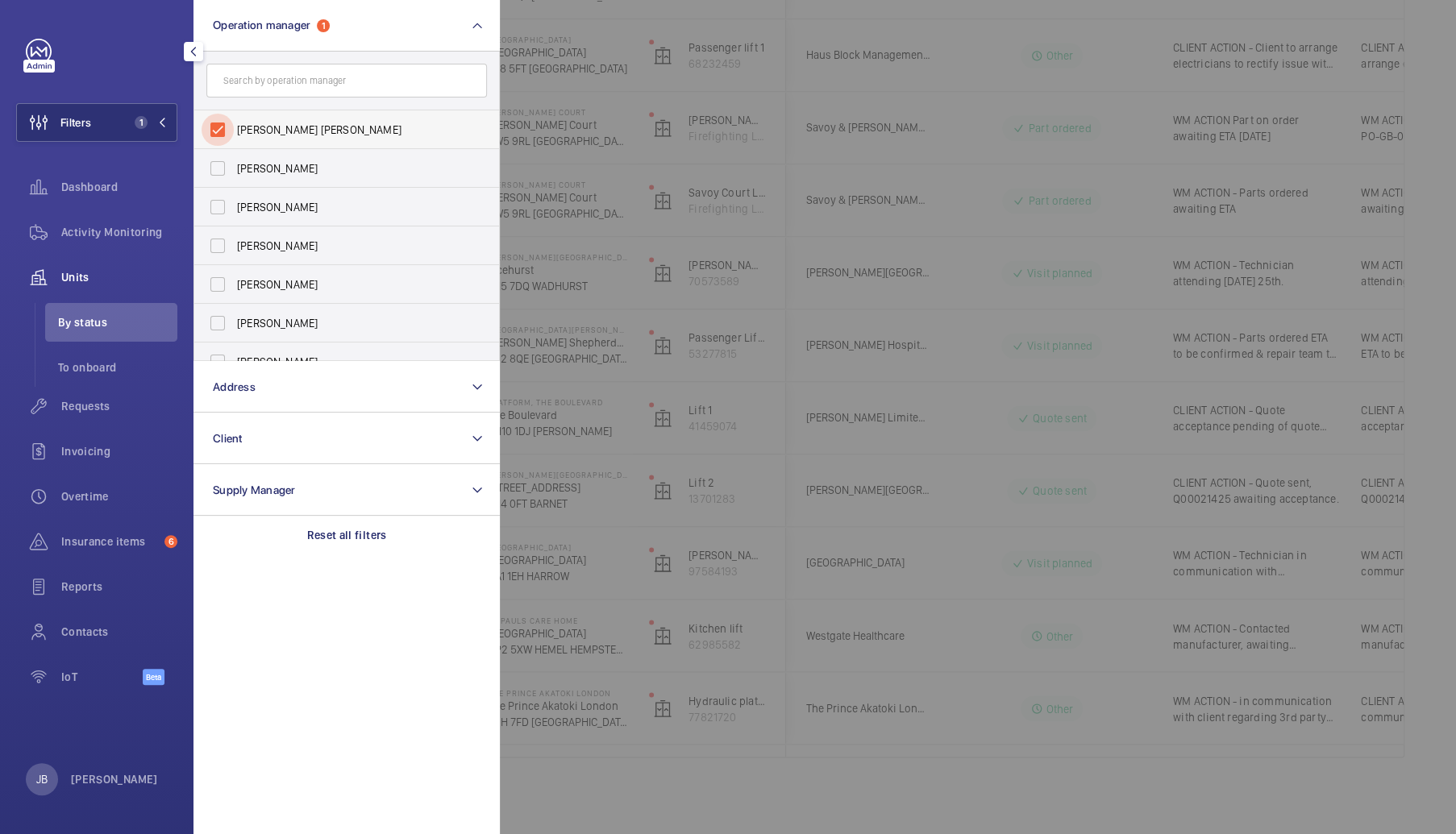
click at [230, 129] on input "[PERSON_NAME] [PERSON_NAME]" at bounding box center [217, 129] width 32 height 32
checkbox input "false"
click at [278, 96] on input "text" at bounding box center [347, 80] width 281 height 34
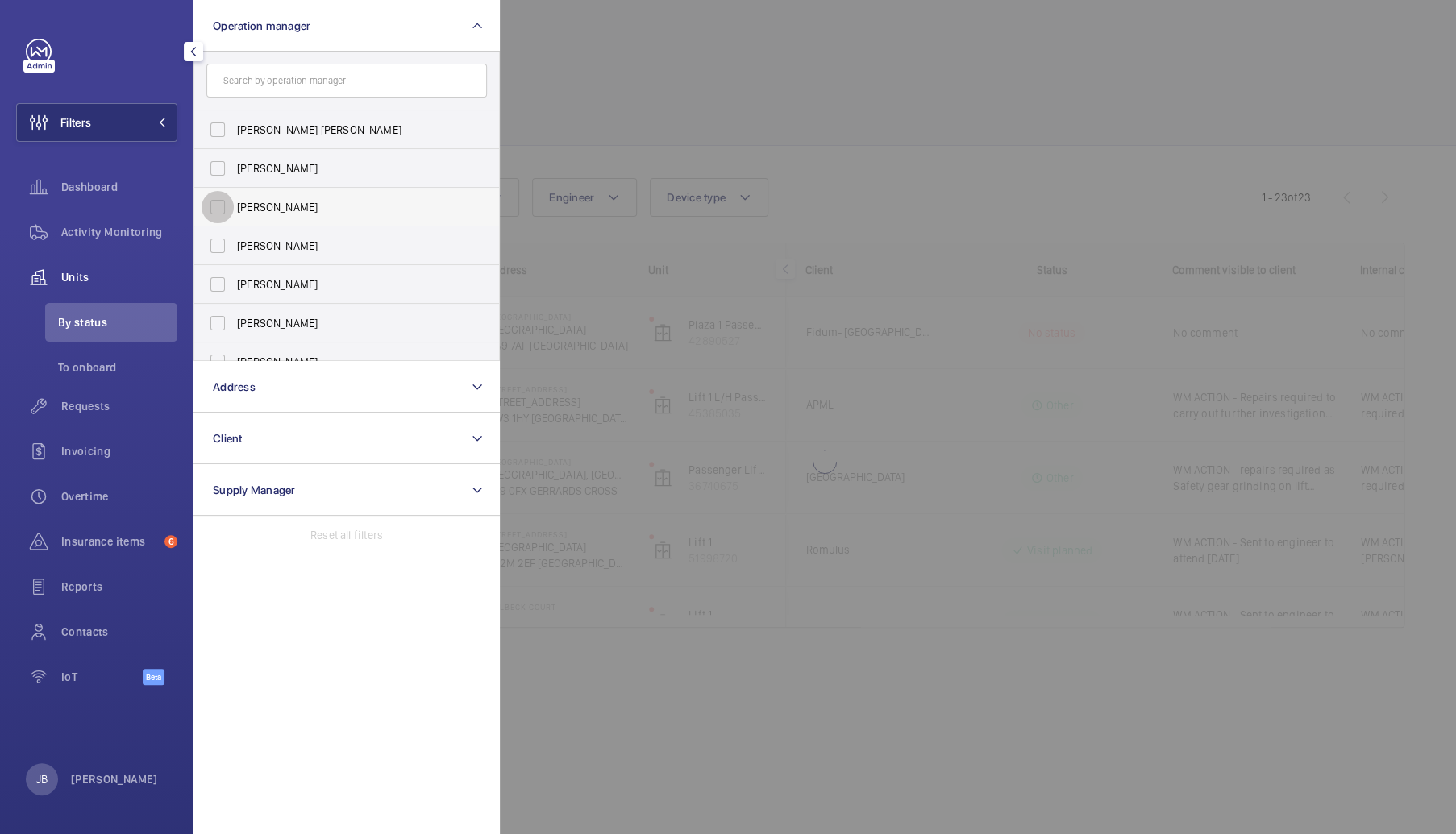
click at [222, 212] on input "[PERSON_NAME]" at bounding box center [217, 207] width 32 height 32
checkbox input "true"
click at [603, 111] on div at bounding box center [1227, 417] width 1456 height 834
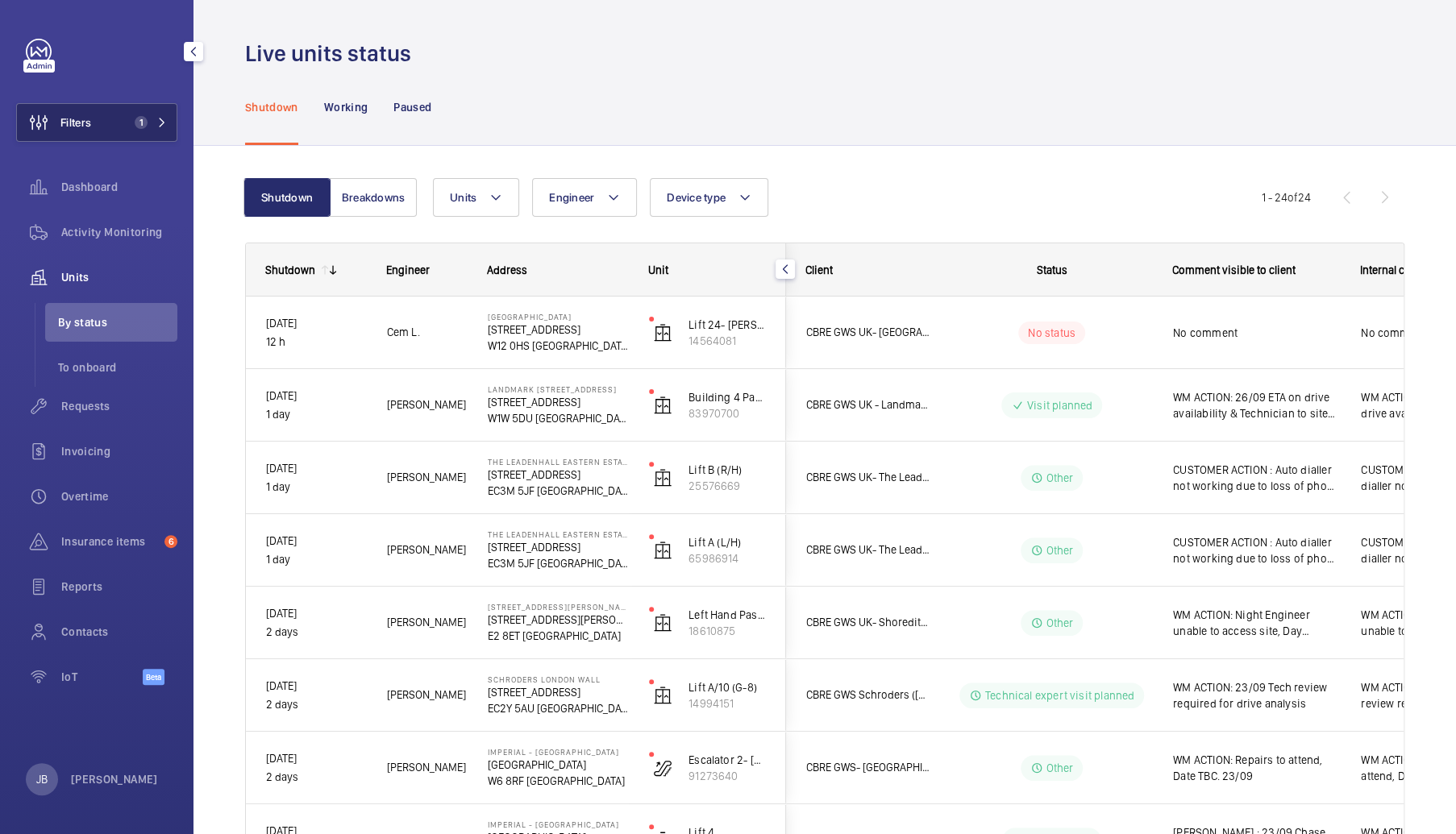
click at [120, 125] on button "Filters 1" at bounding box center [97, 123] width 161 height 38
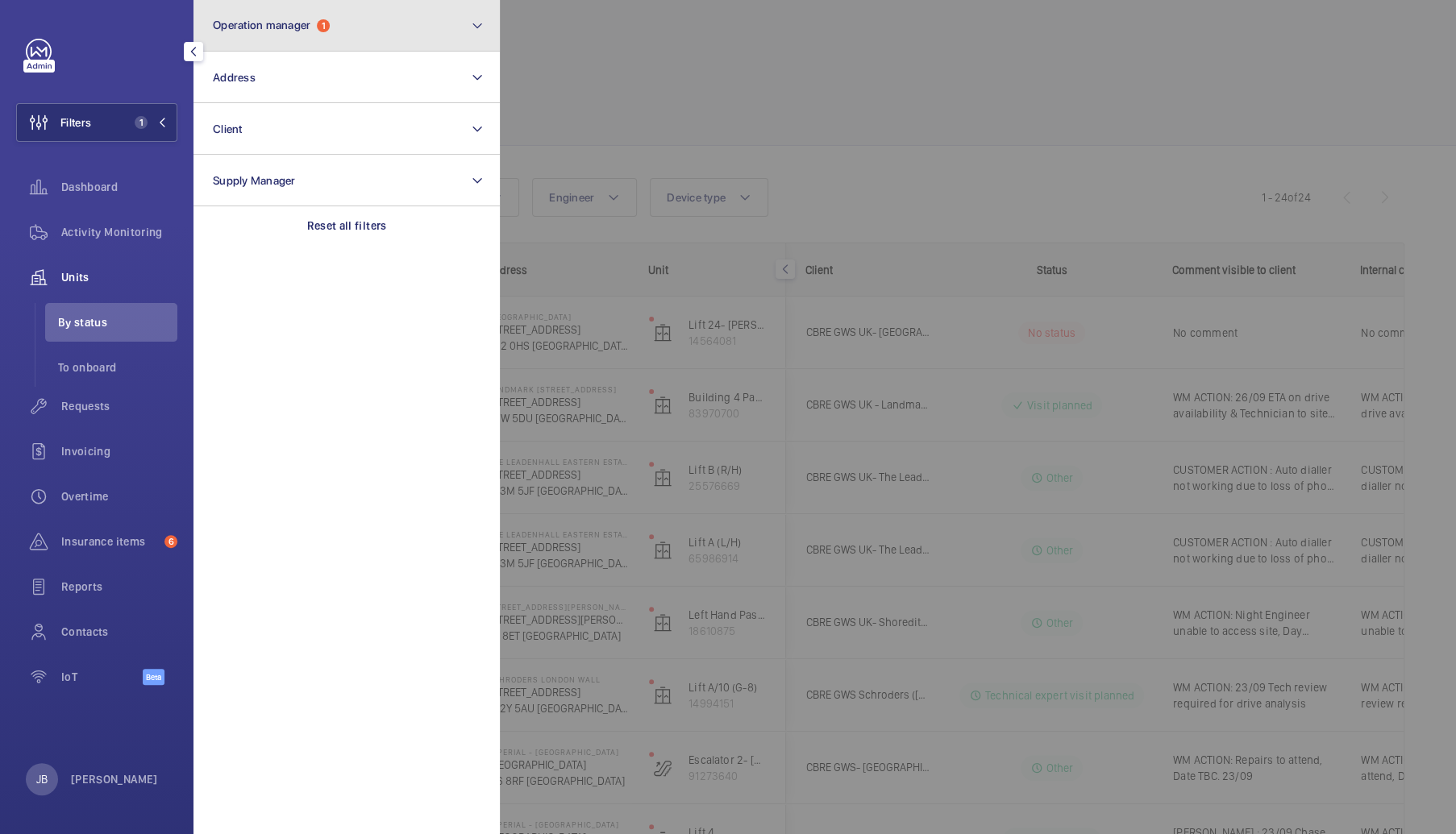
click at [342, 49] on button "Operation manager 1" at bounding box center [347, 26] width 306 height 51
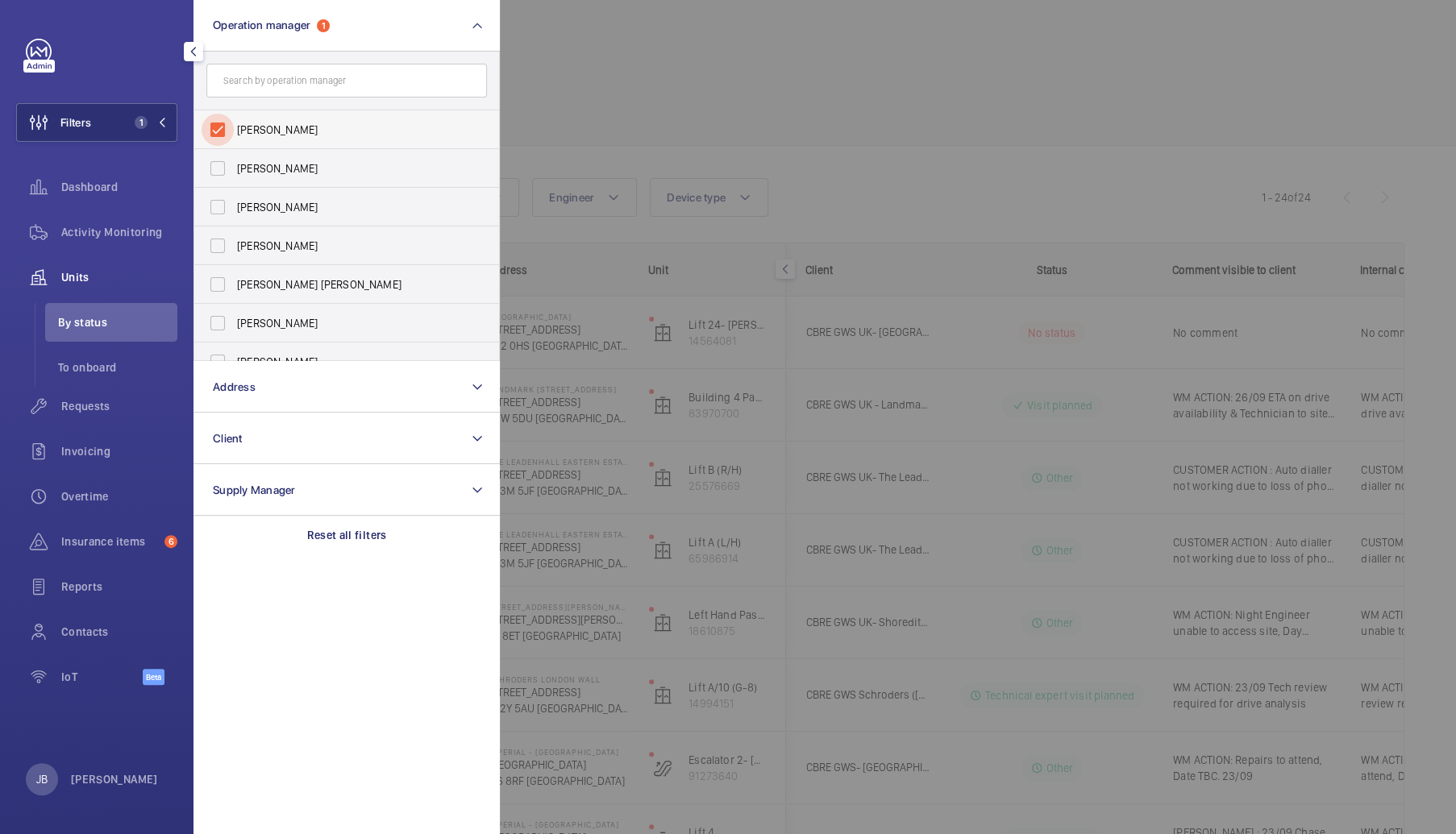
click at [232, 137] on input "[PERSON_NAME]" at bounding box center [217, 129] width 32 height 32
checkbox input "false"
click at [306, 69] on input "text" at bounding box center [347, 80] width 281 height 34
click at [226, 283] on input "[PERSON_NAME] [PERSON_NAME]" at bounding box center [217, 283] width 32 height 32
checkbox input "true"
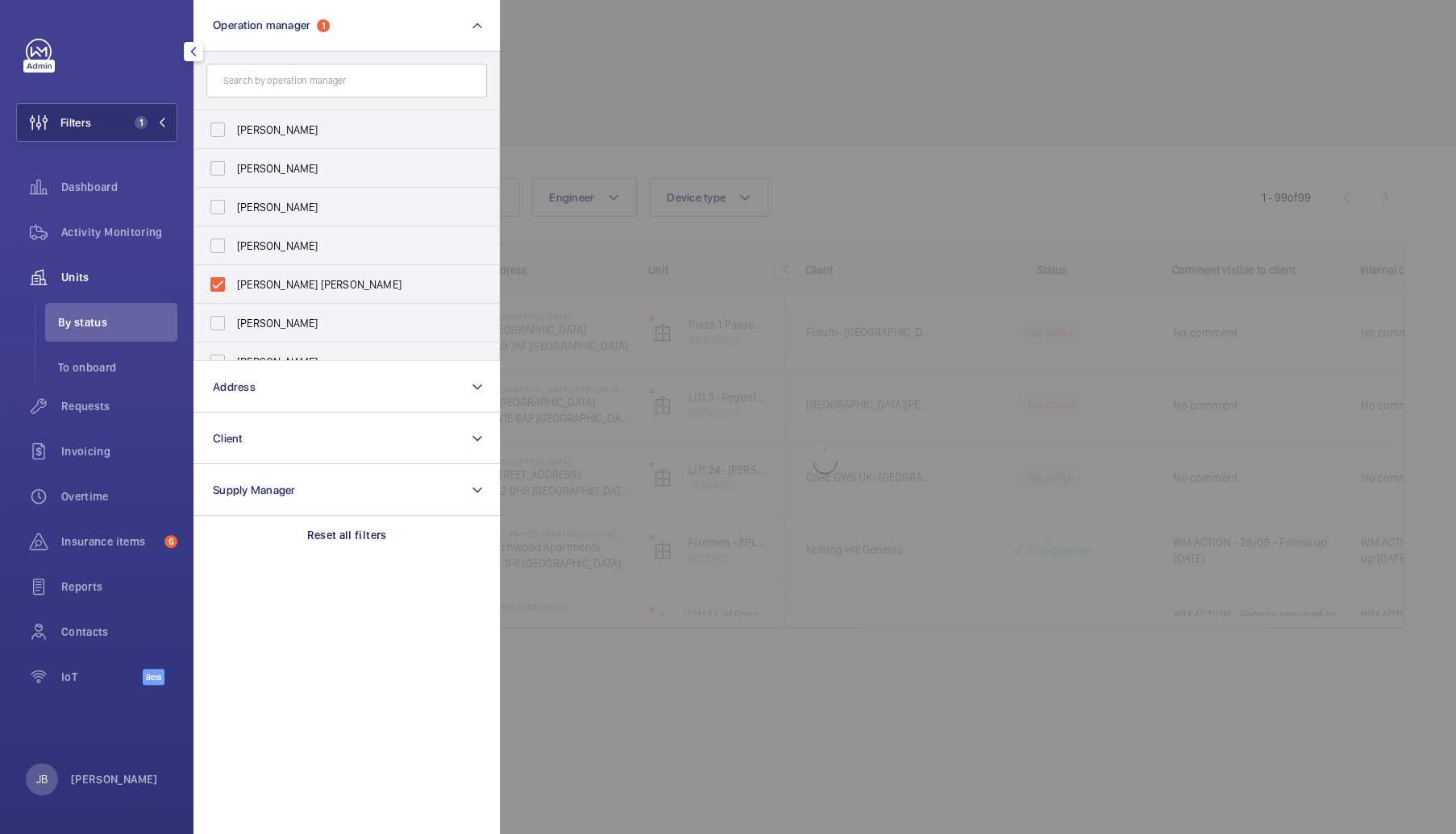
click at [606, 108] on div at bounding box center [1227, 417] width 1456 height 834
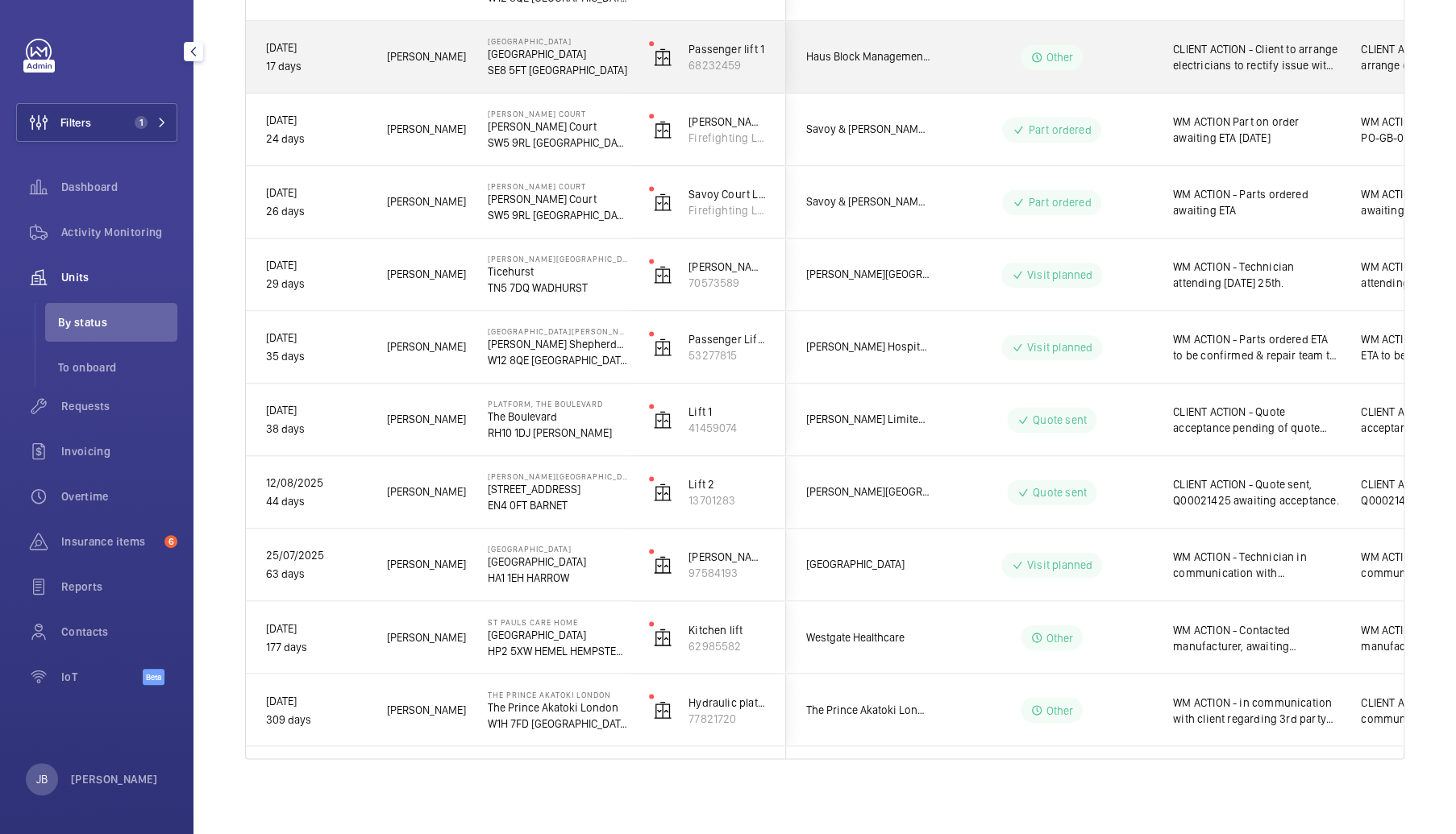
scroll to position [1220, 0]
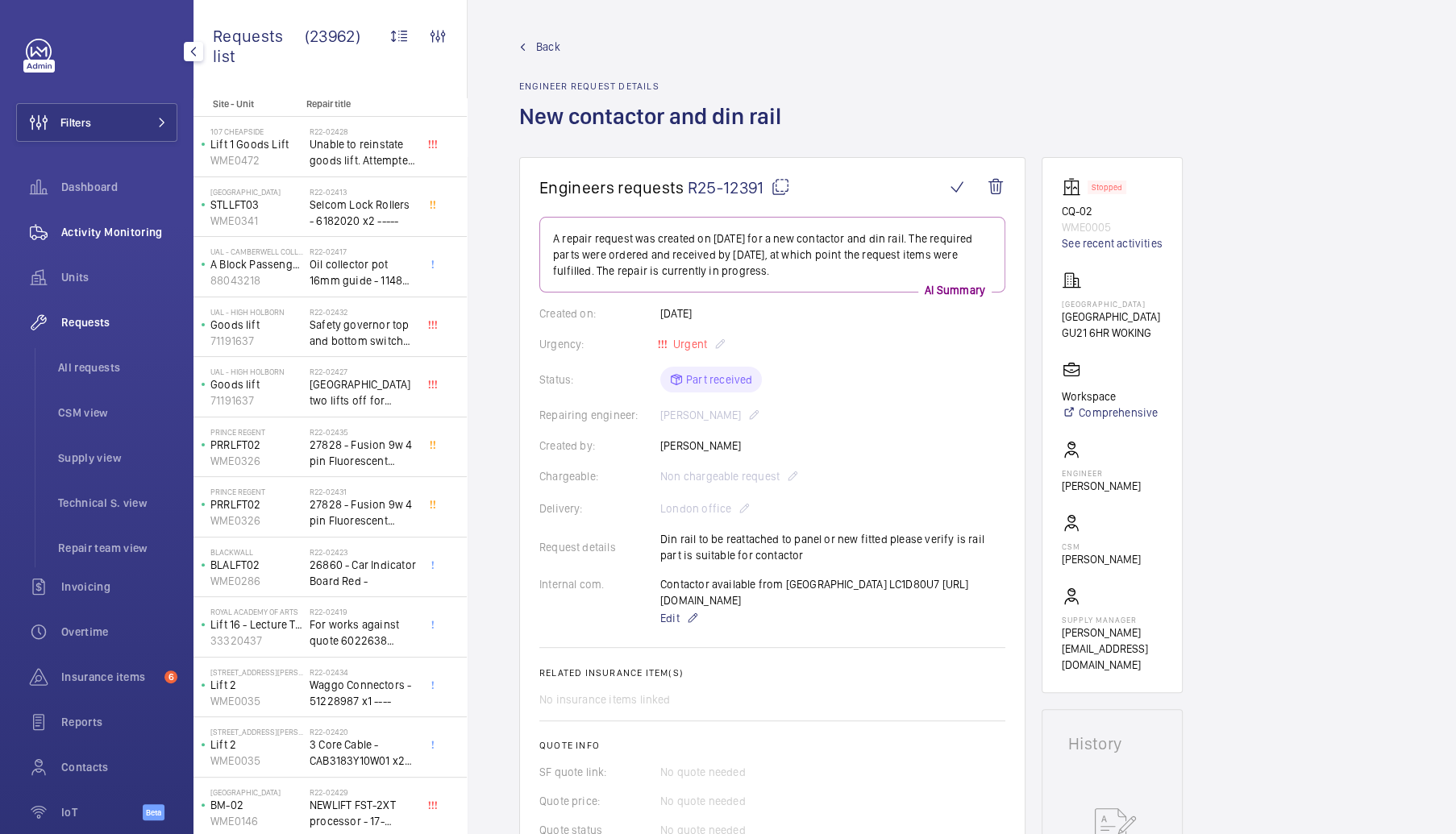
click at [105, 239] on span "Activity Monitoring" at bounding box center [119, 232] width 116 height 16
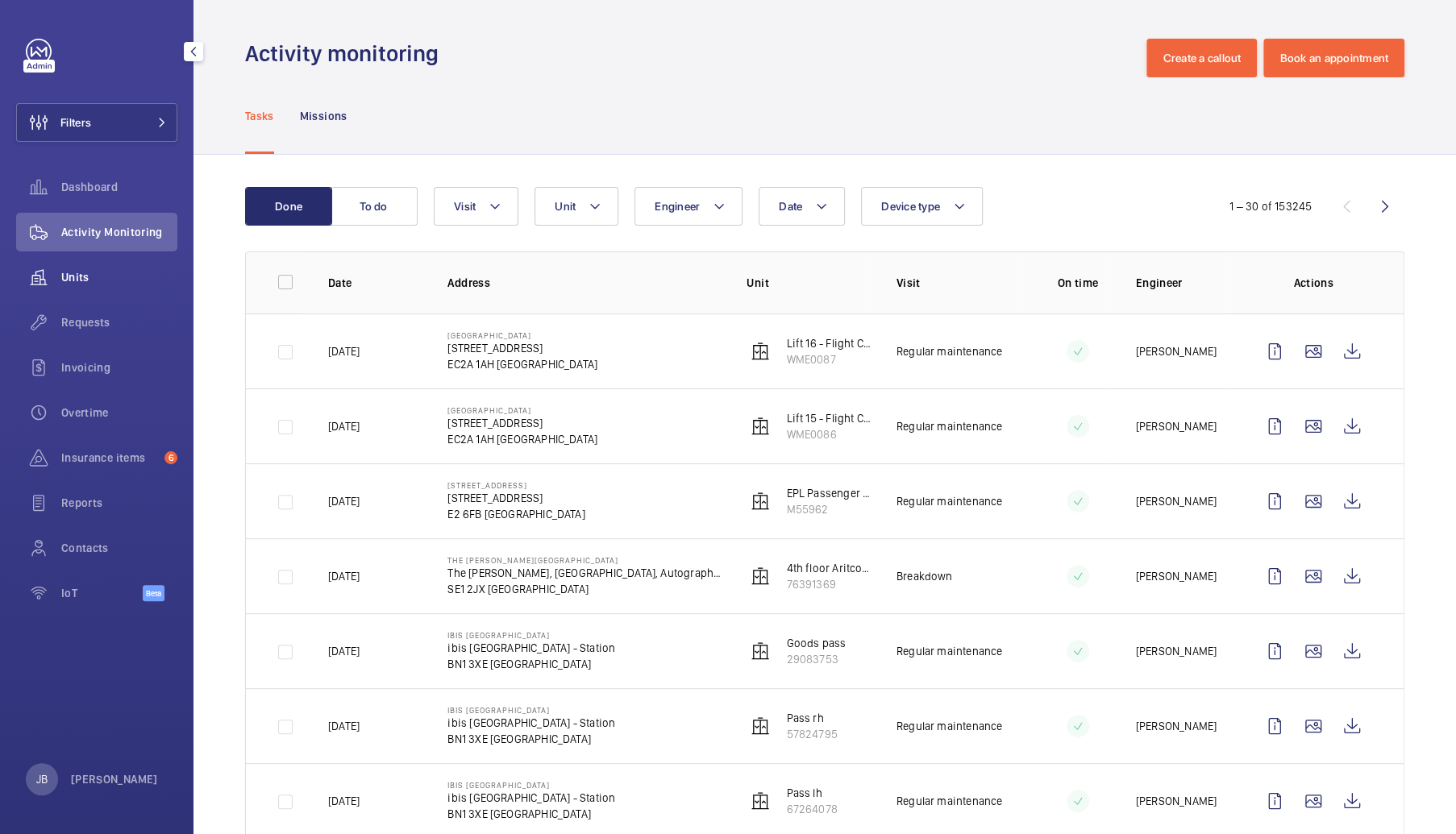
click at [79, 280] on span "Units" at bounding box center [119, 277] width 116 height 16
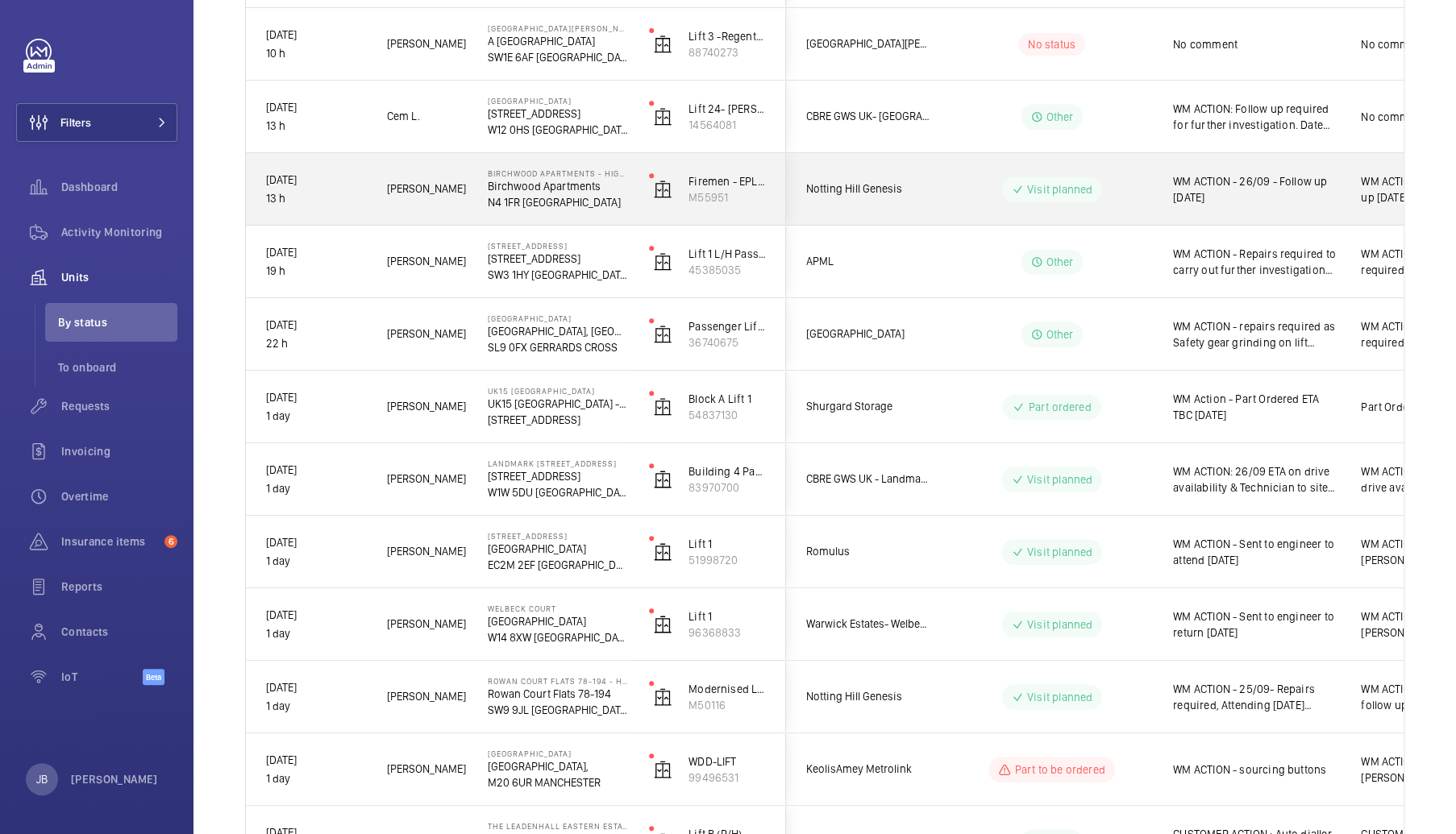
scroll to position [403, 0]
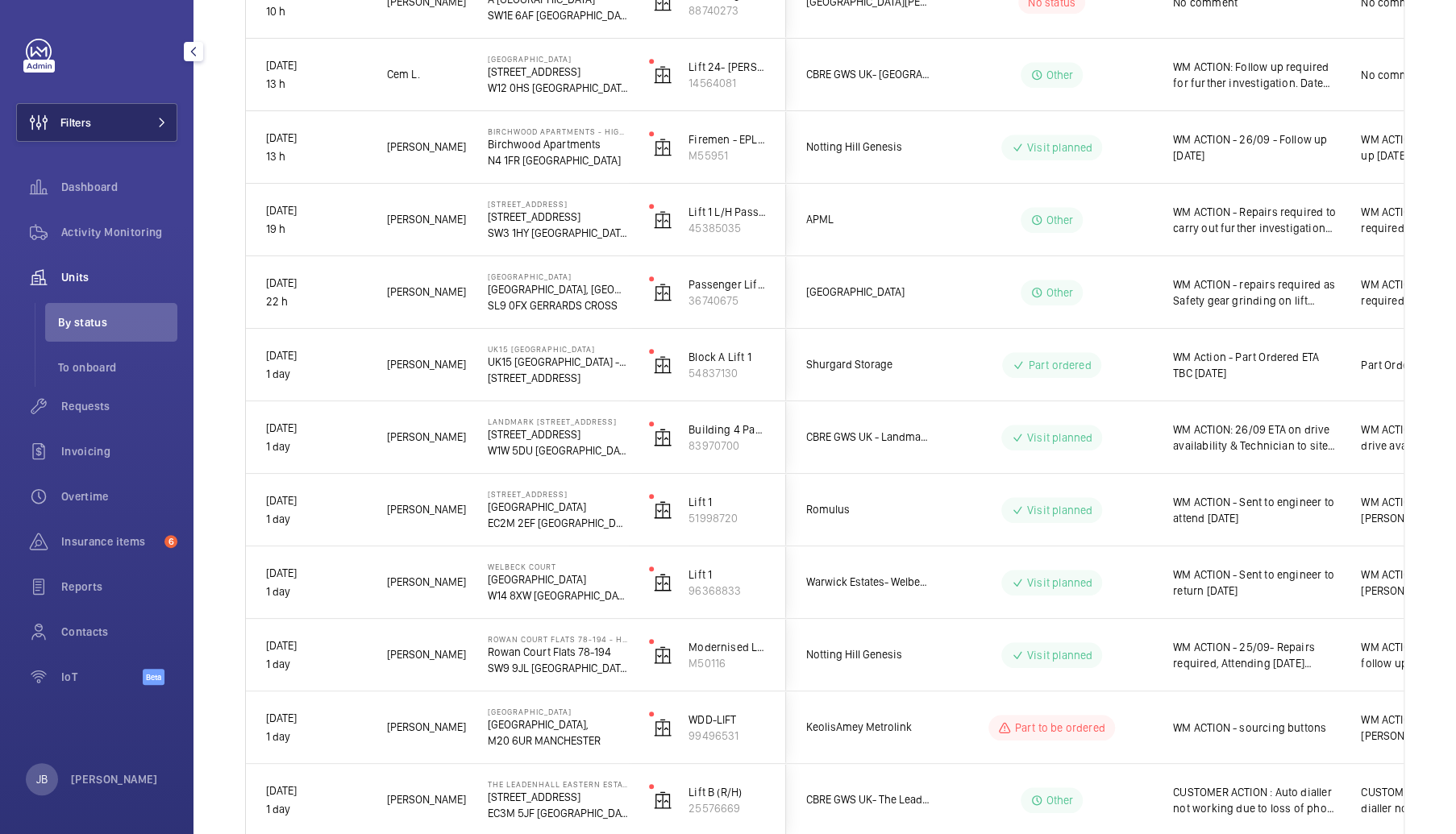
click at [97, 127] on button "Filters" at bounding box center [97, 123] width 161 height 38
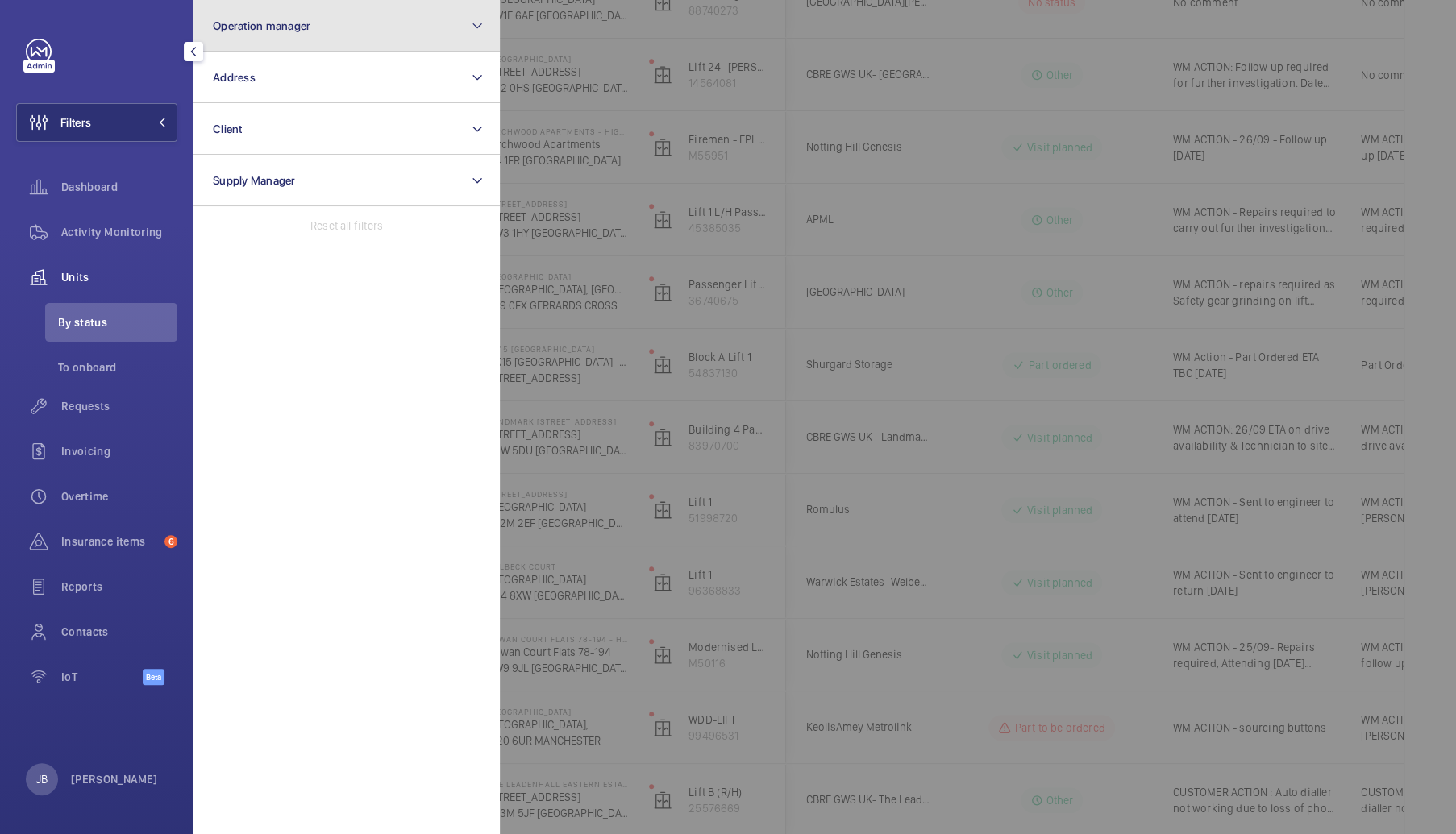
click at [327, 25] on button "Operation manager" at bounding box center [347, 26] width 306 height 51
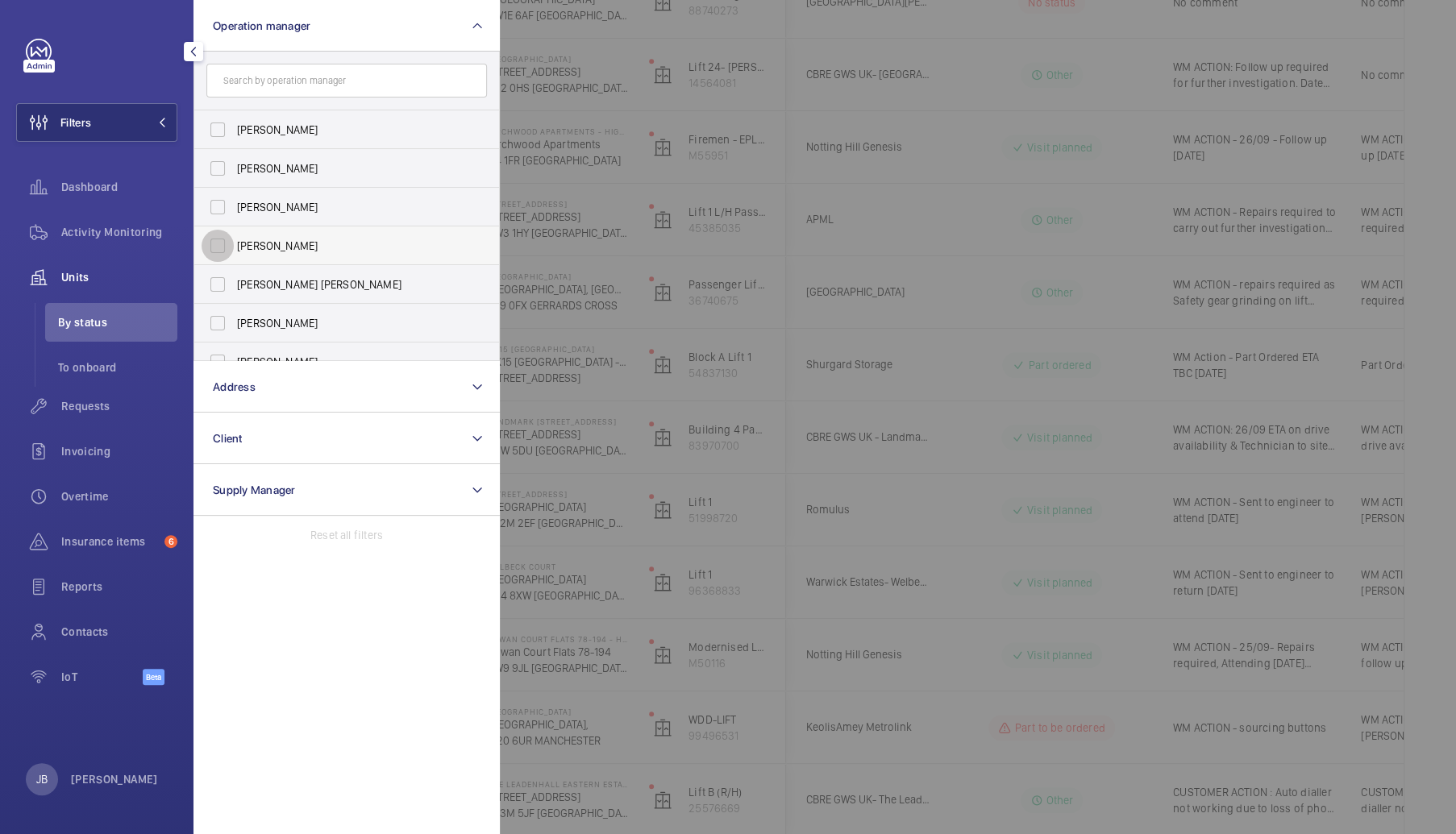
click at [219, 248] on input "[PERSON_NAME]" at bounding box center [217, 245] width 32 height 32
checkbox input "true"
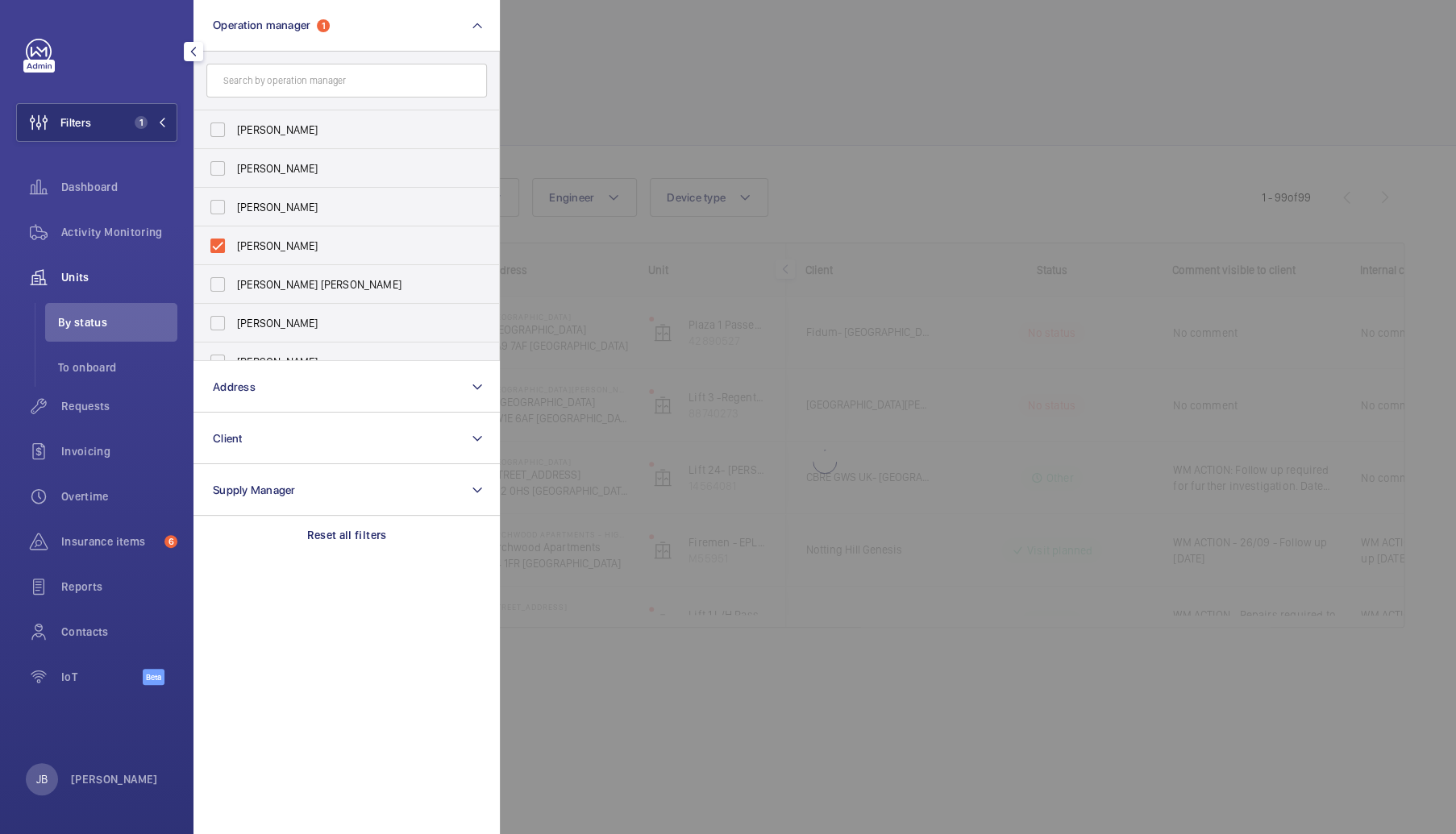
click at [571, 91] on div at bounding box center [1227, 417] width 1456 height 834
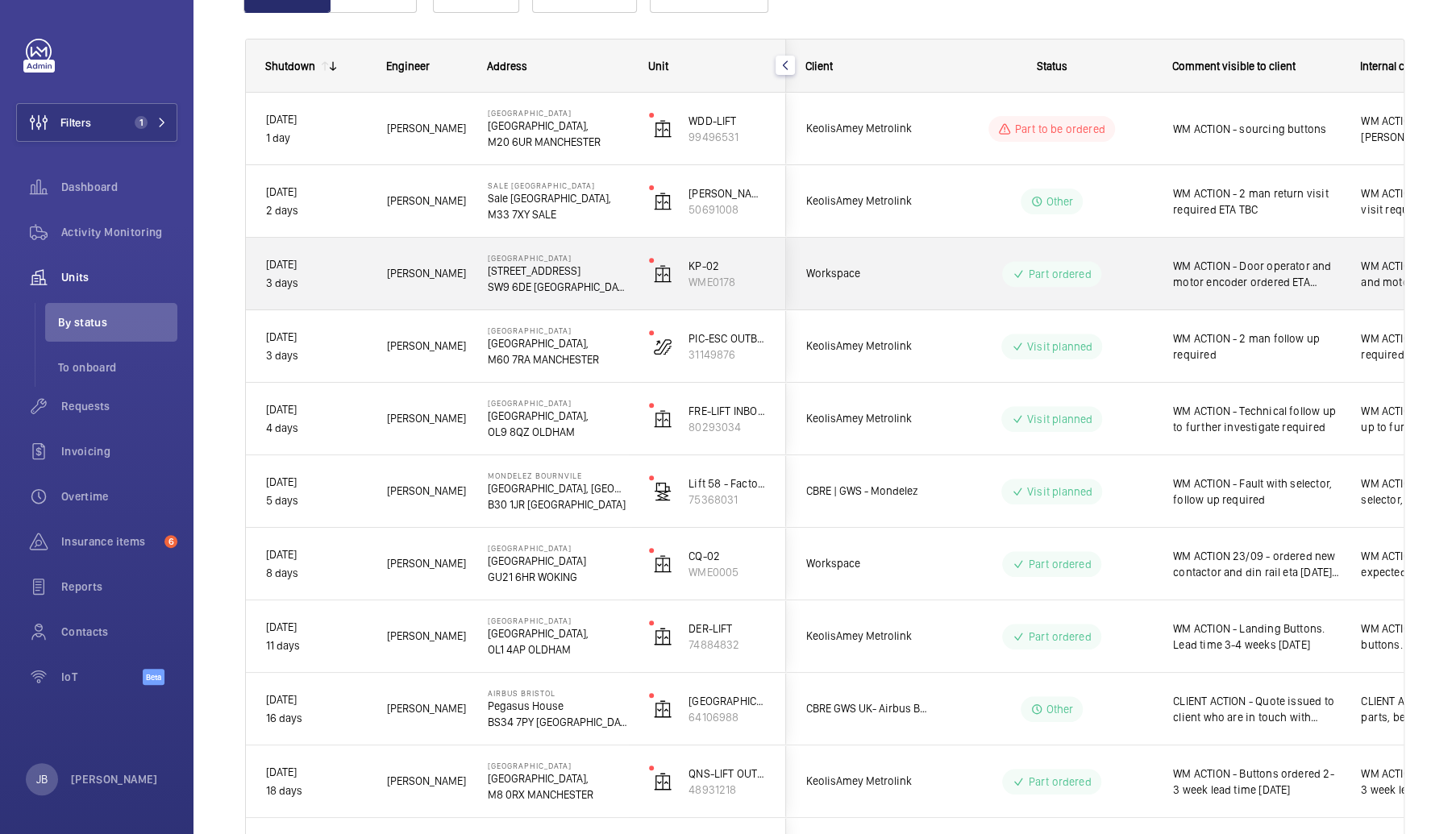
scroll to position [241, 0]
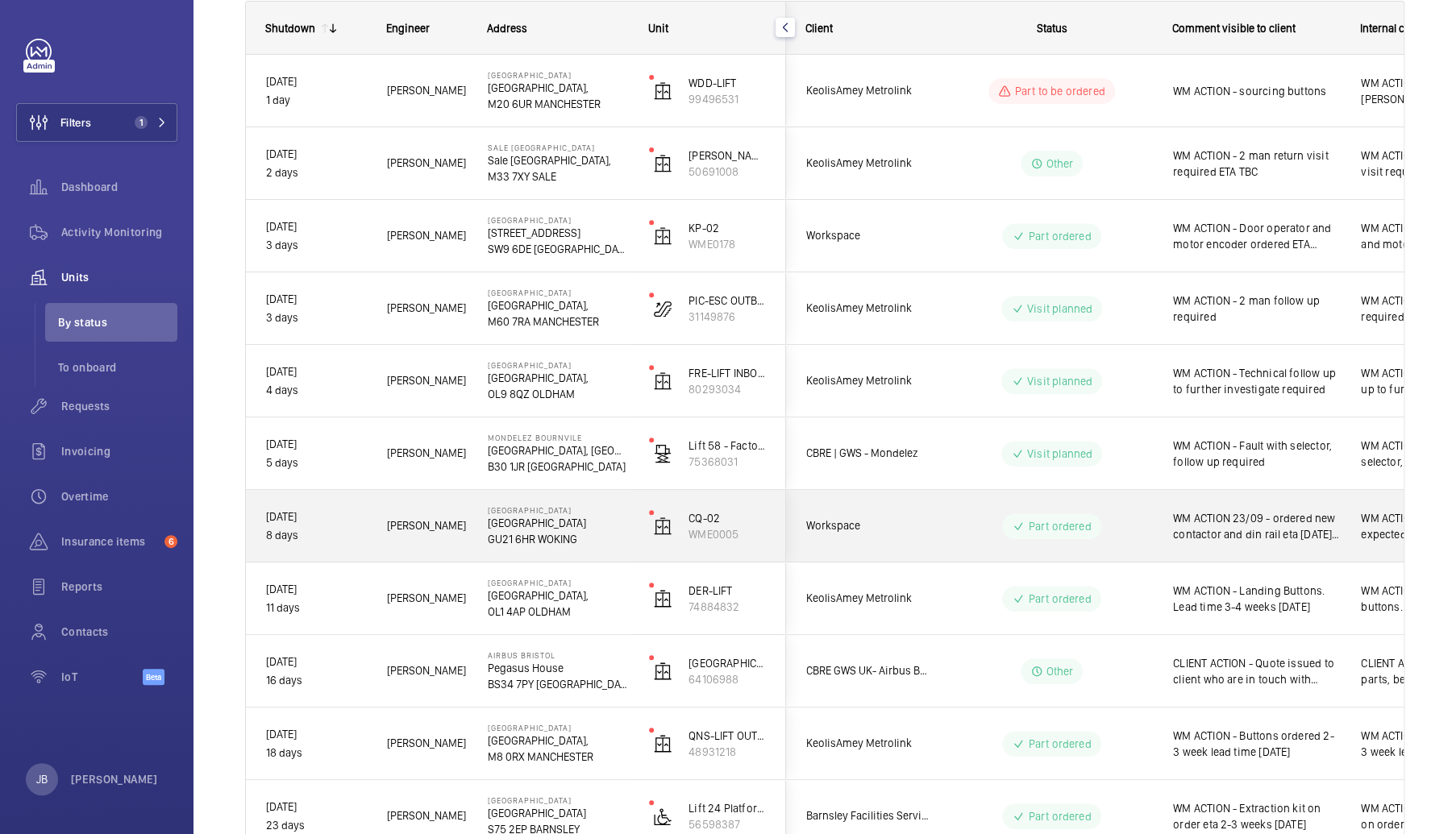
click at [1273, 531] on span "WM ACTION 23/09 - ordered new contactor and din rail eta [DATE] 26th" at bounding box center [1256, 526] width 166 height 32
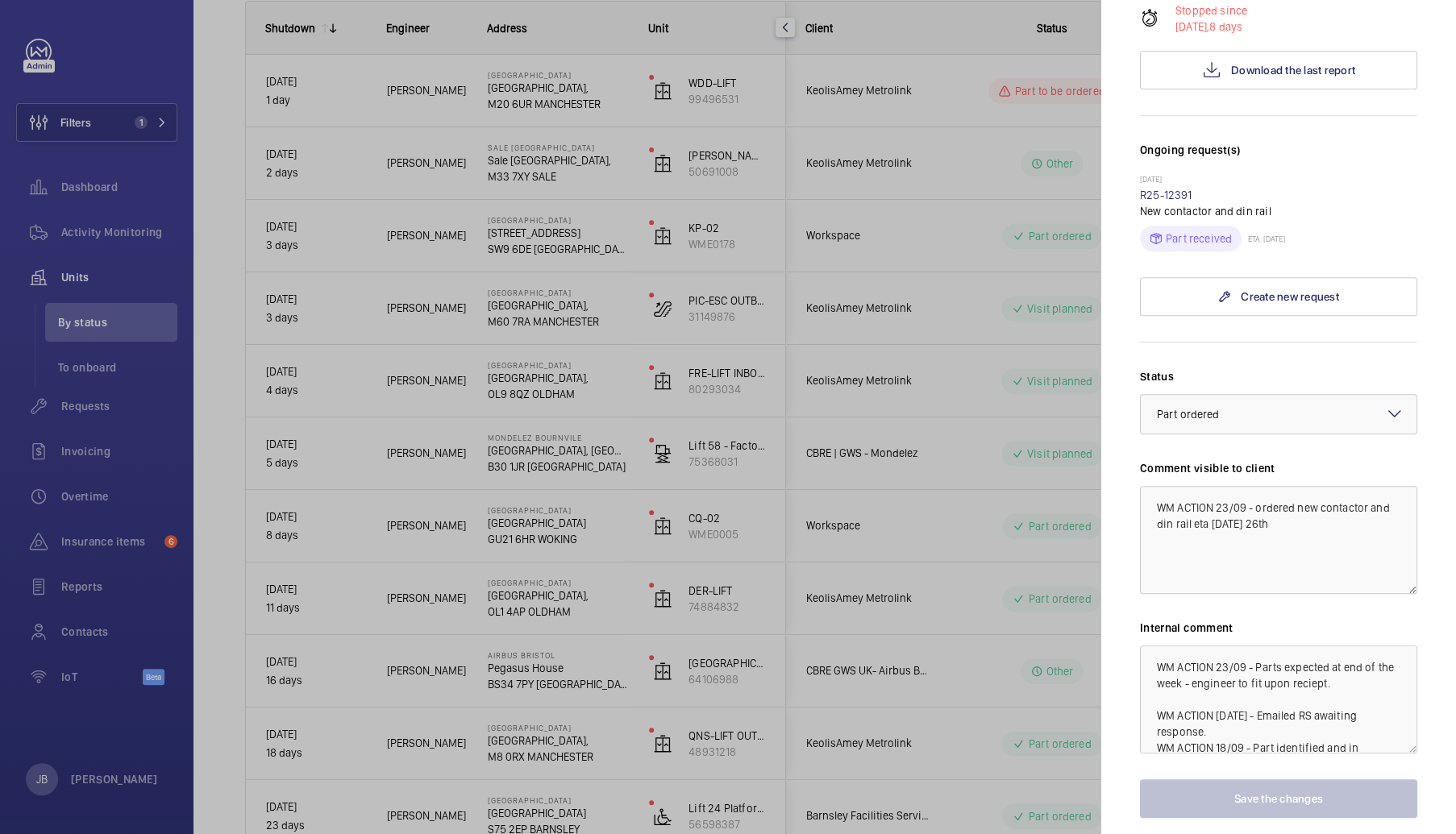
scroll to position [396, 0]
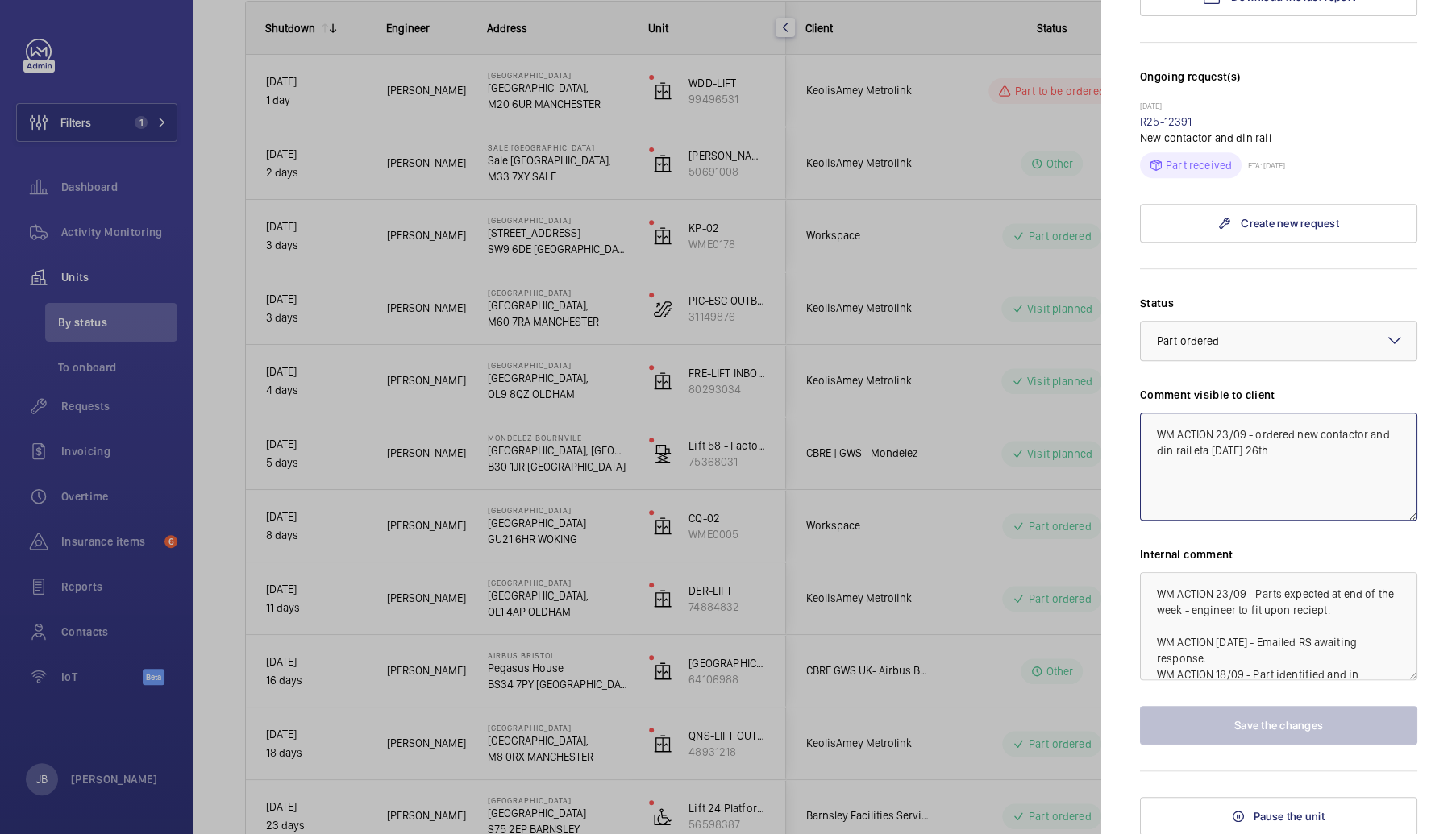
drag, startPoint x: 1255, startPoint y: 434, endPoint x: 1280, endPoint y: 449, distance: 29.2
click at [1280, 449] on textarea "WM ACTION 23/09 - ordered new contactor and din rail eta [DATE] 26th" at bounding box center [1278, 466] width 277 height 108
drag, startPoint x: 1216, startPoint y: 432, endPoint x: 1289, endPoint y: 457, distance: 77.2
click at [1289, 457] on textarea "WM ACTION 23/09 - ordered new contactor and din rail eta [DATE] 26th" at bounding box center [1278, 466] width 277 height 108
click at [1287, 436] on textarea "WM ACTION 23/09 - ordered new contactor and din rail eta [DATE] 26th" at bounding box center [1278, 466] width 277 height 108
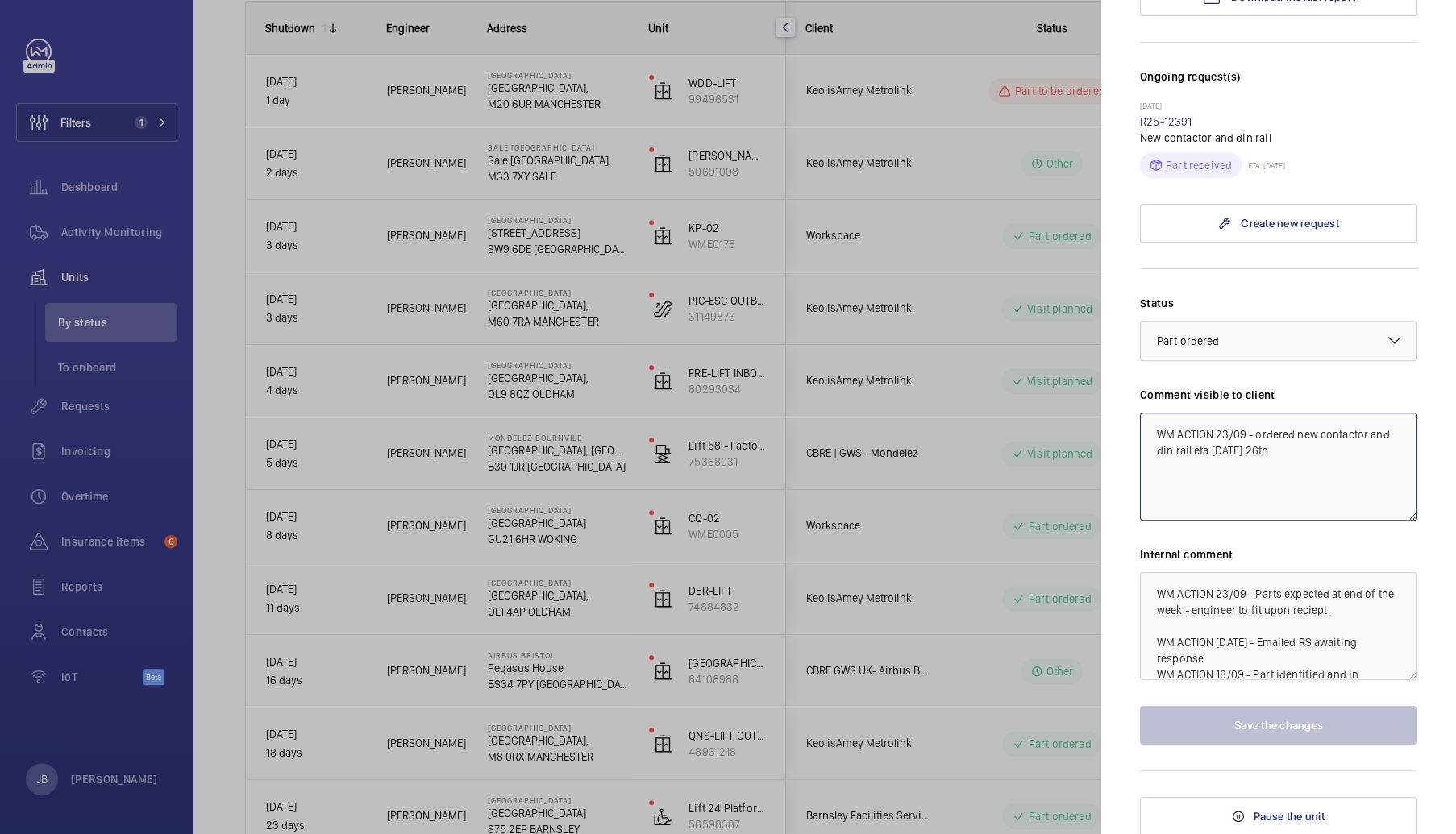
drag, startPoint x: 1293, startPoint y: 432, endPoint x: 1255, endPoint y: 432, distance: 38.0
click at [1255, 432] on textarea "WM ACTION 23/09 - ordered new contactor and din rail eta [DATE] 26th" at bounding box center [1278, 466] width 277 height 108
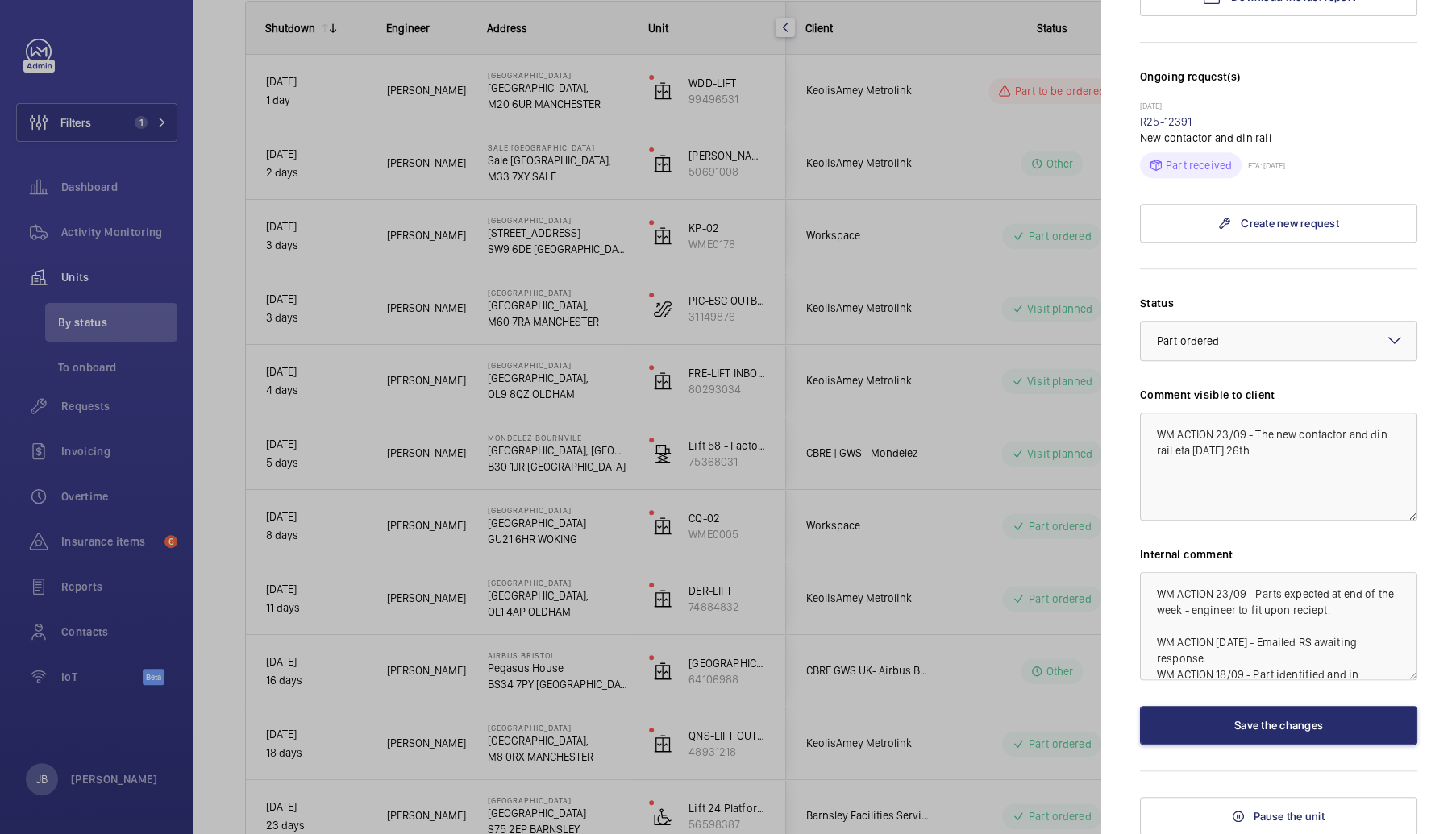
click at [1127, 465] on mat-sidenav "Stopped unit [STREET_ADDRESS] WOKING Workspace CQ-02 WME0005 [PERSON_NAME] Stop…" at bounding box center [1279, 417] width 355 height 834
click at [1196, 451] on textarea "WM ACTION 23/09 - The new contactor and din rail eta [DATE] 26th" at bounding box center [1278, 466] width 277 height 108
drag, startPoint x: 1247, startPoint y: 449, endPoint x: 1173, endPoint y: 451, distance: 74.0
click at [1173, 451] on textarea "WM ACTION 23/09 - The new contactor and din rail eta [DATE] 26th" at bounding box center [1278, 466] width 277 height 108
click at [1228, 432] on textarea "WM ACTION 23/09 - The new contactor and din rail is due in sometime [DATE] and …" at bounding box center [1278, 466] width 277 height 108
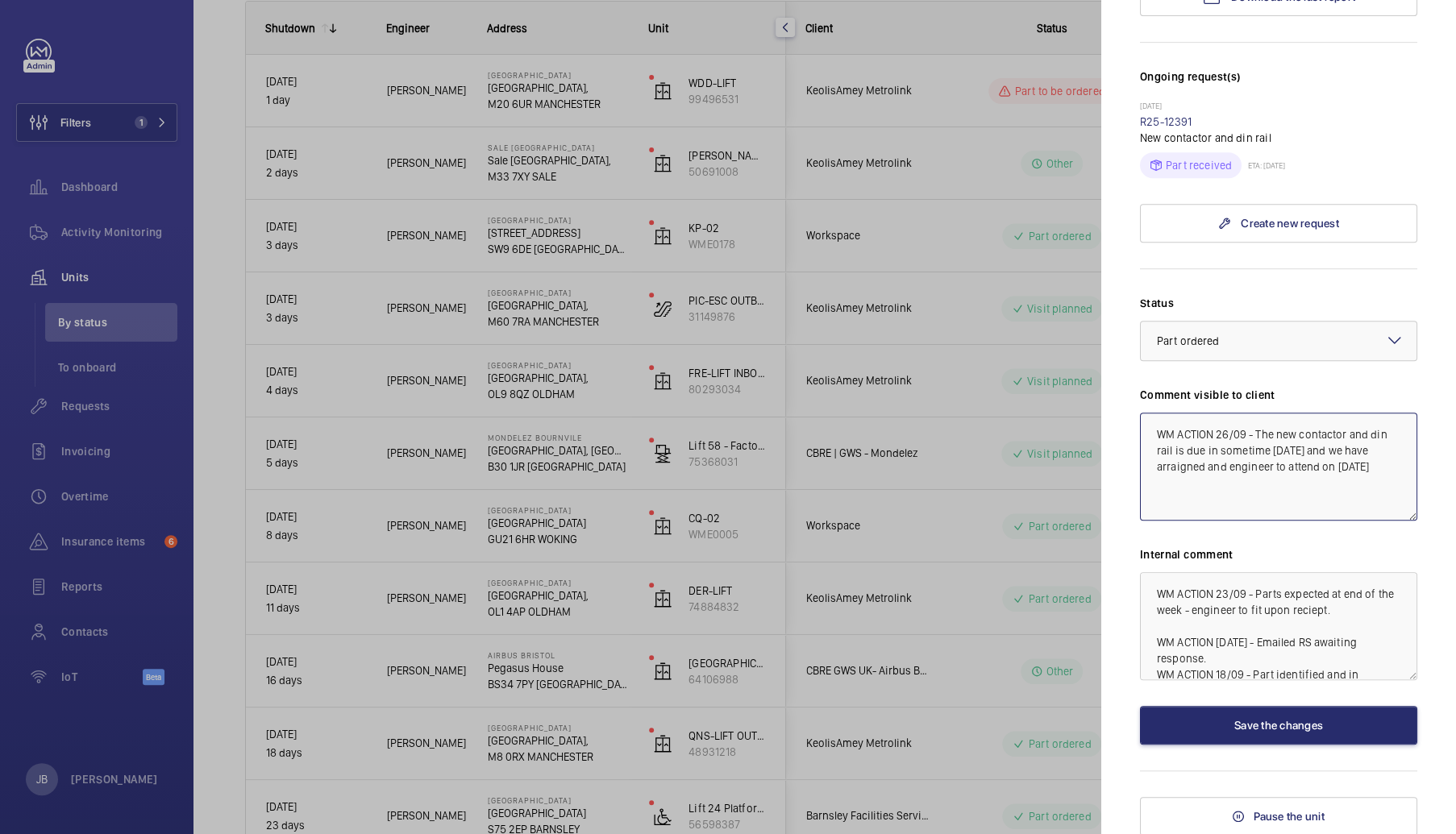
click at [1232, 429] on textarea "WM ACTION 26/09 - The new contactor and din rail is due in sometime [DATE] and …" at bounding box center [1278, 466] width 277 height 108
drag, startPoint x: 1154, startPoint y: 432, endPoint x: 1377, endPoint y: 470, distance: 226.2
click at [1377, 470] on textarea "WM ACTION 26.09 - The new contactor and din rail is due in sometime [DATE] and …" at bounding box center [1278, 466] width 277 height 108
type textarea "WM ACTION 26.09 - The new contactor and din rail is due in sometime [DATE] and …"
click at [1152, 593] on textarea "WM ACTION 23/09 - Parts expected at end of the week - engineer to fit upon reci…" at bounding box center [1278, 626] width 277 height 108
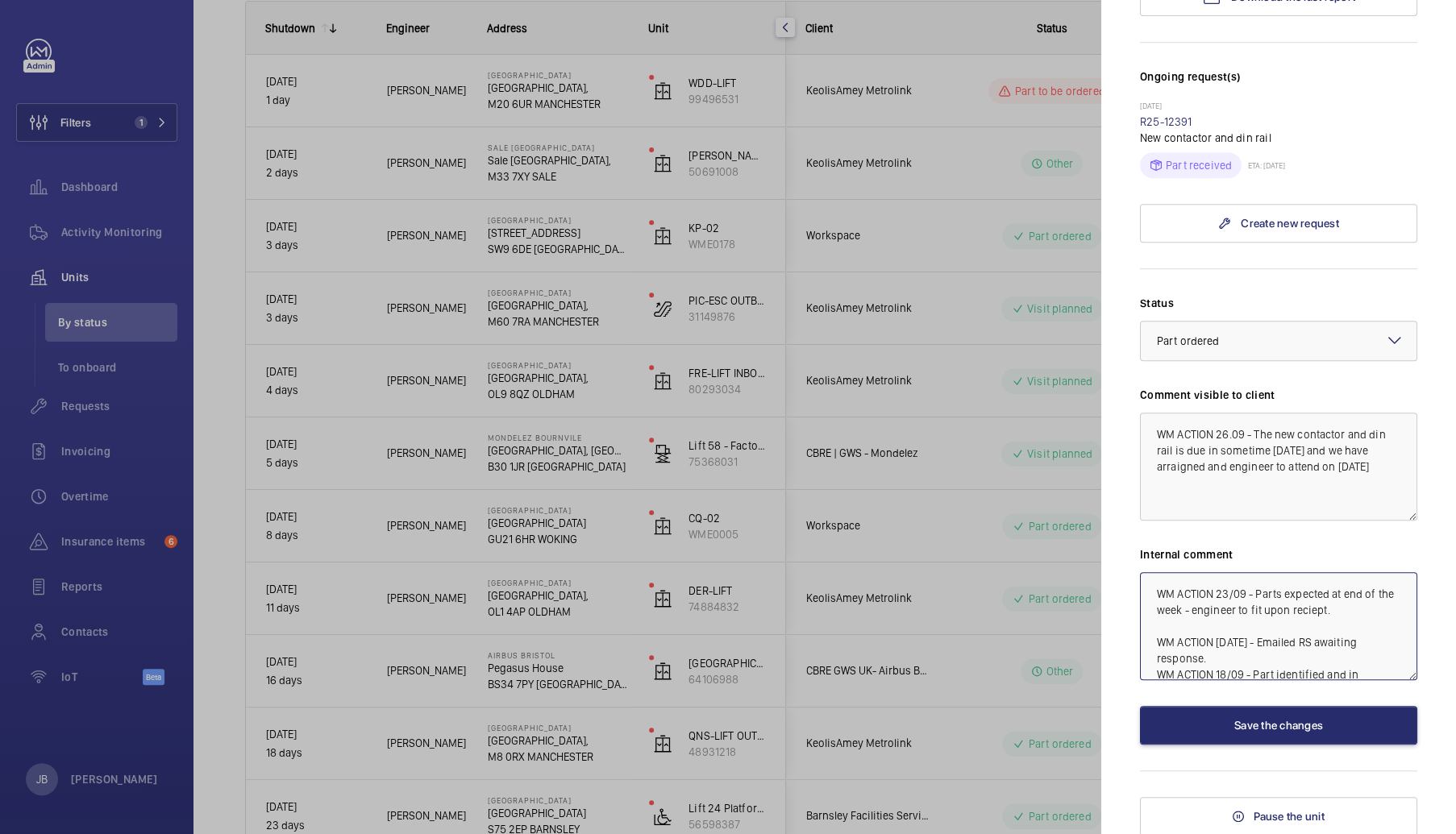
paste textarea "WM ACTION 26.09 - The new contactor and din rail is due in sometime [DATE] and …"
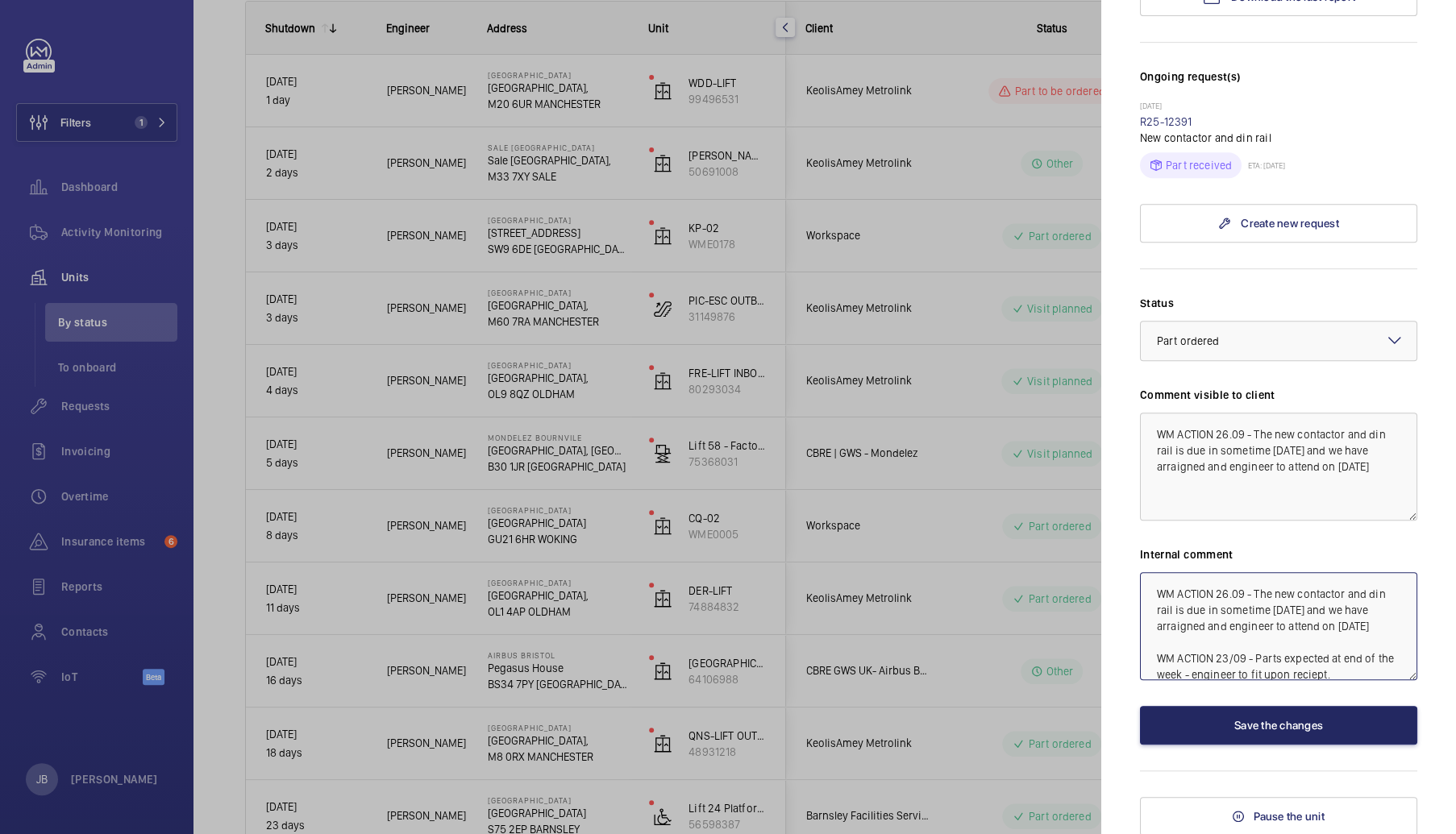
type textarea "WM ACTION 26.09 - The new contactor and din rail is due in sometime [DATE] and …"
click at [1315, 710] on button "Save the changes" at bounding box center [1278, 725] width 277 height 38
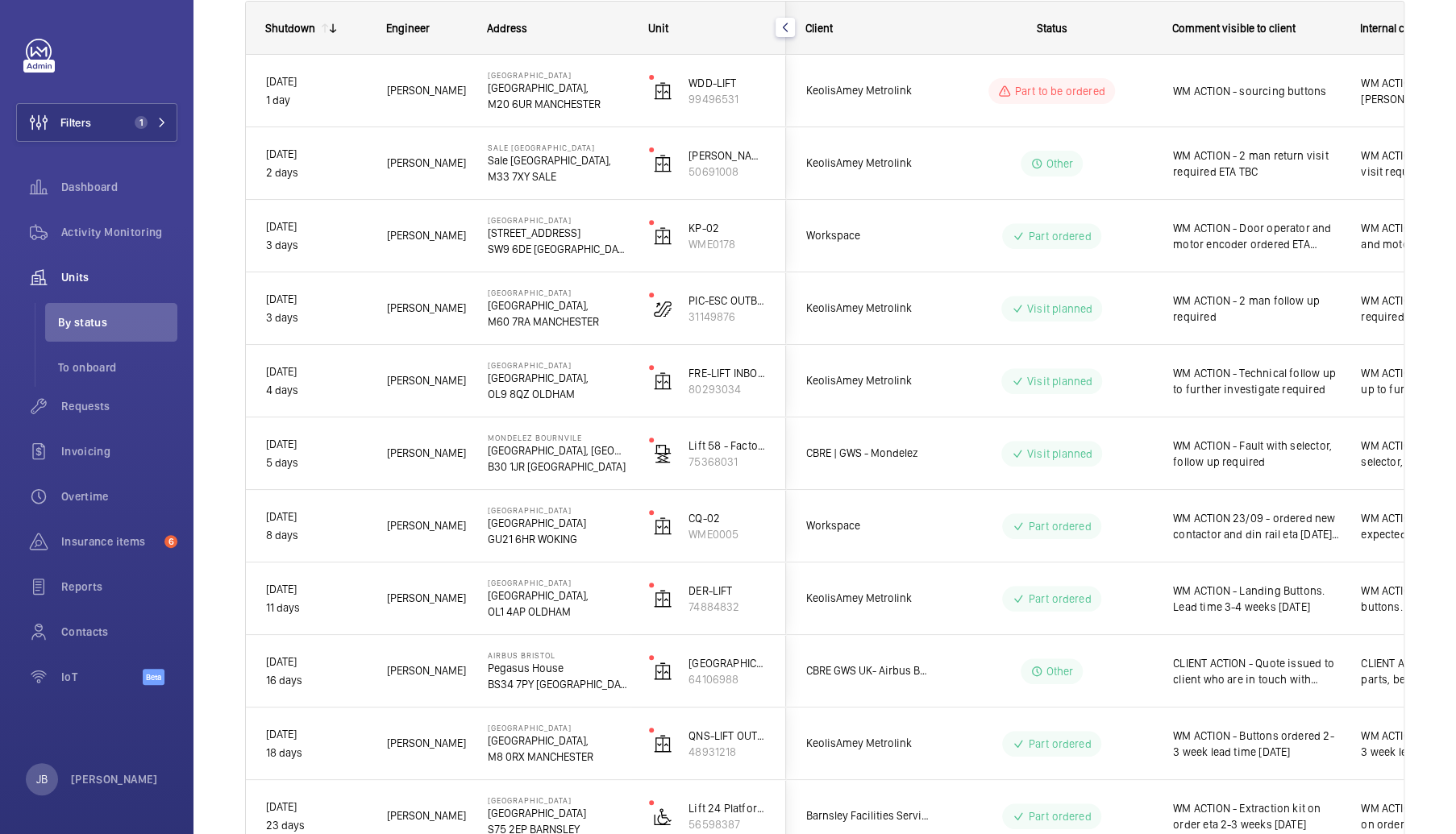
scroll to position [0, 0]
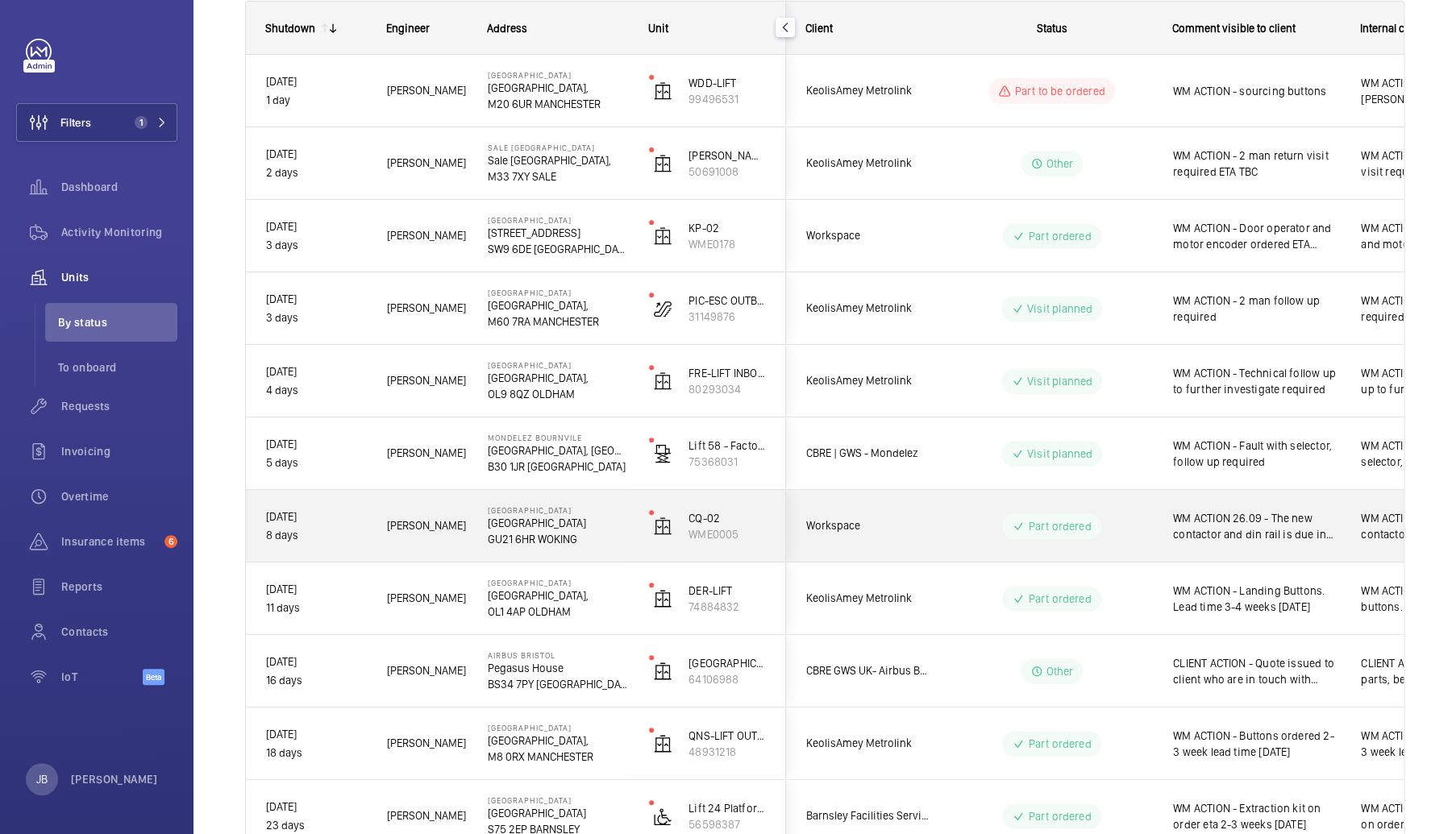
click at [1175, 551] on div "WM ACTION 26.09 - The new contactor and din rail is due in sometime [DATE] and …" at bounding box center [1247, 527] width 187 height 70
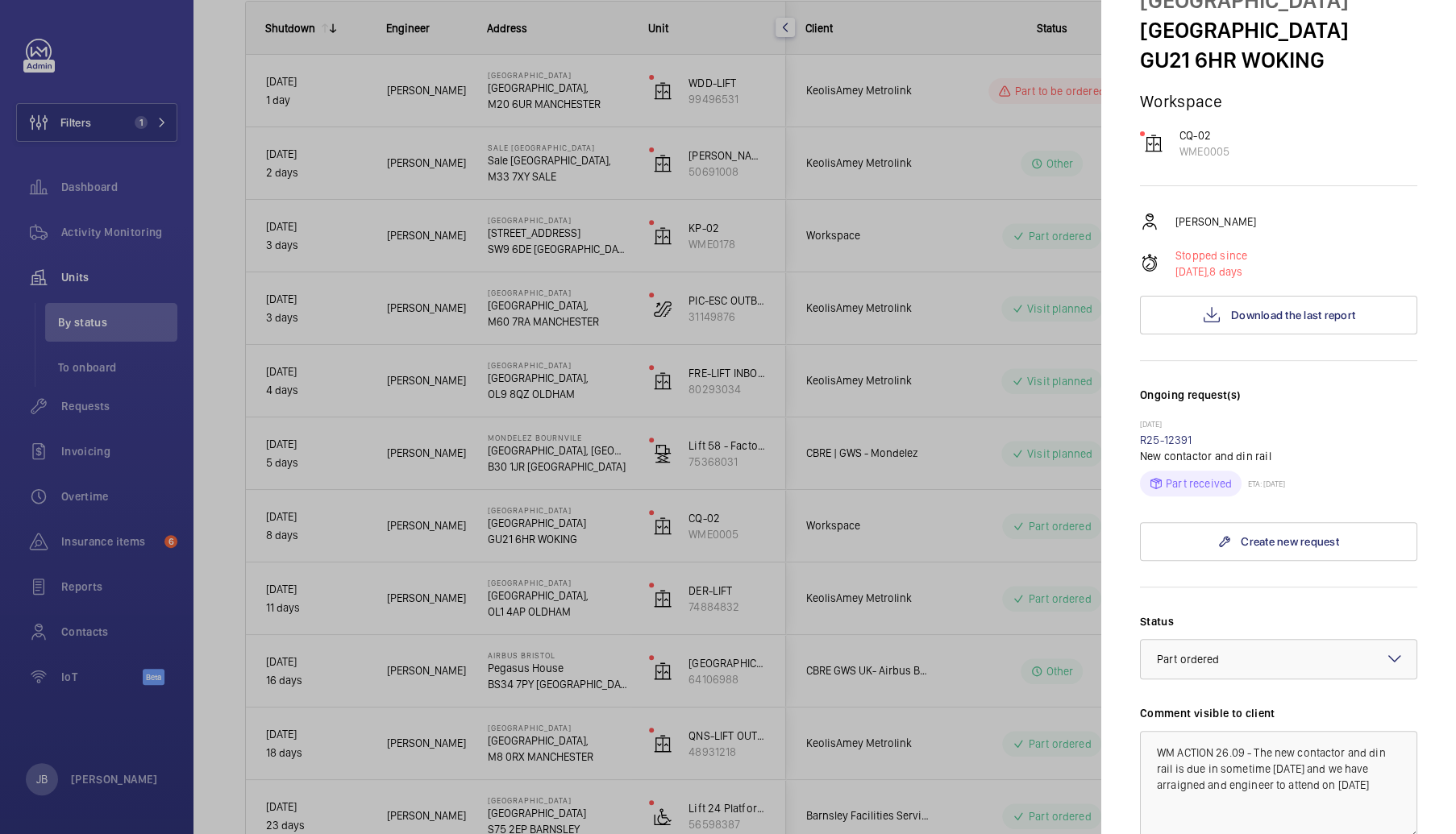
scroll to position [161, 0]
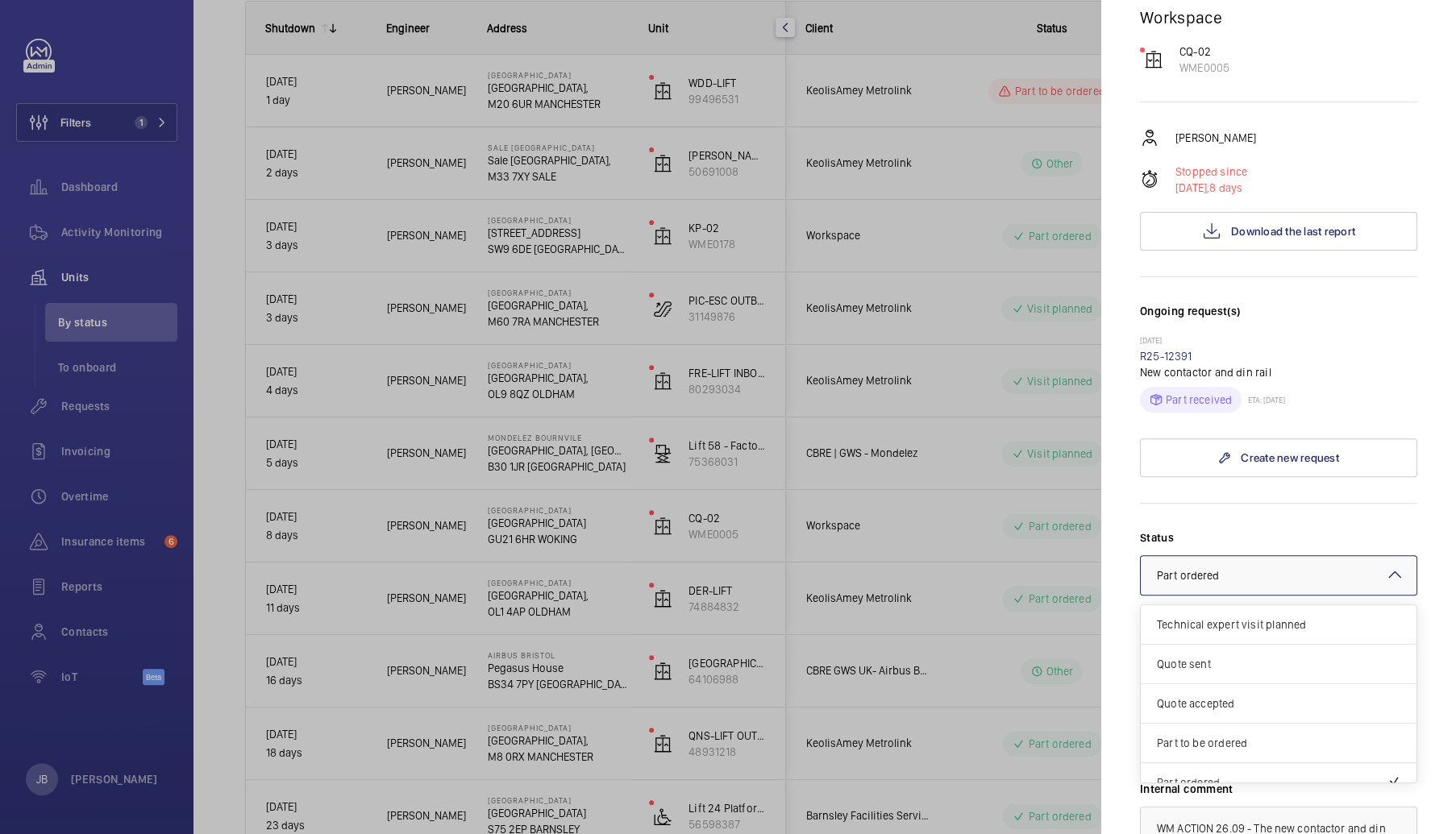
click at [1385, 583] on mat-icon at bounding box center [1394, 574] width 19 height 19
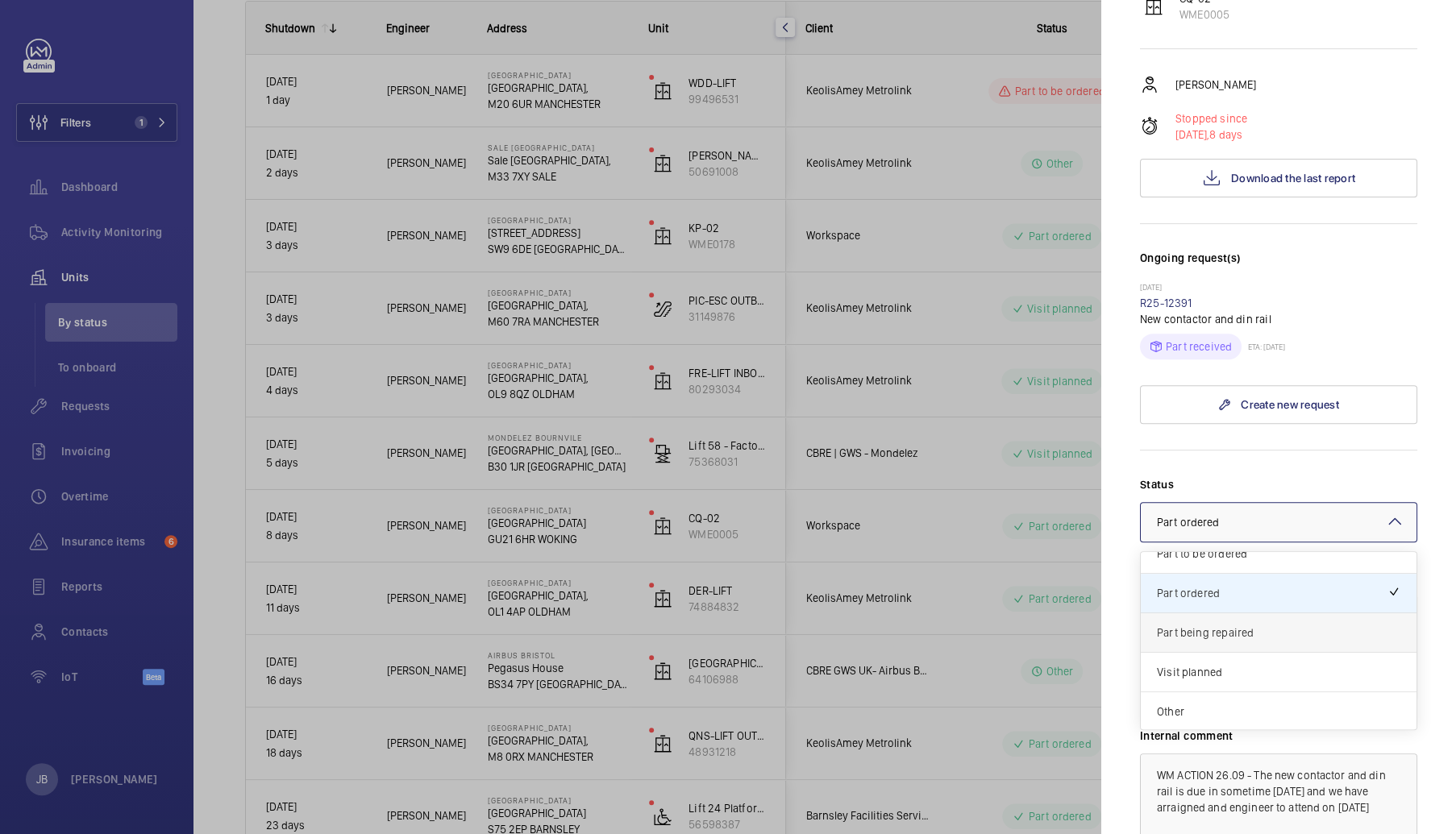
scroll to position [241, 0]
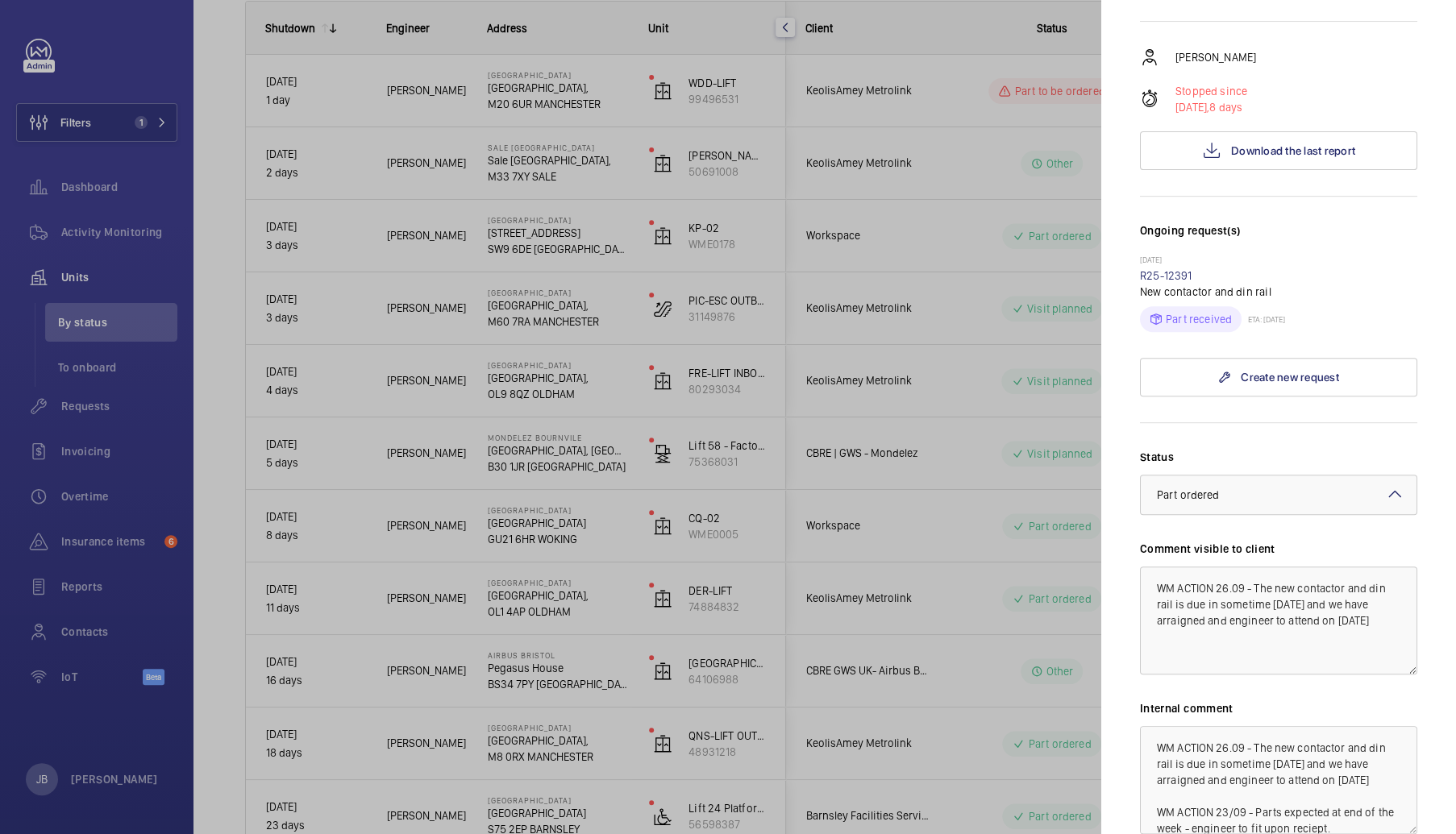
click at [1278, 449] on label "Status" at bounding box center [1278, 457] width 277 height 16
click at [1219, 624] on textarea "WM ACTION 26.09 - The new contactor and din rail is due in sometime [DATE] and …" at bounding box center [1278, 621] width 277 height 108
click at [1226, 618] on textarea "WM ACTION 26.09 - The new contactor and din rail is due in sometime [DATE] and …" at bounding box center [1278, 621] width 277 height 108
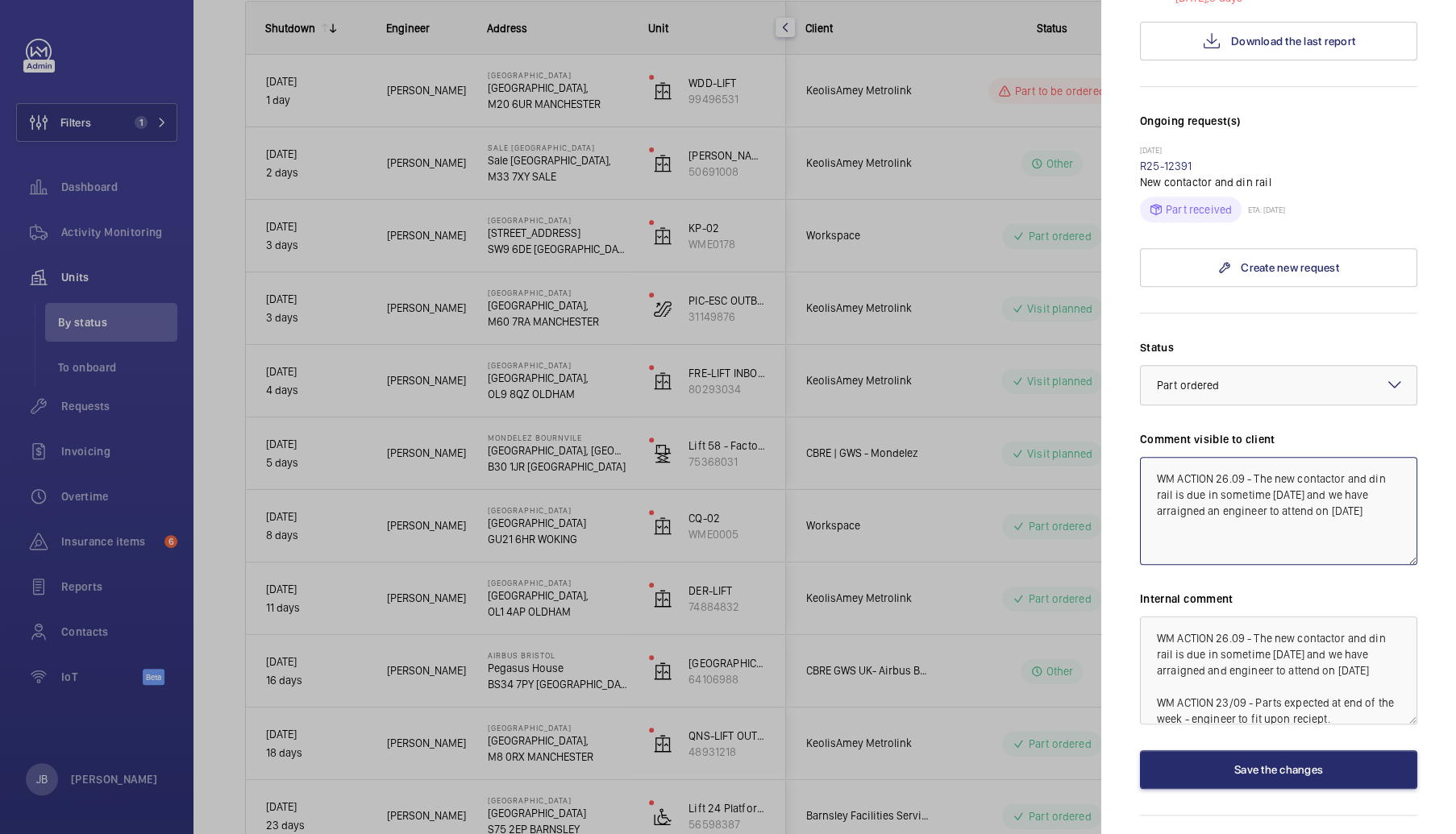
scroll to position [396, 0]
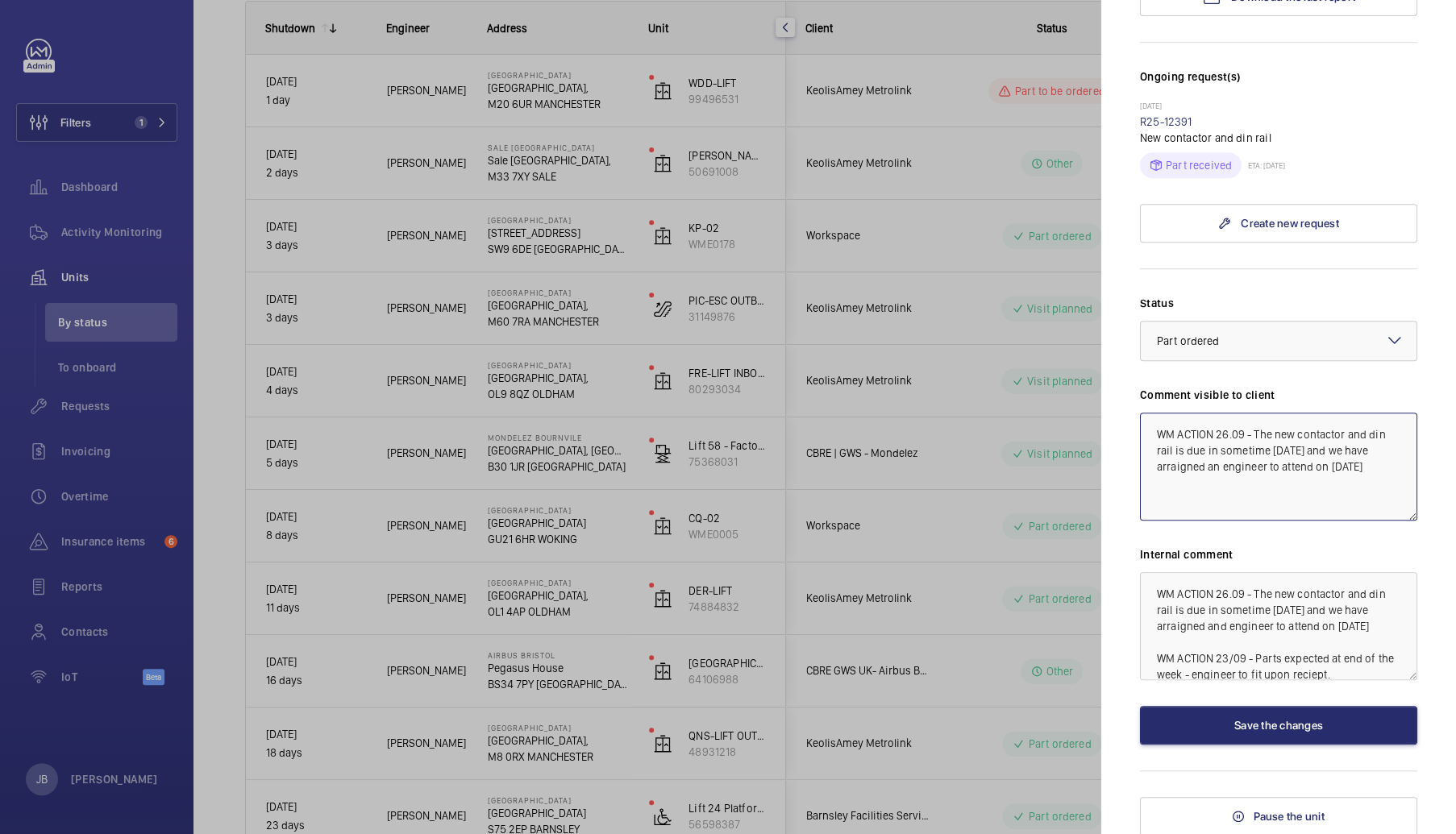
type textarea "WM ACTION 26.09 - The new contactor and din rail is due in sometime [DATE] and …"
click at [1267, 626] on textarea "WM ACTION 26.09 - The new contactor and din rail is due in sometime [DATE] and …" at bounding box center [1278, 626] width 277 height 108
type textarea "WM ACTION 26.09 - The new contactor and din rail is due in sometime [DATE] and …"
click at [1270, 720] on button "Save the changes" at bounding box center [1278, 725] width 277 height 38
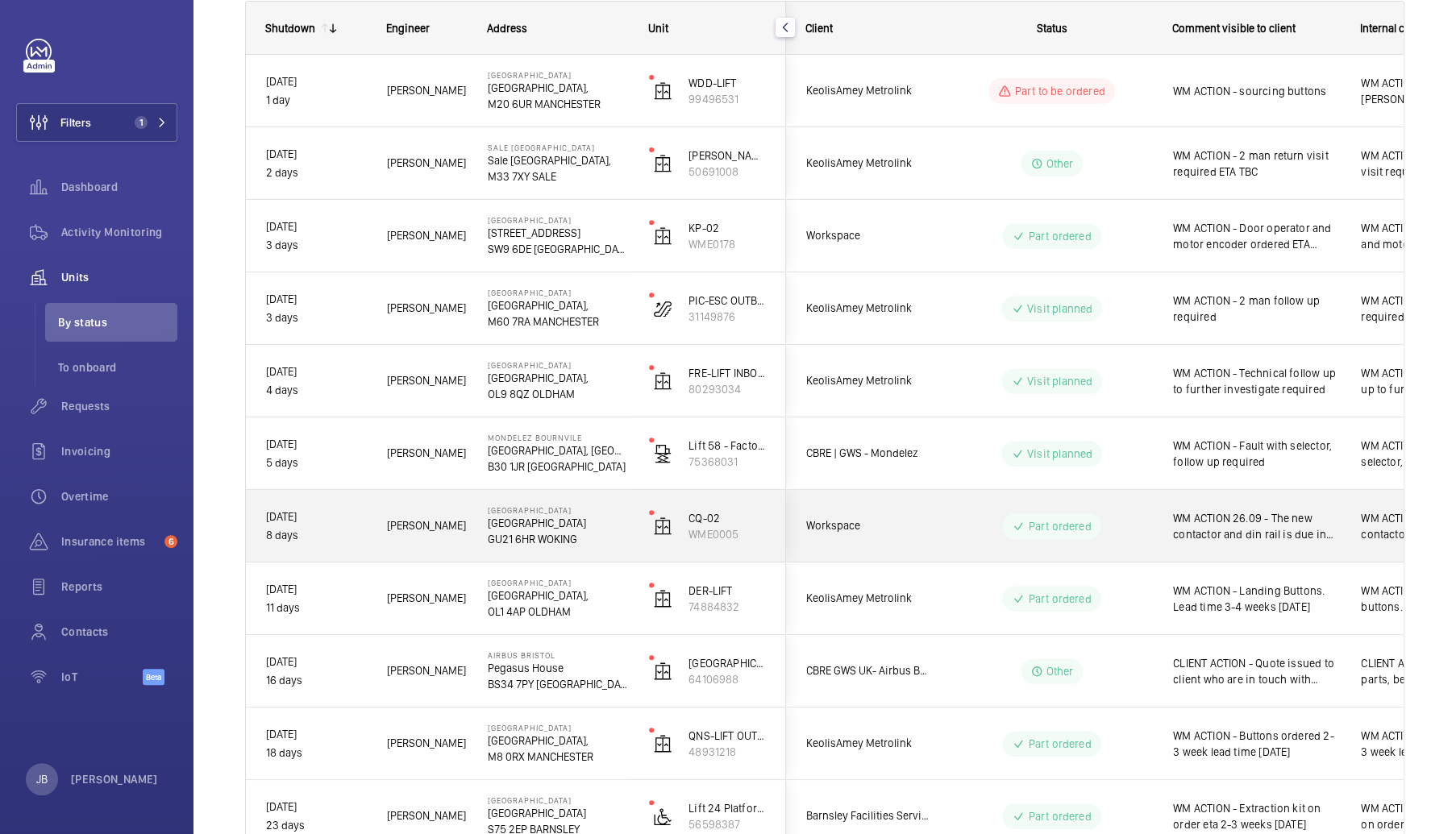
click at [1242, 538] on span "WM ACTION 26.09 - The new contactor and din rail is due in sometime [DATE] and …" at bounding box center [1256, 526] width 166 height 32
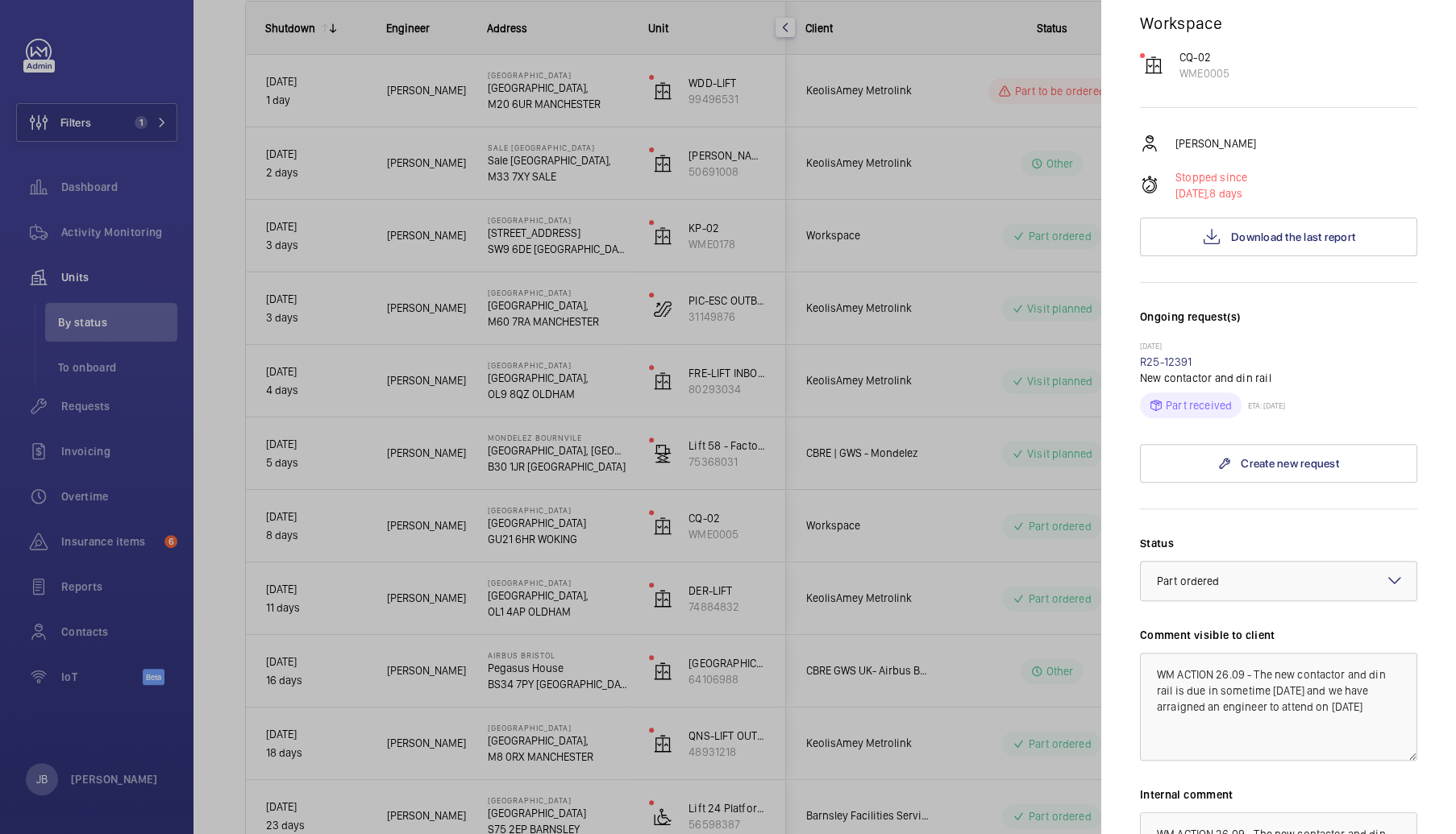
scroll to position [241, 0]
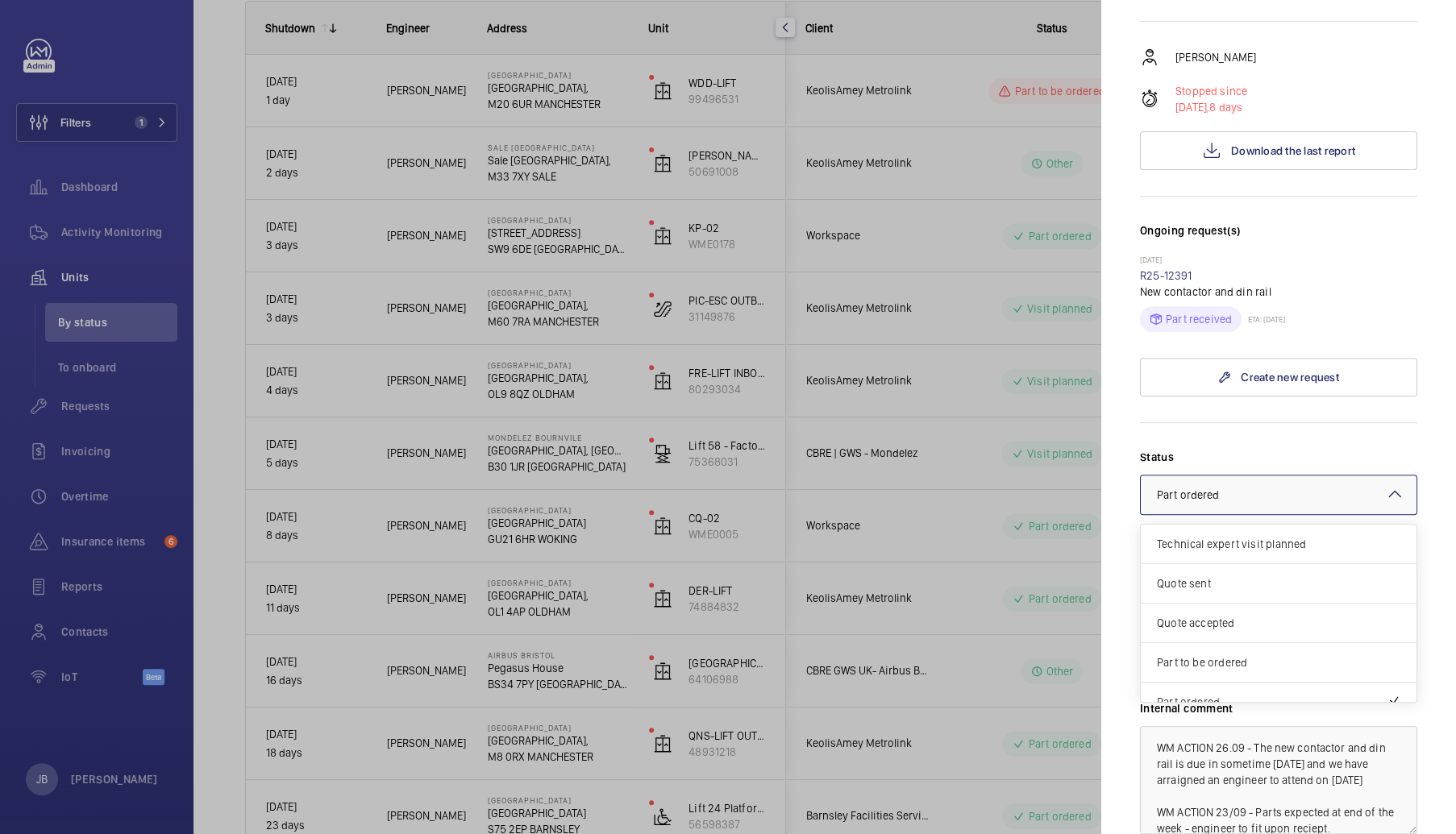
click at [1317, 505] on div at bounding box center [1278, 495] width 275 height 38
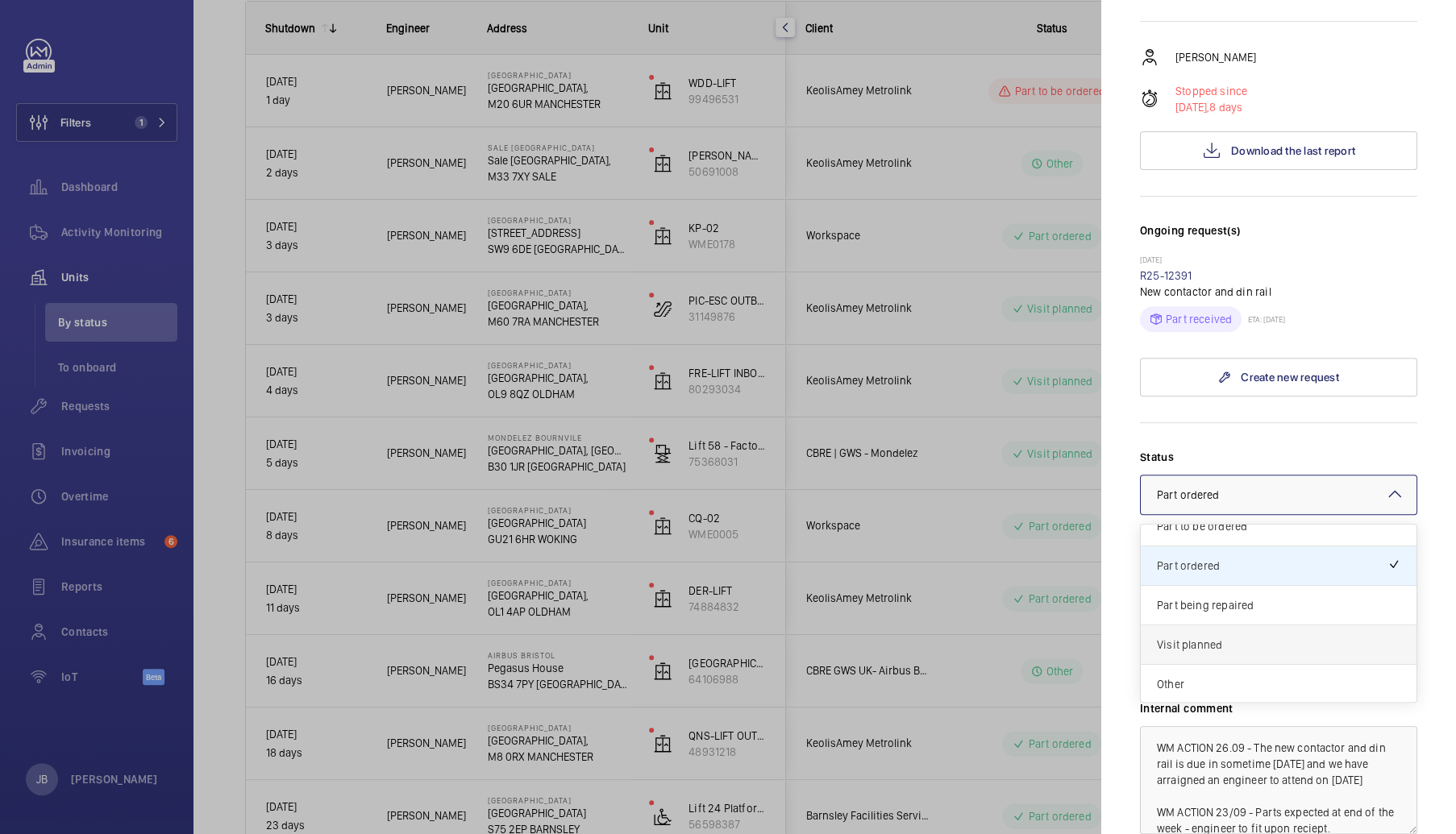
click at [1205, 644] on span "Visit planned" at bounding box center [1279, 645] width 243 height 16
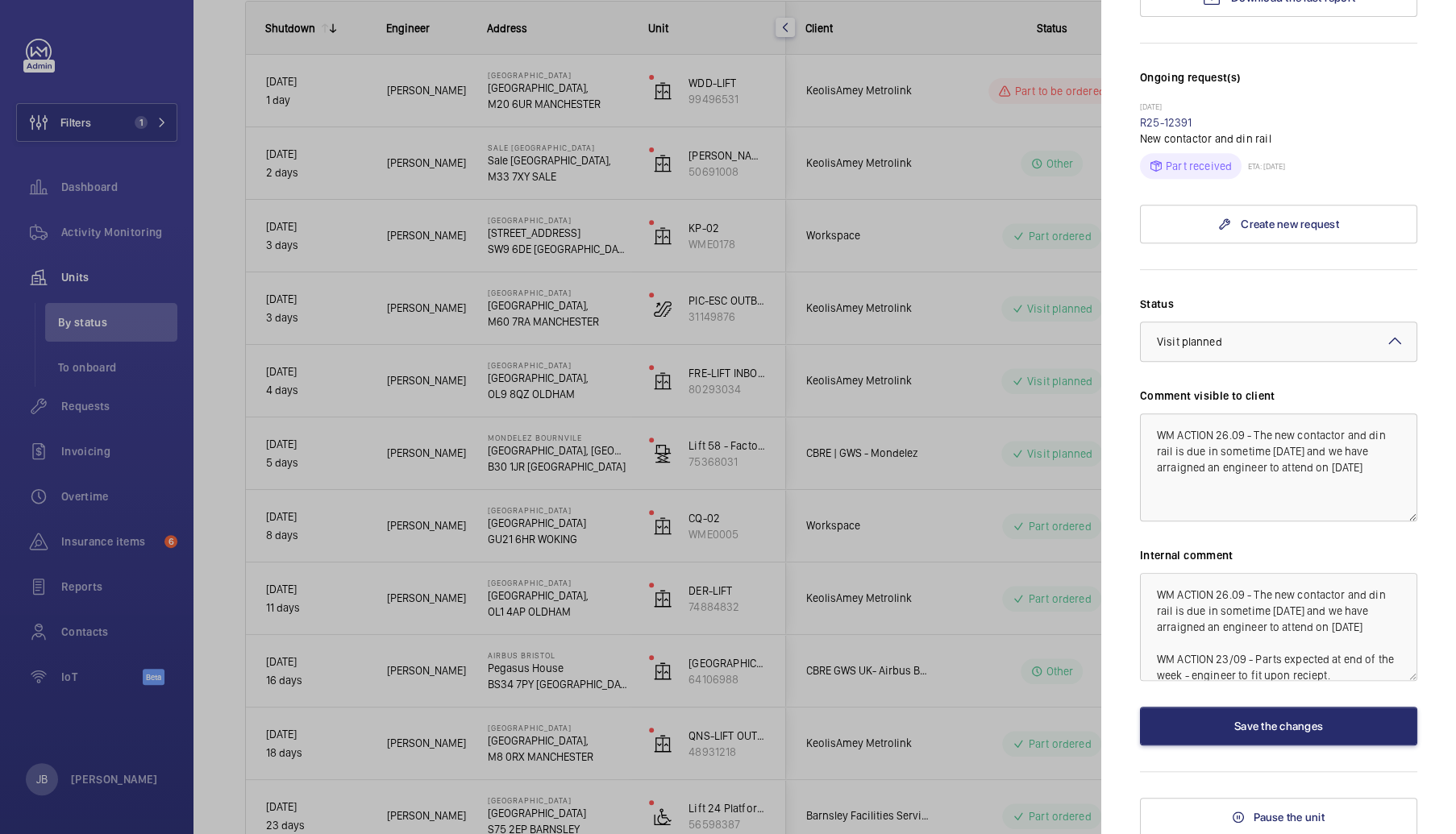
scroll to position [396, 0]
click at [1220, 719] on button "Save the changes" at bounding box center [1278, 725] width 277 height 38
